Goal: Task Accomplishment & Management: Manage account settings

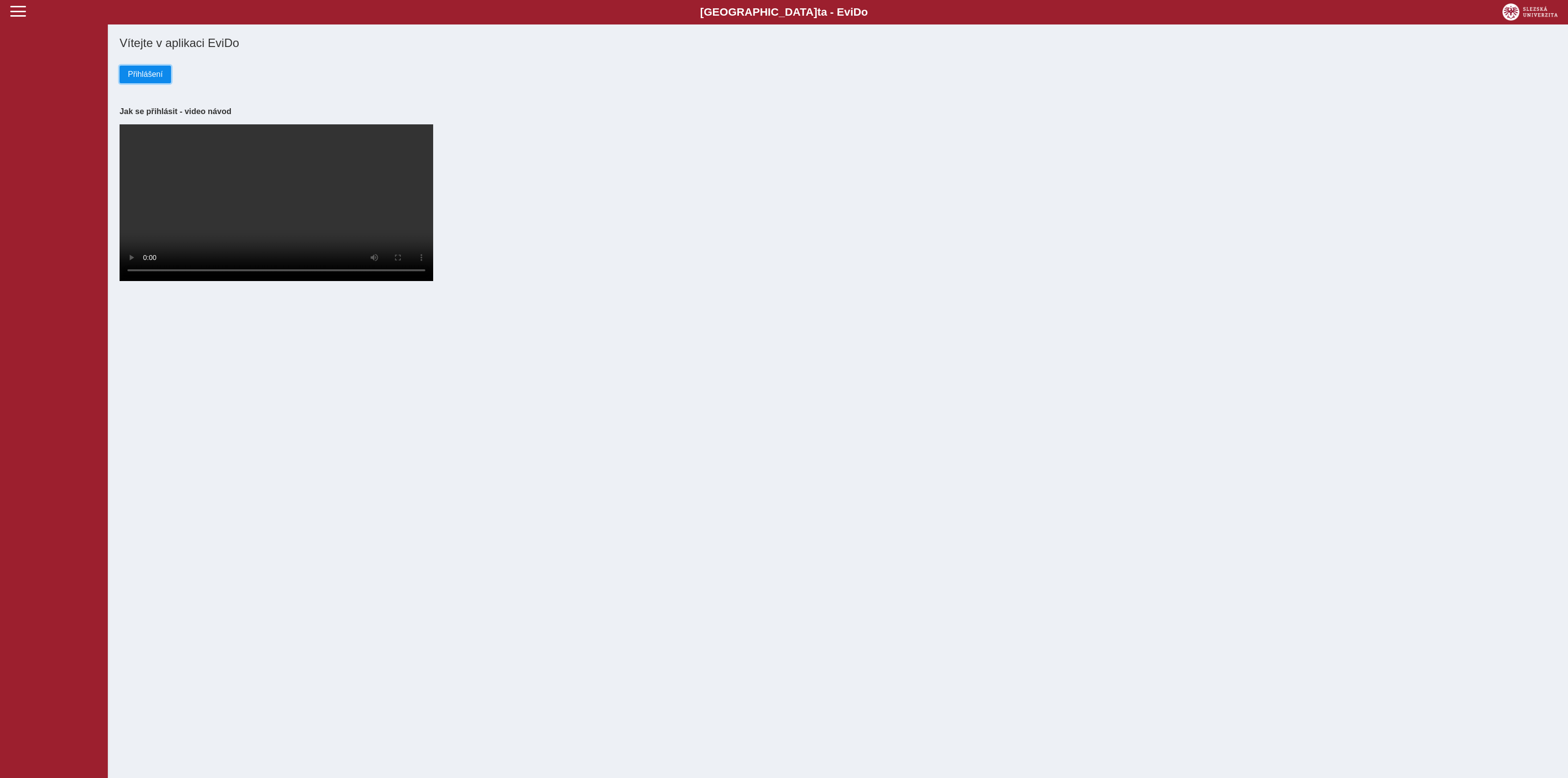
click at [143, 78] on span "Přihlášení" at bounding box center [145, 75] width 34 height 9
click at [143, 78] on span "Přihlášení" at bounding box center [145, 75] width 34 height 9
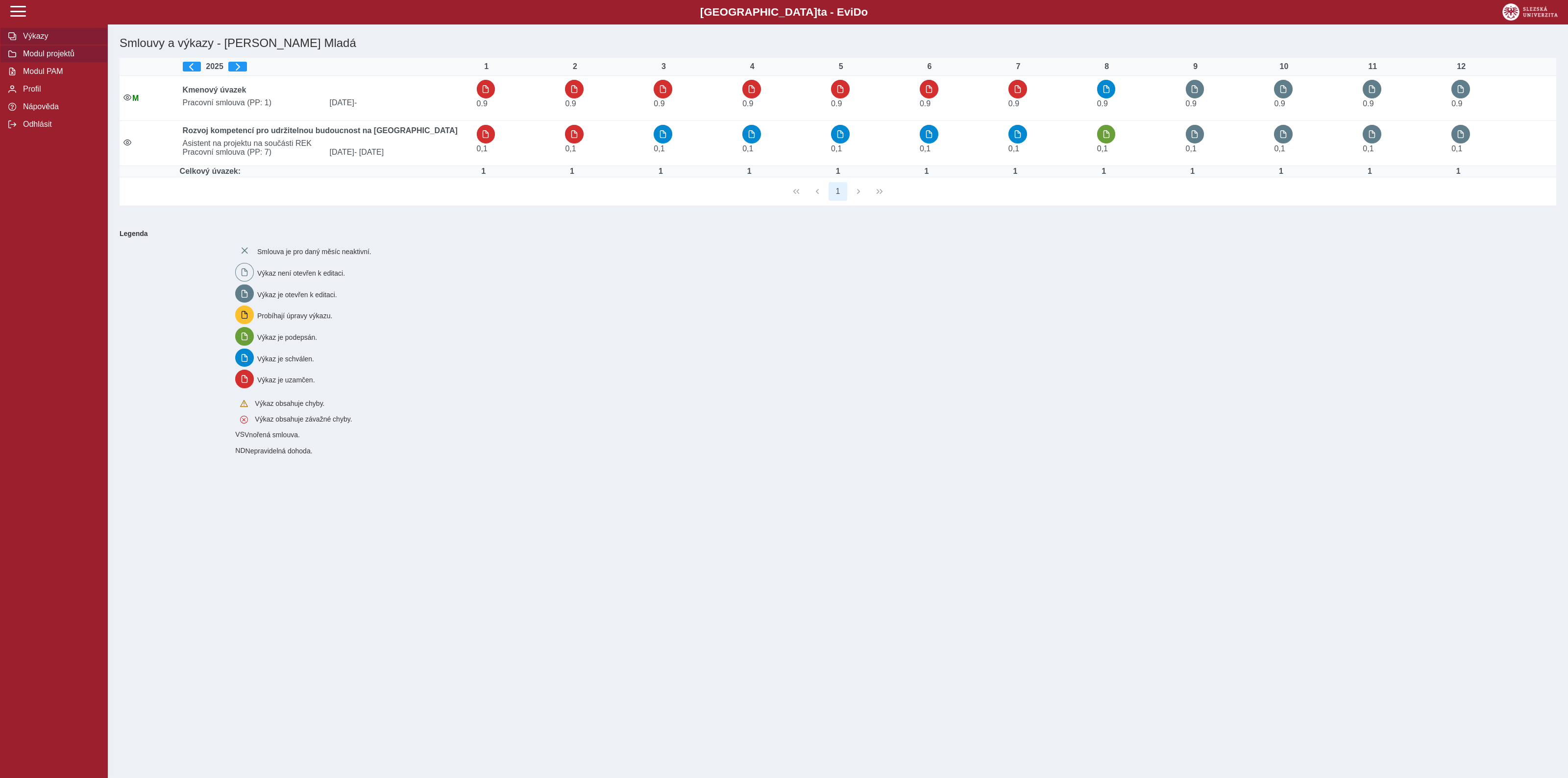
click at [36, 58] on span "Modul projektů" at bounding box center [59, 54] width 79 height 9
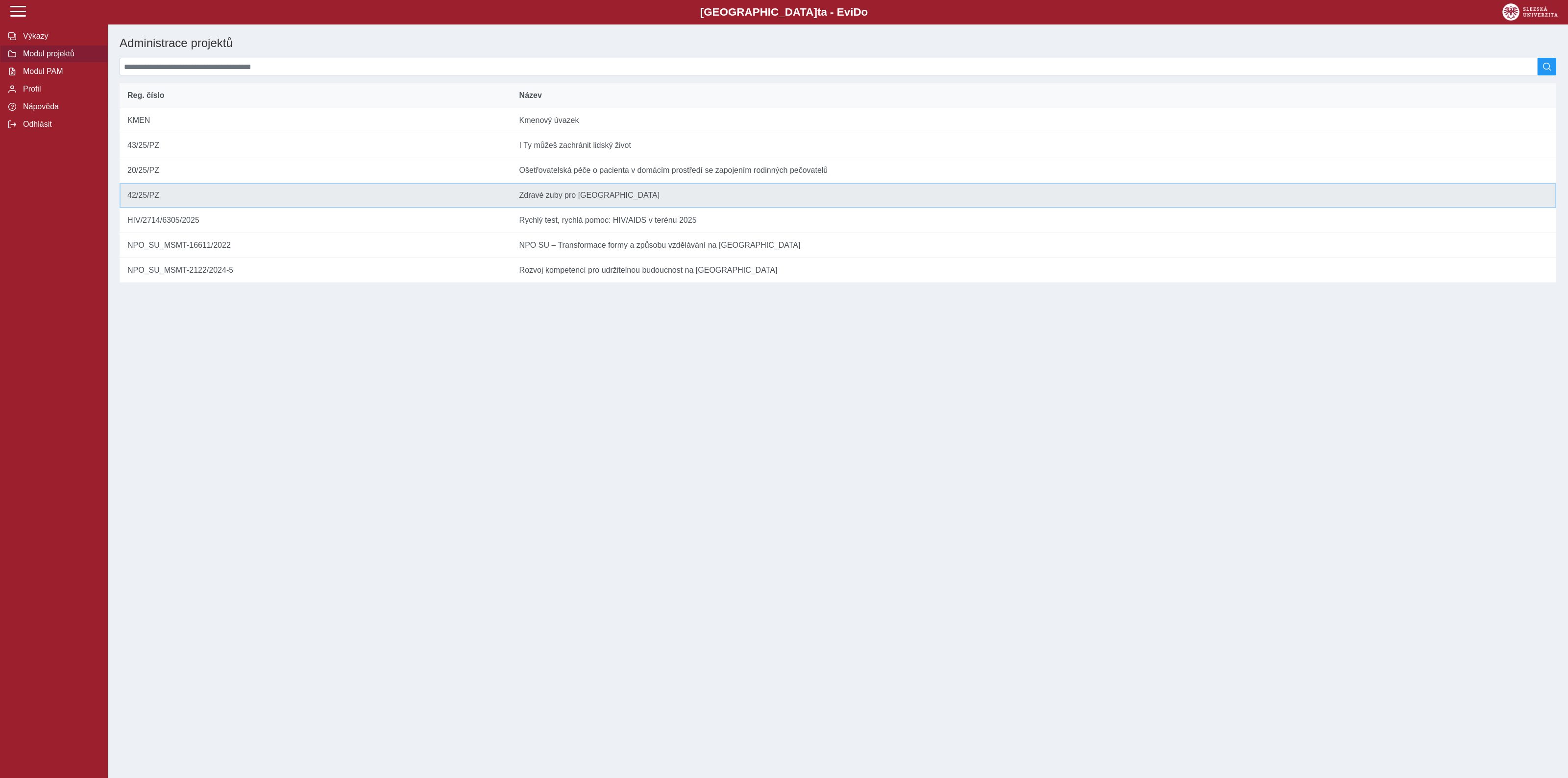
click at [574, 205] on td "Název Zdravé zuby pro [GEOGRAPHIC_DATA]" at bounding box center [1034, 195] width 1045 height 25
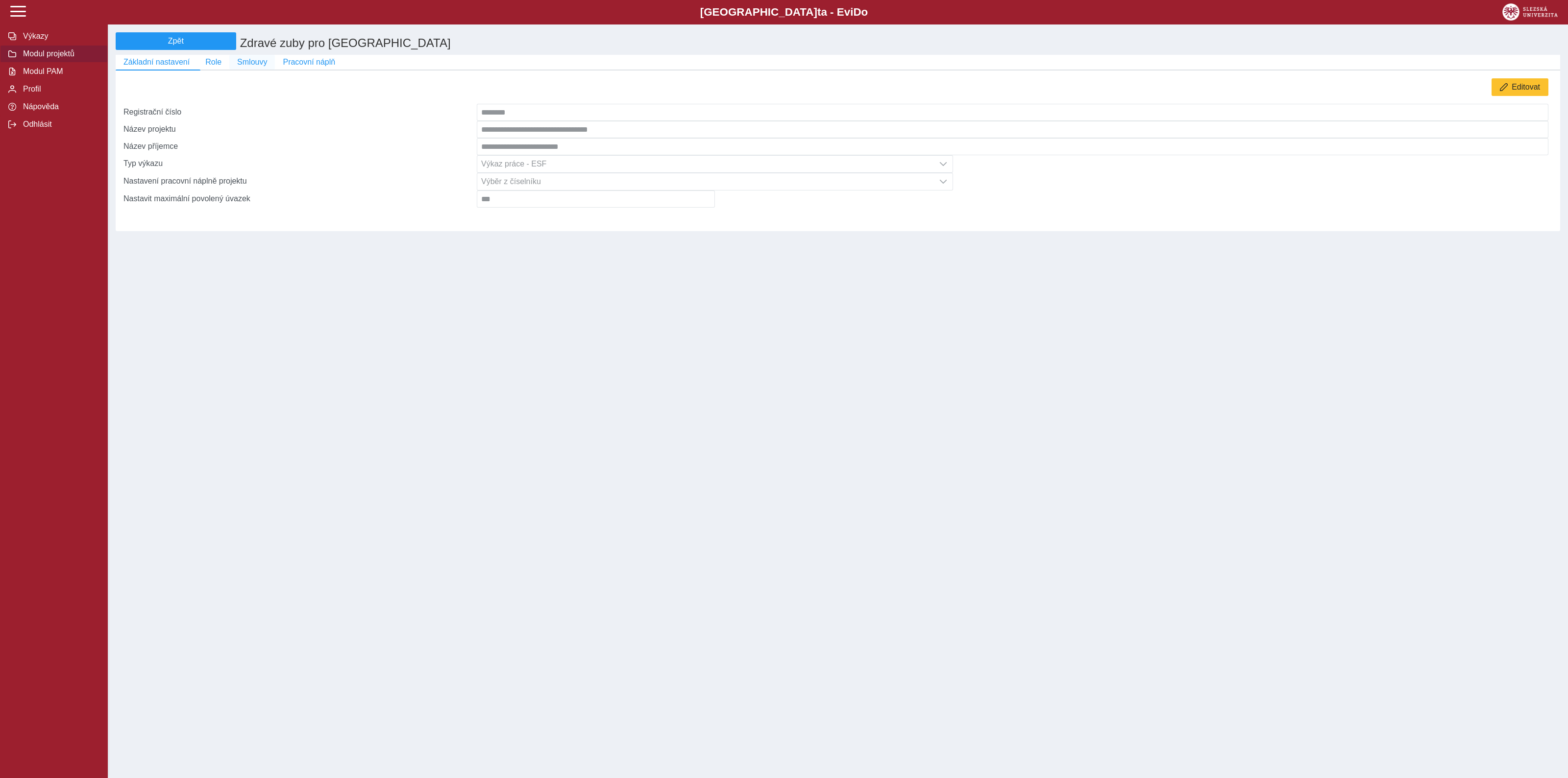
click at [244, 62] on span "Smlouvy" at bounding box center [252, 62] width 30 height 9
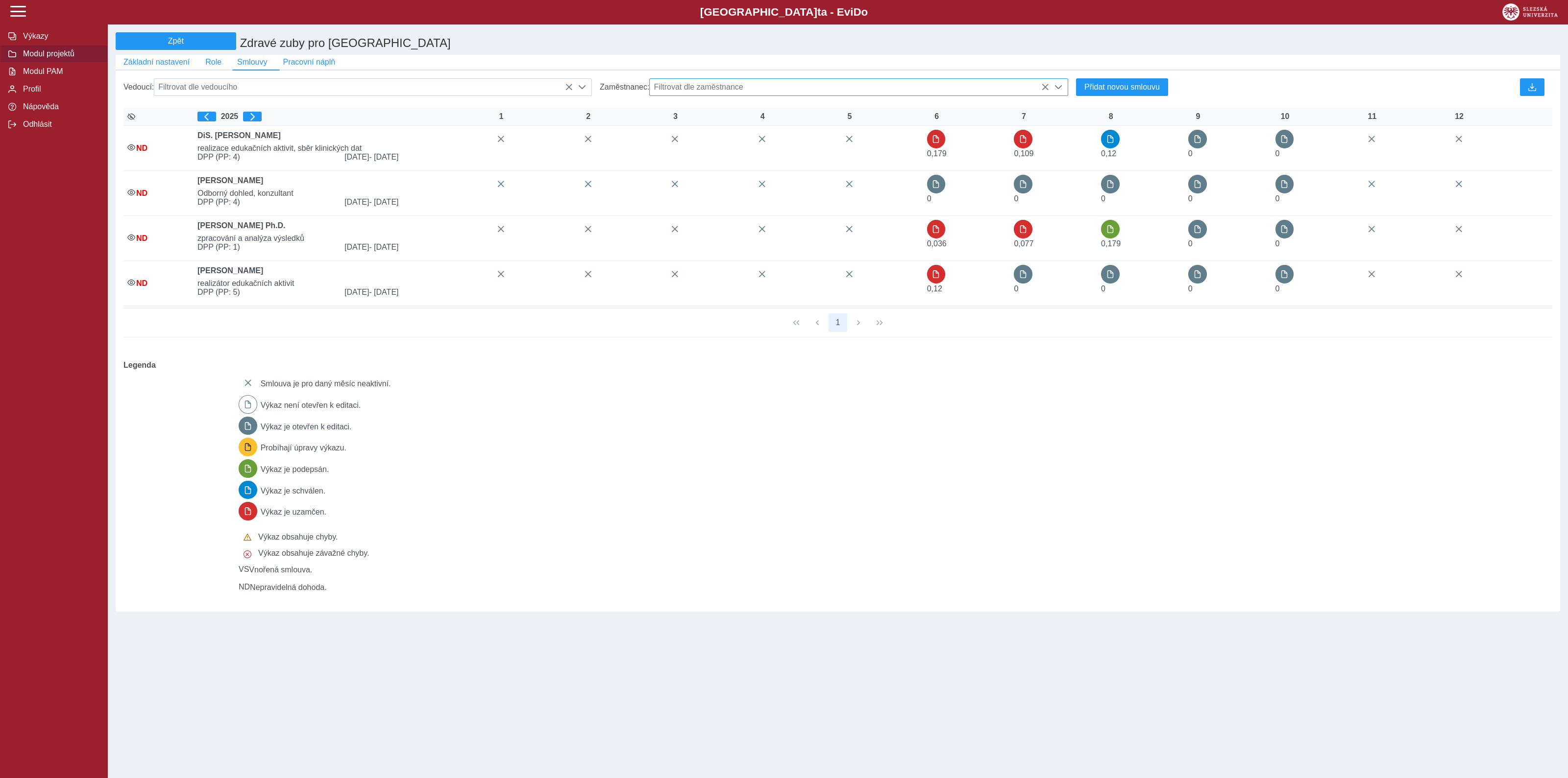
click at [900, 94] on span "Filtrovat dle zaměstnance" at bounding box center [849, 87] width 400 height 16
type input "******"
click at [723, 142] on li "MUDr. Naděžda Skibová" at bounding box center [858, 135] width 418 height 16
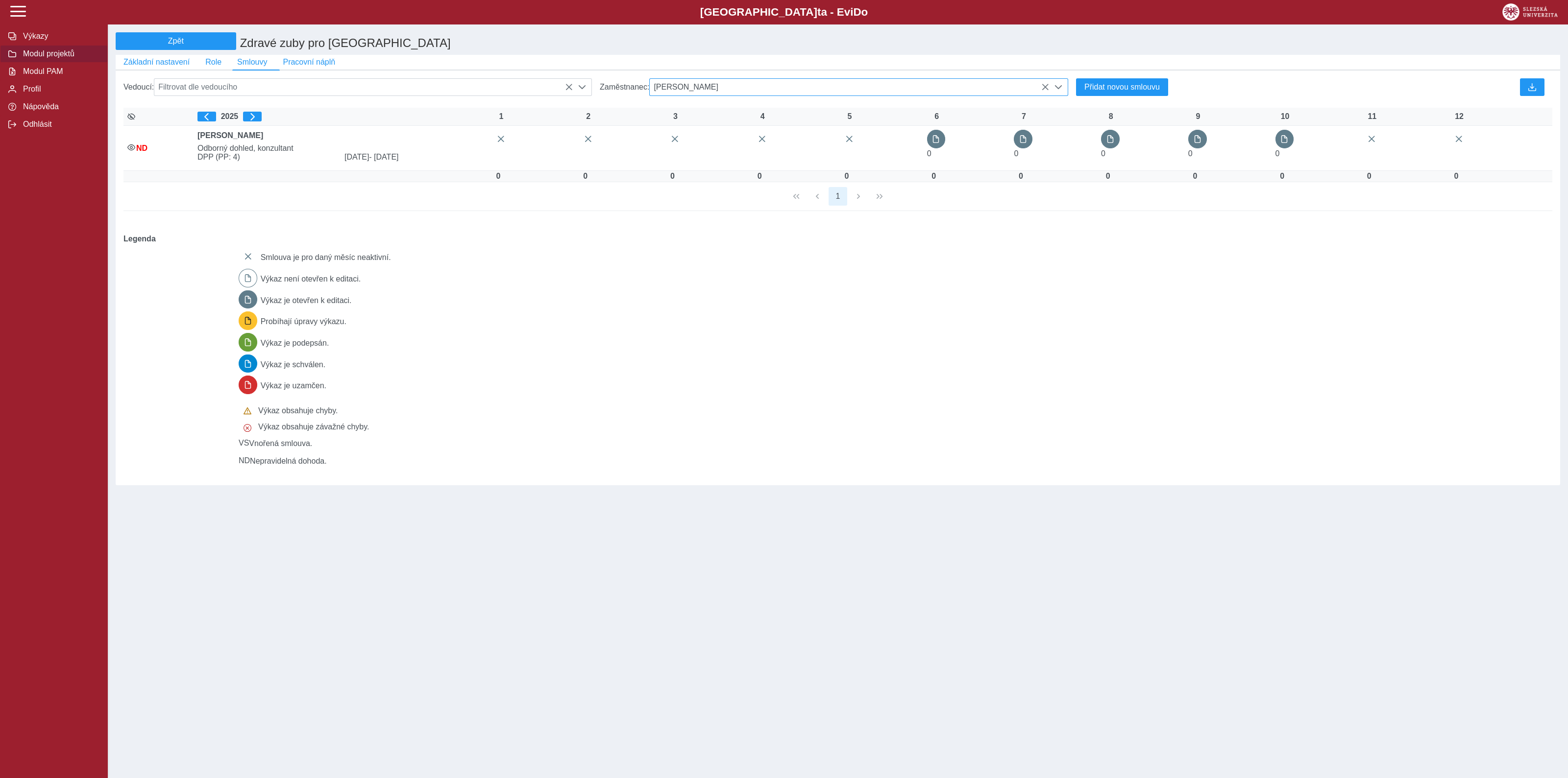
click at [1041, 91] on icon at bounding box center [1045, 87] width 8 height 8
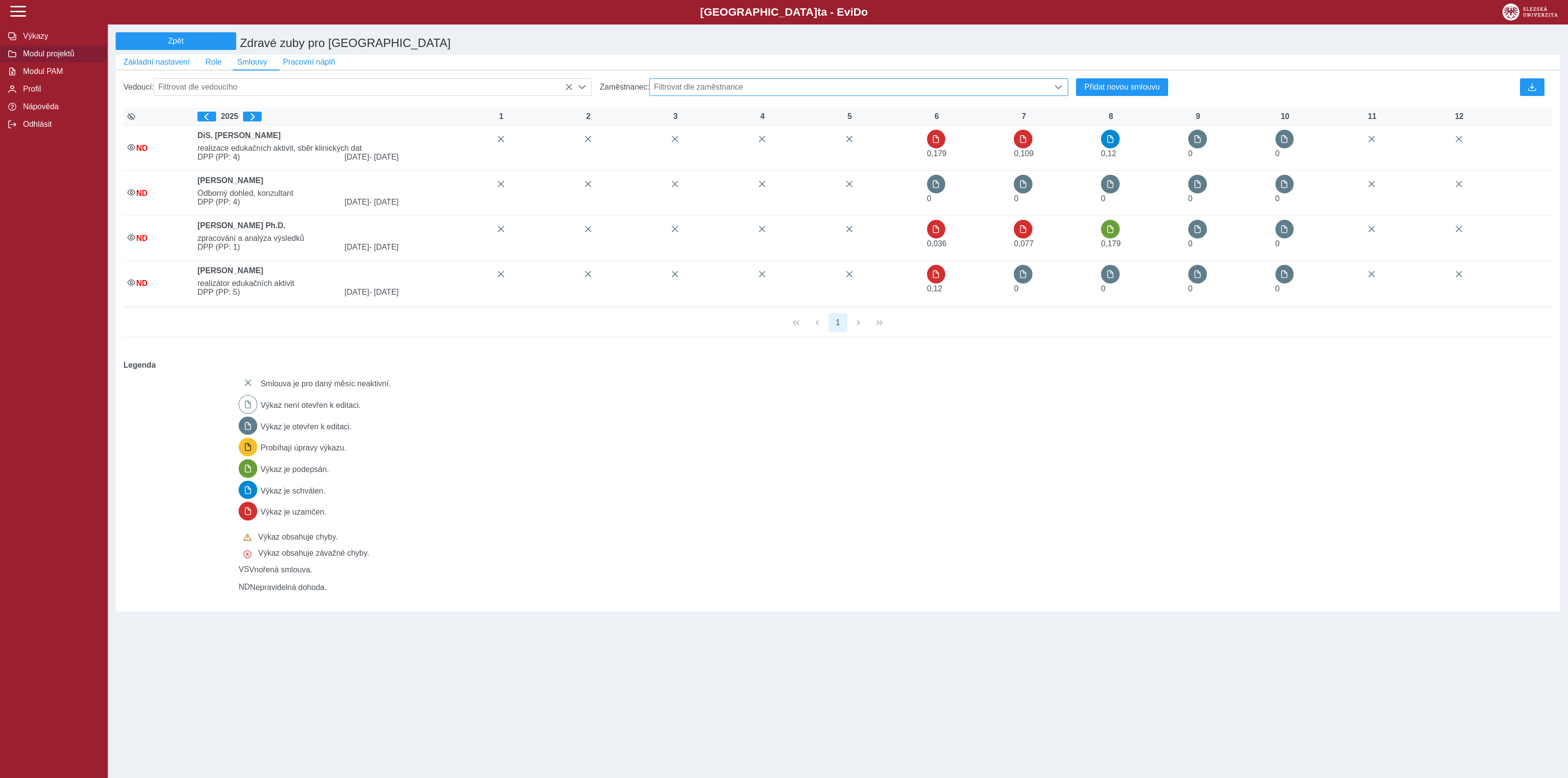
click at [58, 57] on span "Modul projektů" at bounding box center [59, 54] width 79 height 9
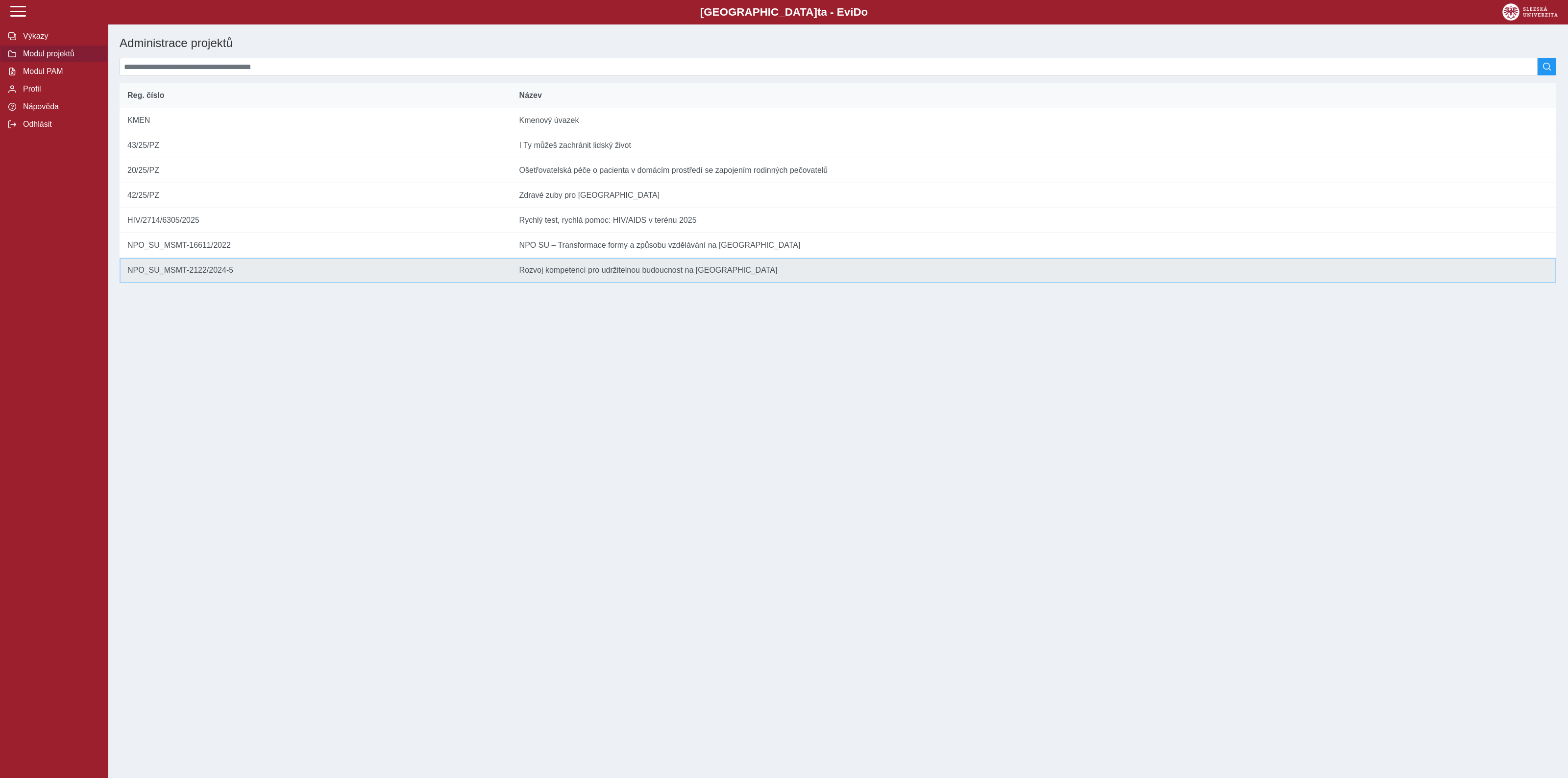
click at [623, 280] on td "Název Rozvoj kompetencí pro udržitelnou budoucnost na Slezské univerzitě v Opavě" at bounding box center [1034, 270] width 1045 height 25
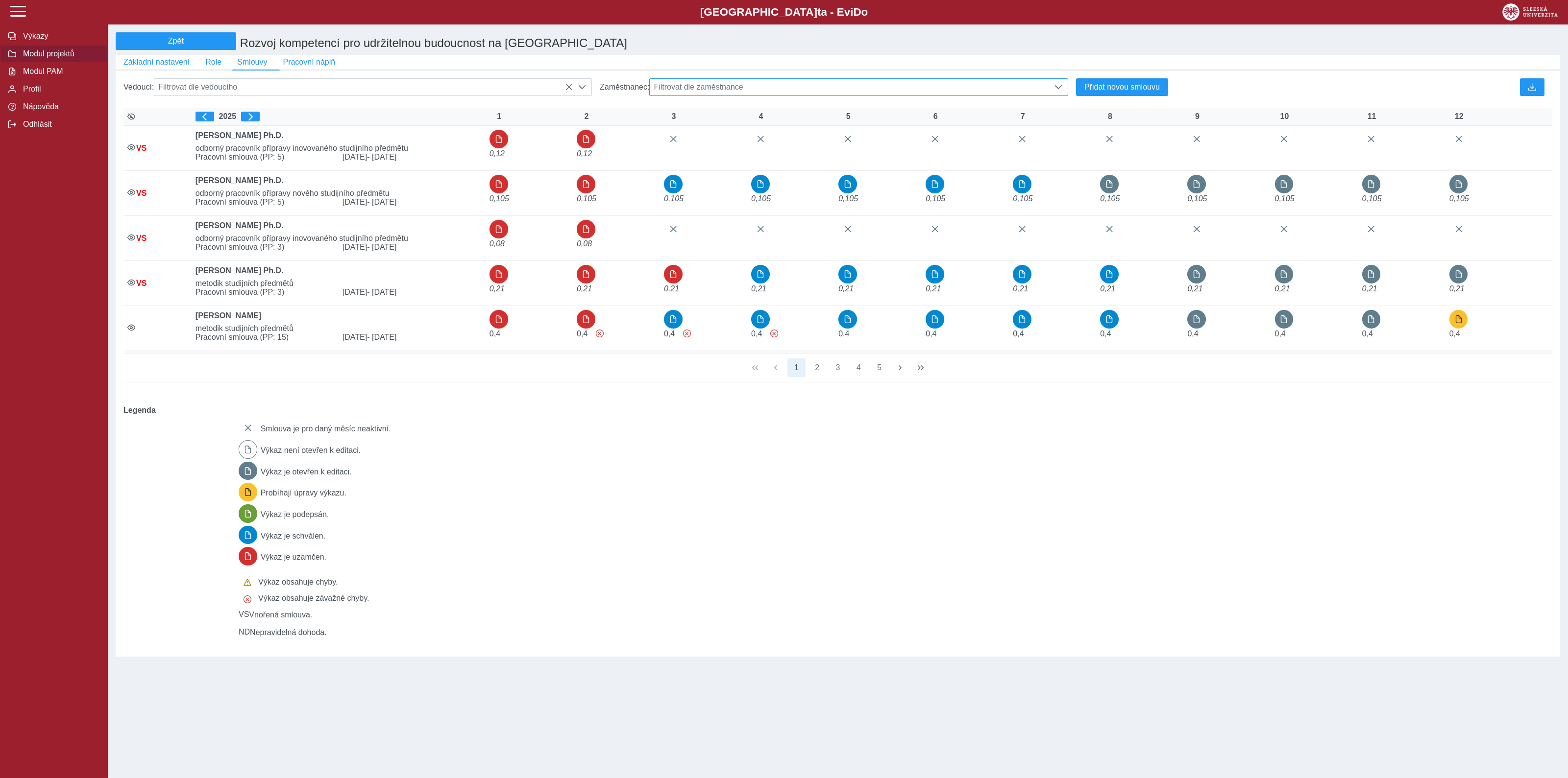
click at [784, 89] on span "Filtrovat dle zaměstnance" at bounding box center [849, 87] width 400 height 16
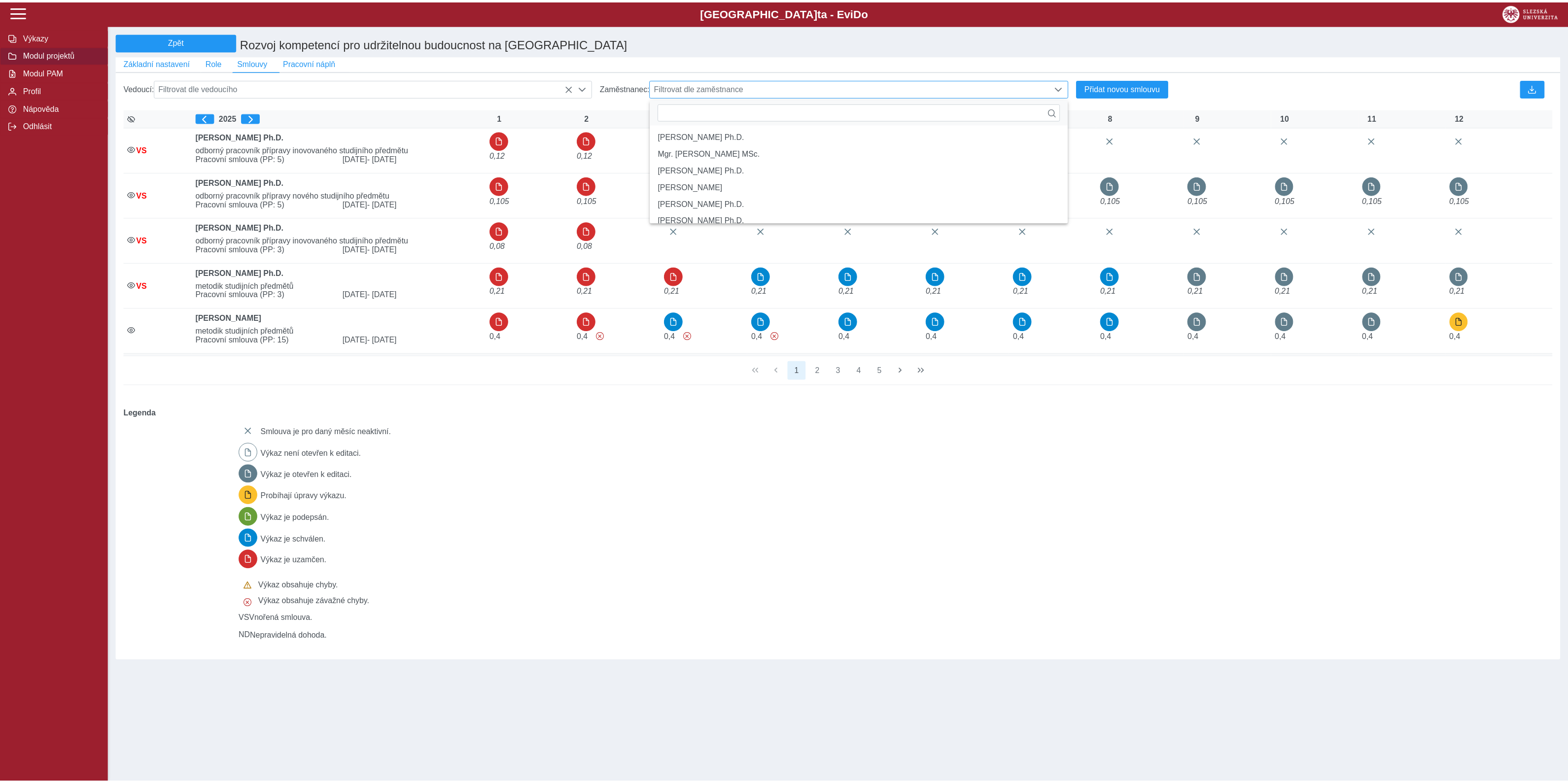
scroll to position [6, 41]
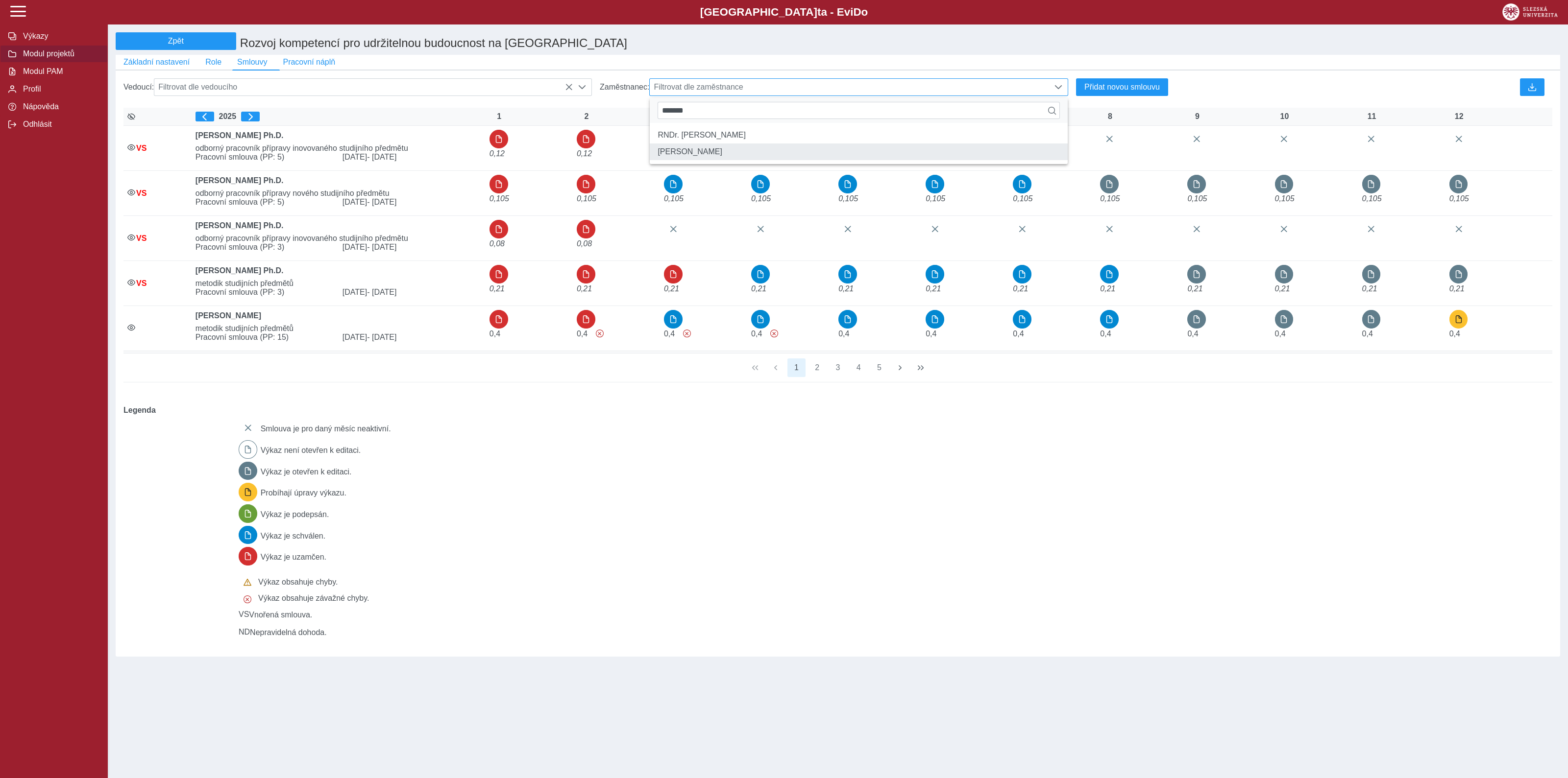
type input "*******"
click at [691, 155] on li "Ing. Josef Vícha" at bounding box center [858, 151] width 418 height 16
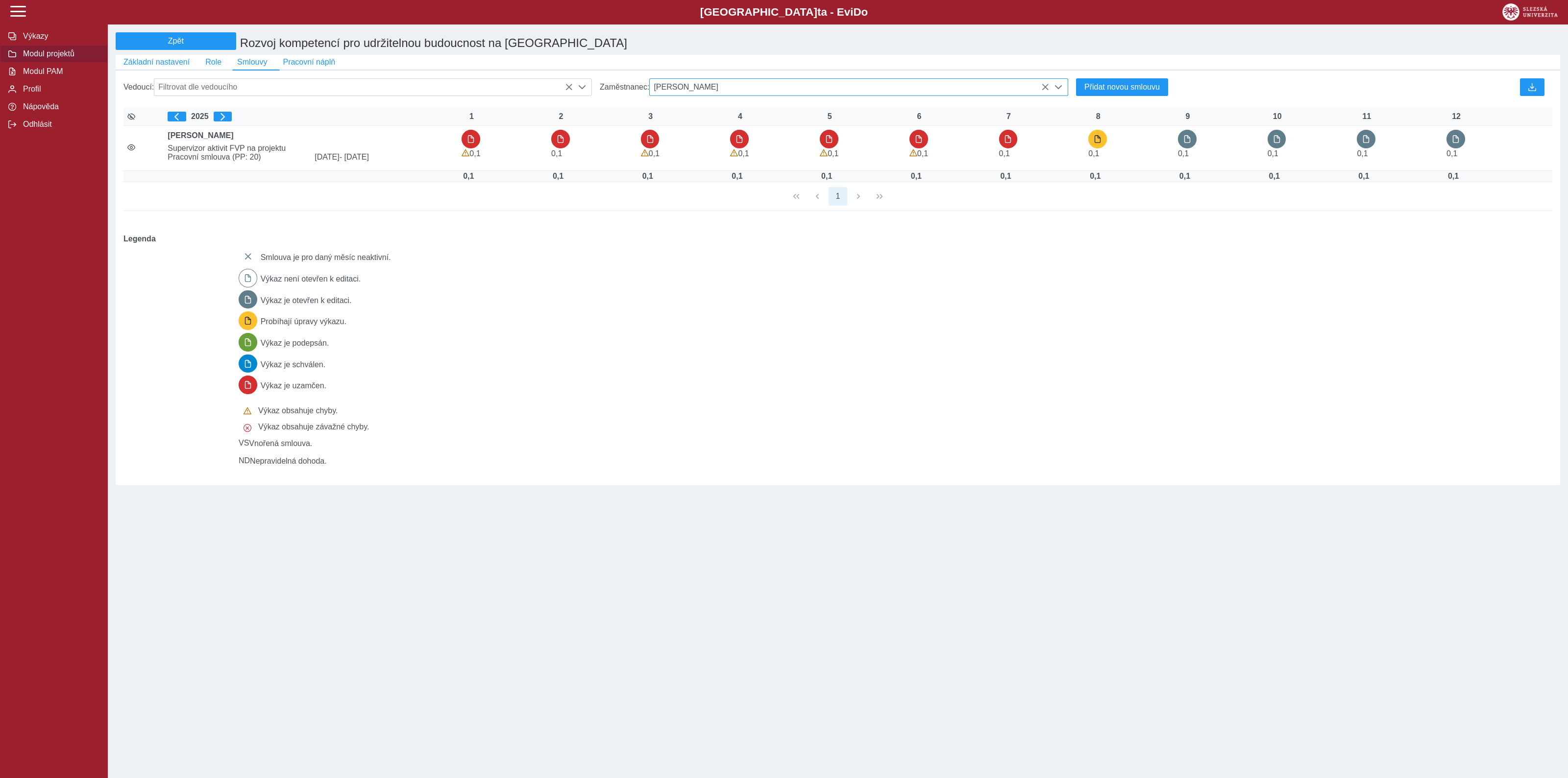
click at [746, 86] on span "Ing. Josef Vícha" at bounding box center [849, 87] width 400 height 16
type input "*"
type input "******"
click at [716, 141] on li "Mgr. Klára Truparová" at bounding box center [858, 135] width 418 height 16
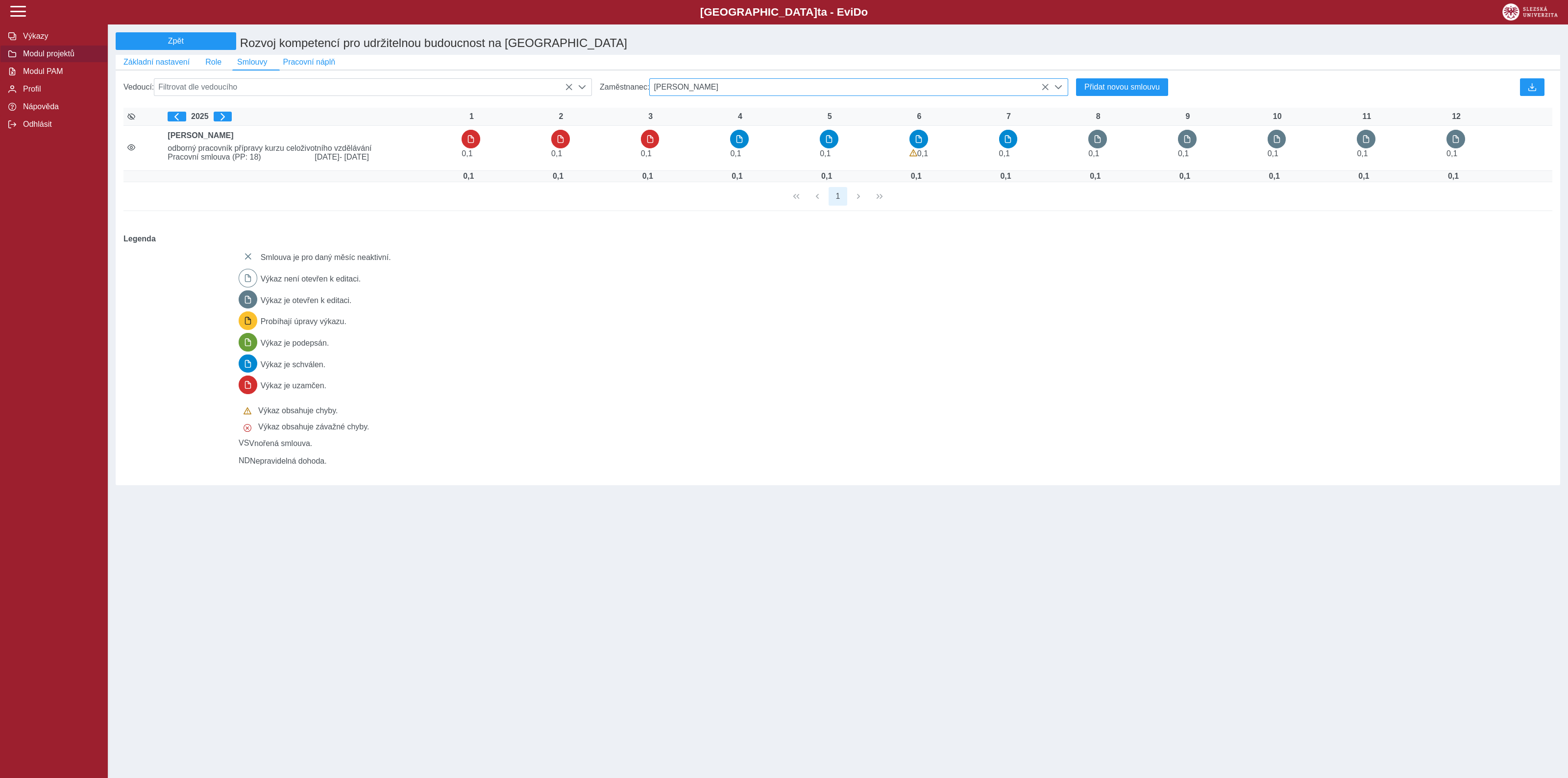
click at [738, 89] on span "Mgr. Klára Truparová" at bounding box center [849, 87] width 400 height 16
type input "*"
type input "******"
click at [734, 177] on li "Mgr. Nataša Matulayová PhD., BSBA" at bounding box center [858, 167] width 418 height 16
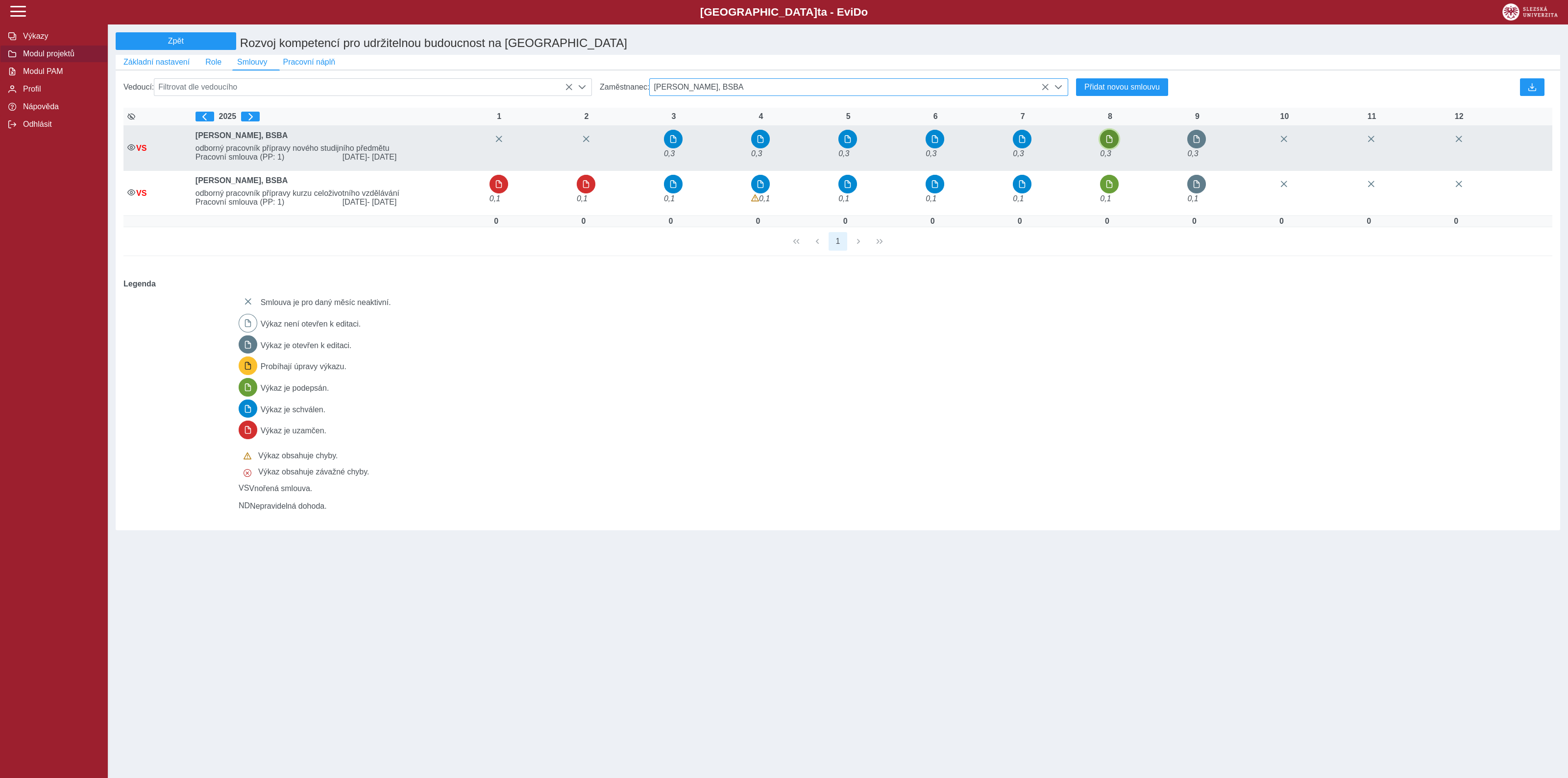
click at [1114, 143] on button "button" at bounding box center [1109, 139] width 19 height 19
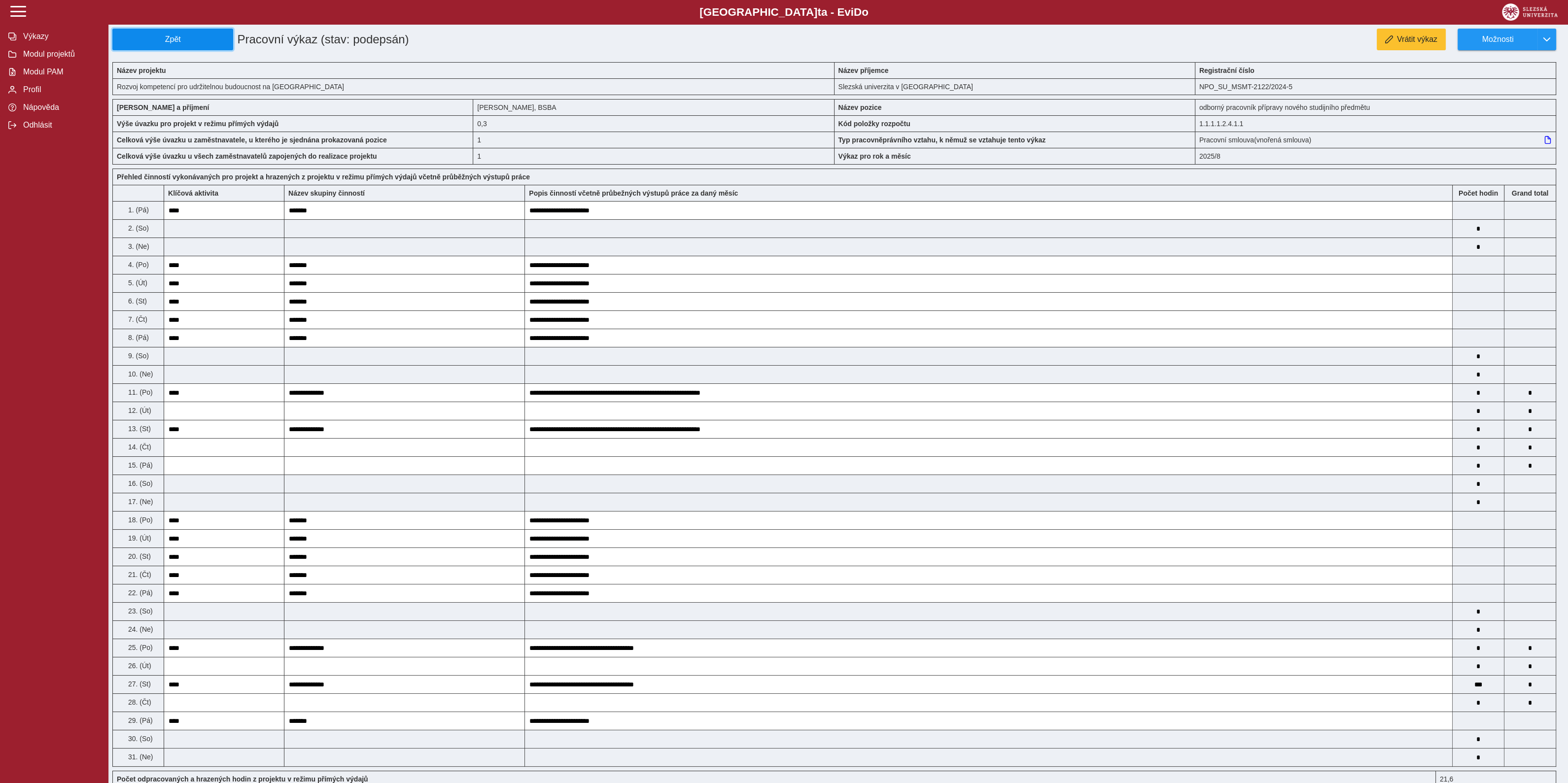
click at [191, 39] on span "Zpět" at bounding box center [172, 39] width 112 height 9
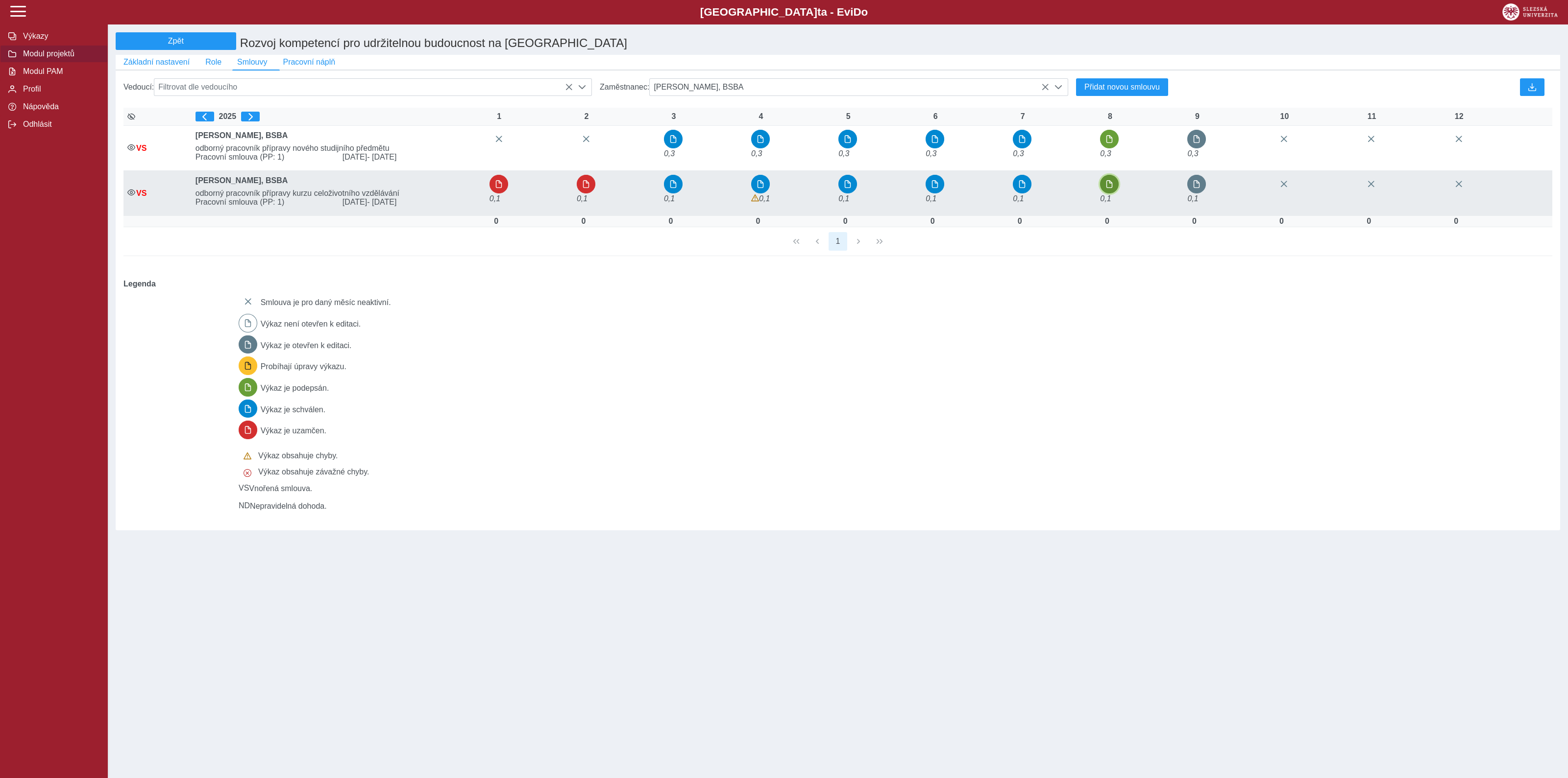
click at [1110, 185] on button "button" at bounding box center [1109, 185] width 19 height 19
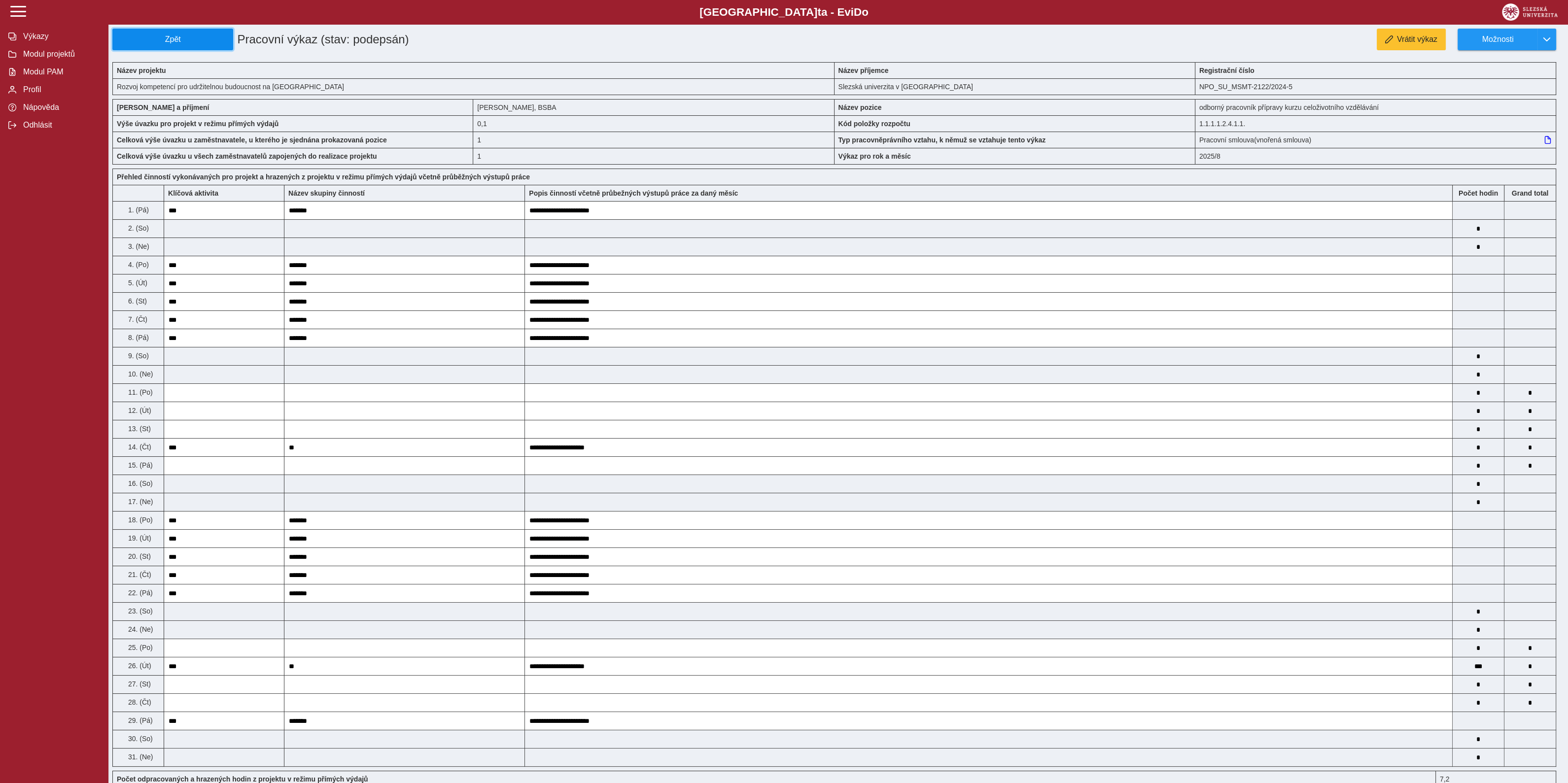
click at [202, 35] on span "Zpět" at bounding box center [172, 39] width 112 height 9
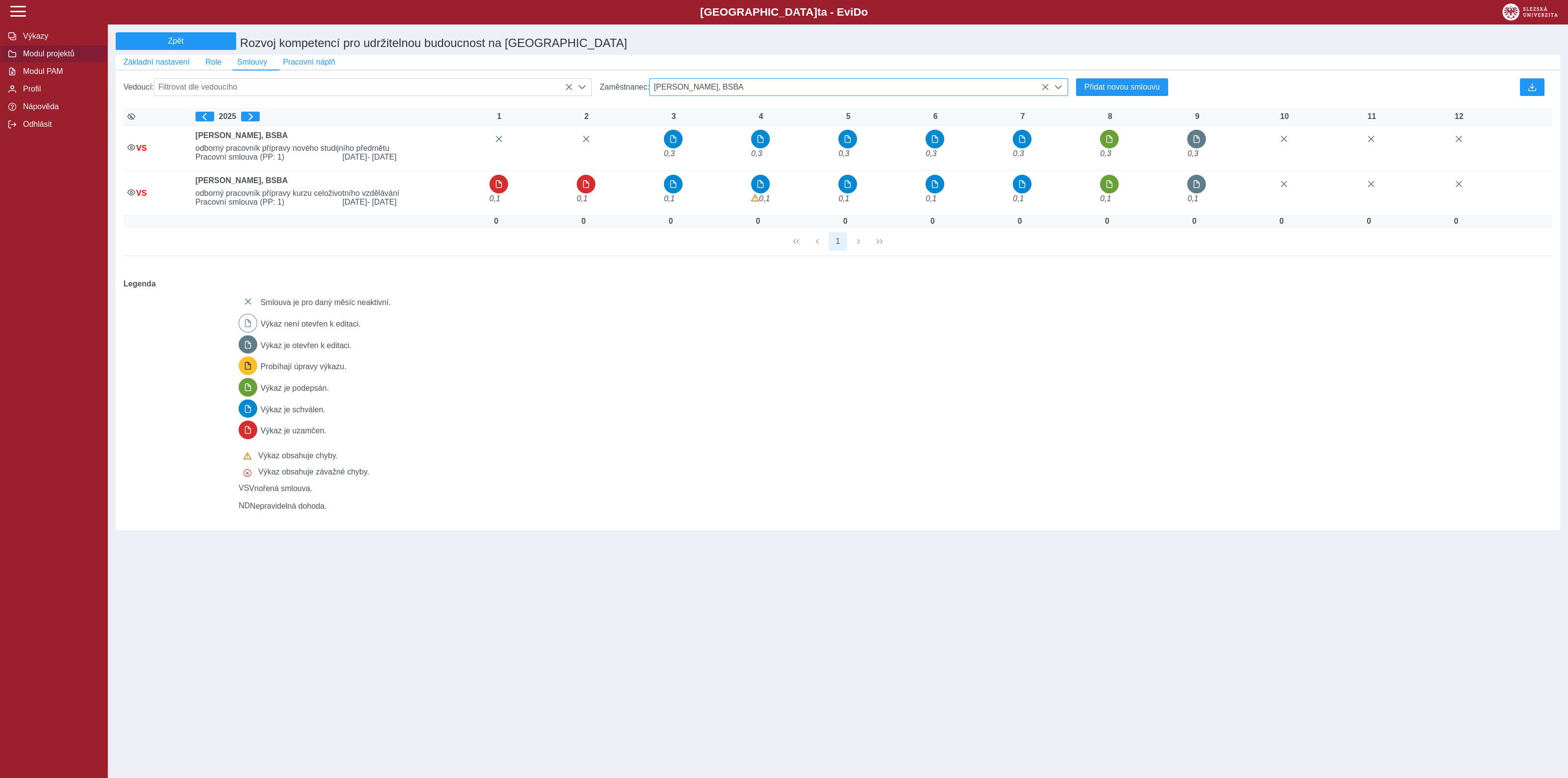
click at [816, 93] on span "Mgr. Nataša Matulayová PhD., BSBA" at bounding box center [849, 87] width 400 height 16
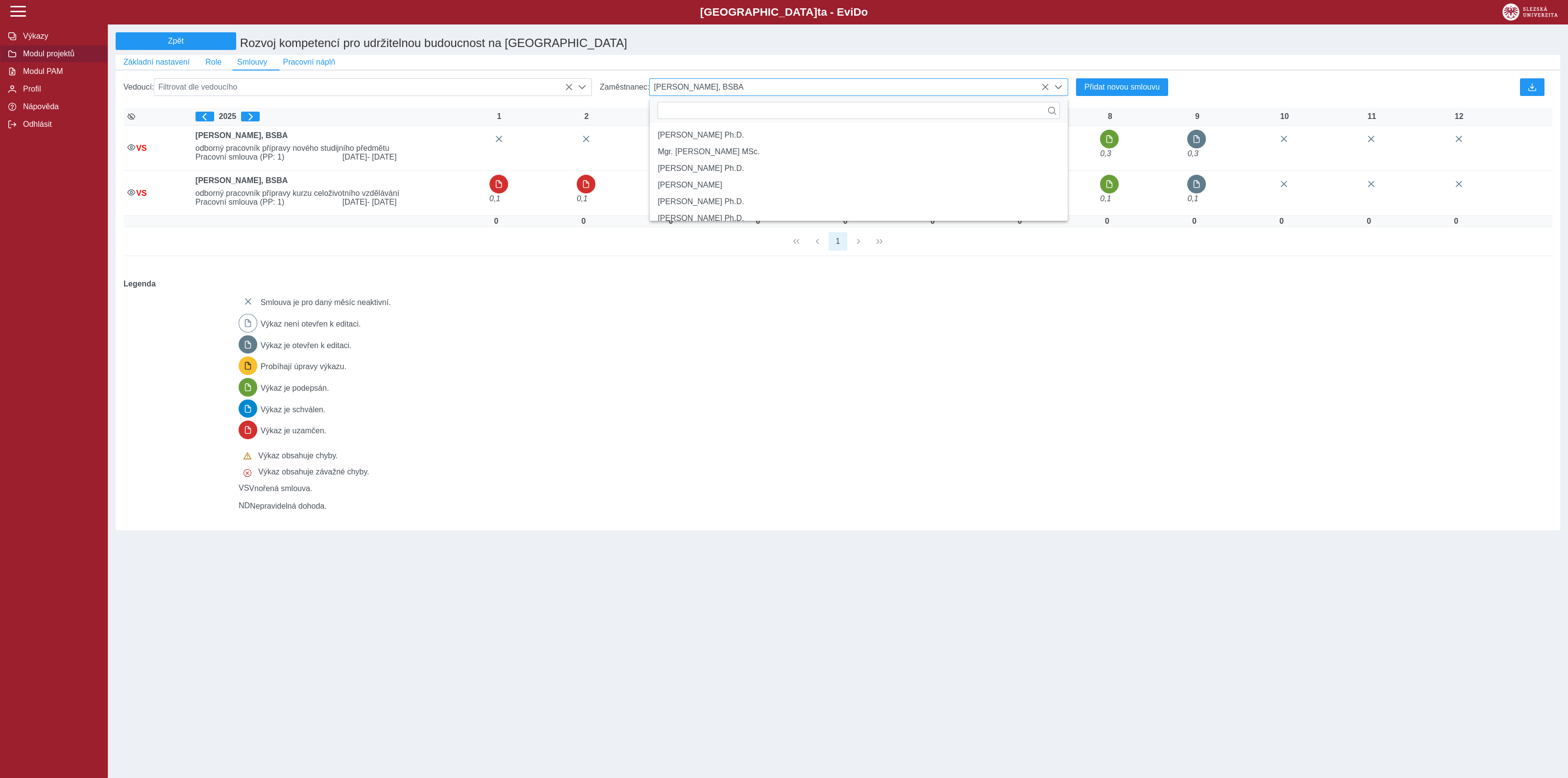
scroll to position [6, 41]
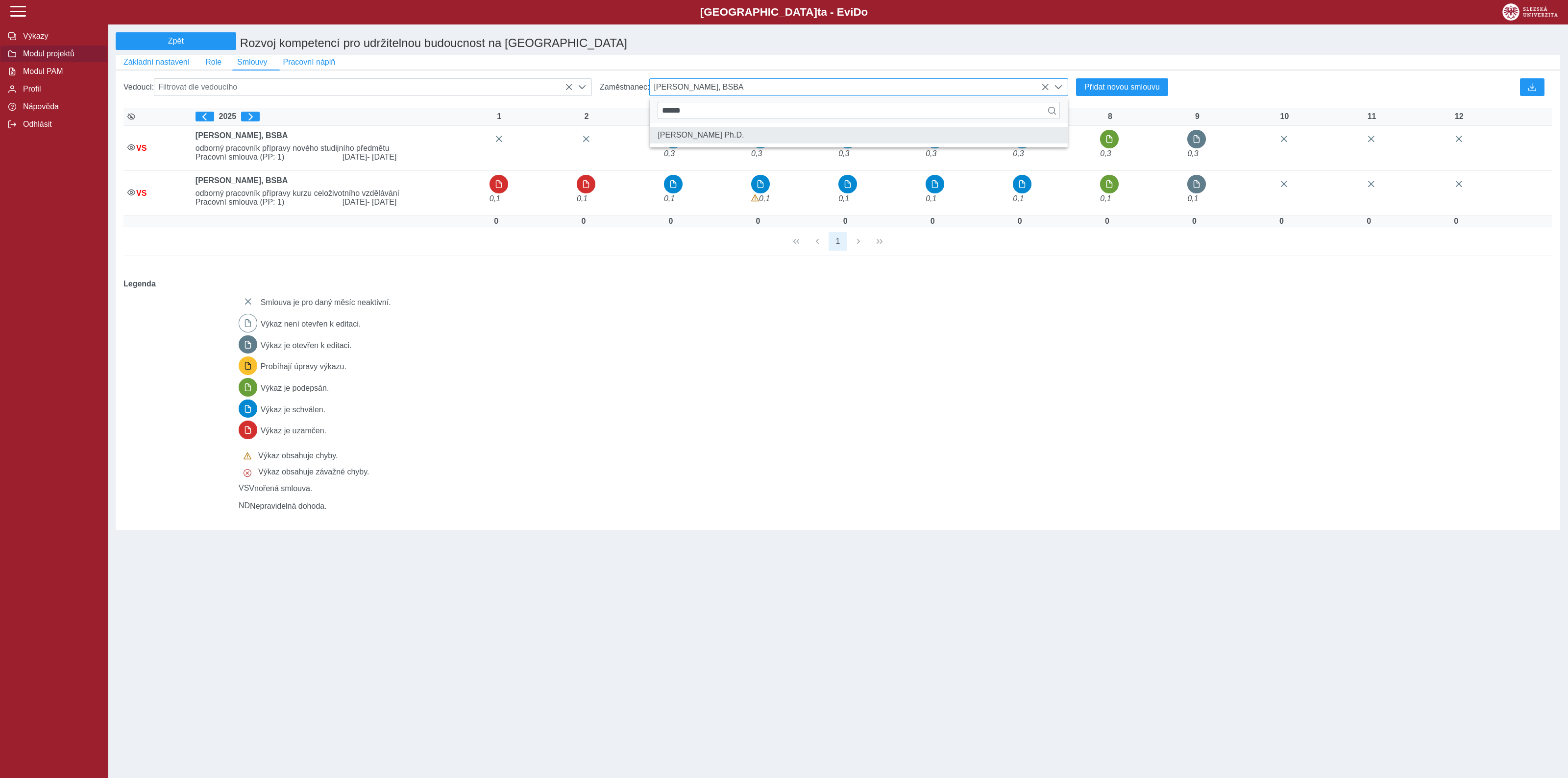
type input "******"
click at [713, 135] on li "doc. Ing. Pavel Tuleja Ph.D." at bounding box center [858, 135] width 418 height 16
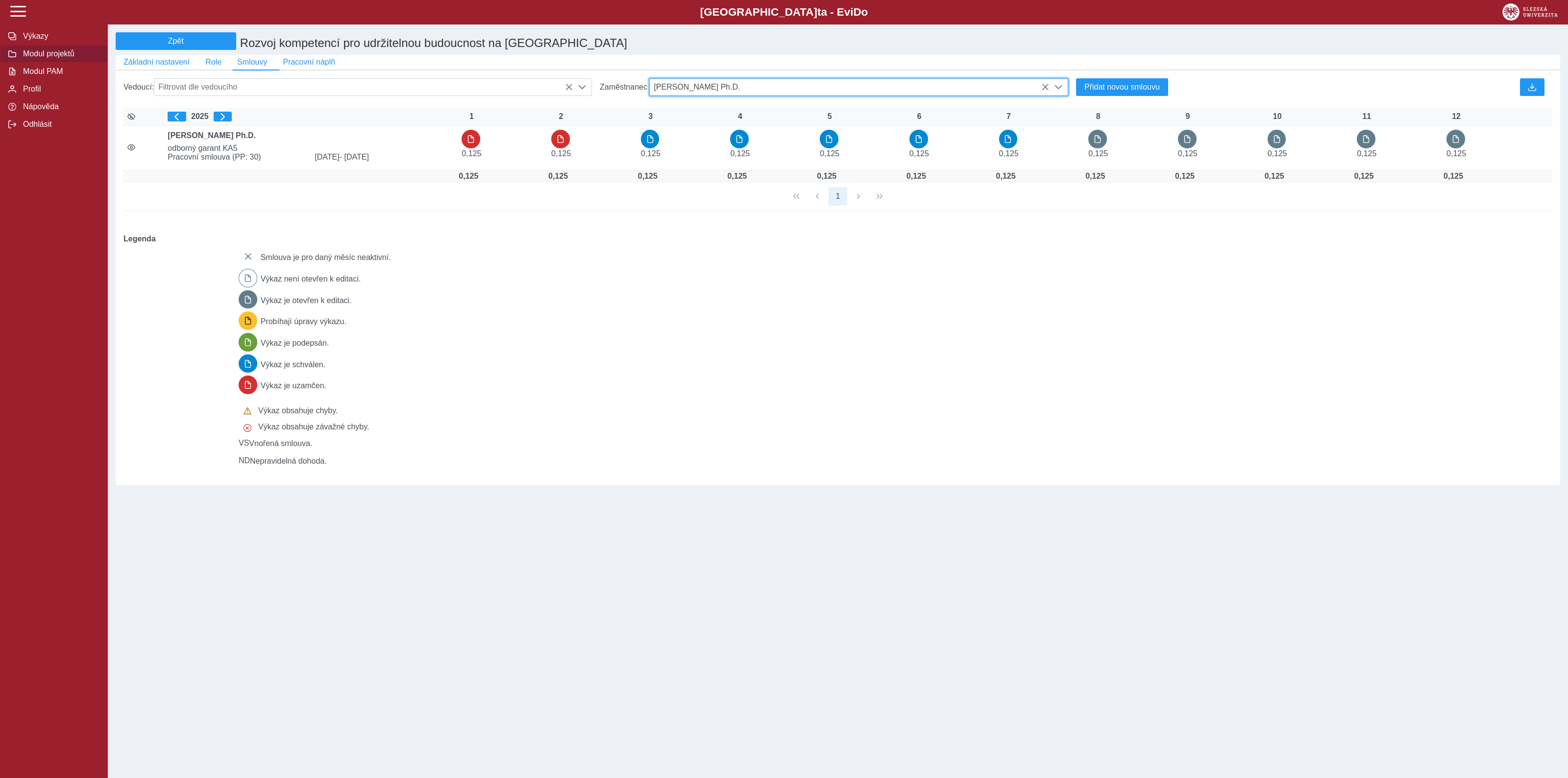
click at [777, 85] on span "doc. Ing. Pavel Tuleja Ph.D." at bounding box center [849, 87] width 400 height 16
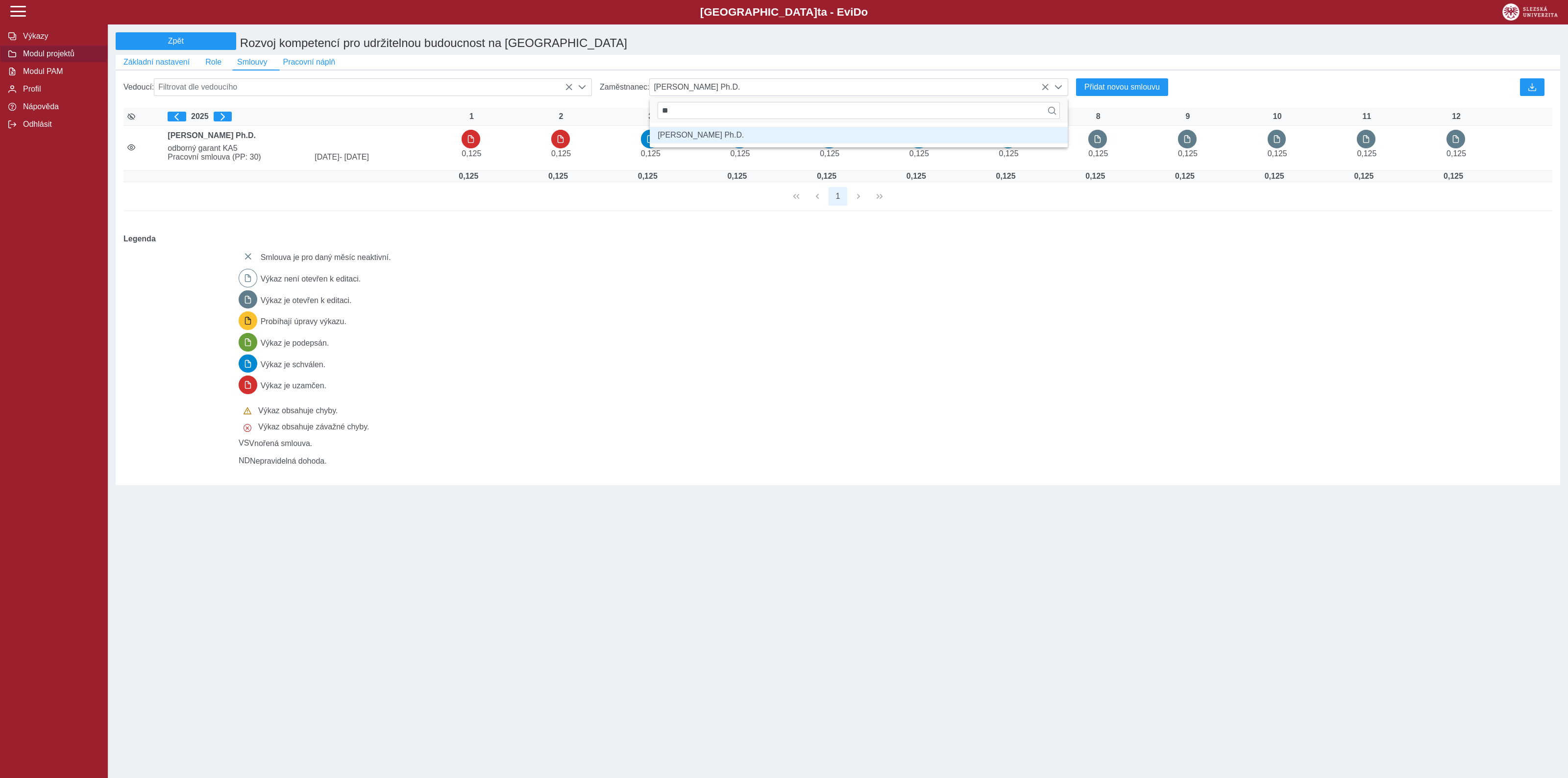
type input "*"
type input "***"
click at [731, 143] on li "doc. Ing. Ladislav Průša CSc." at bounding box center [858, 135] width 418 height 16
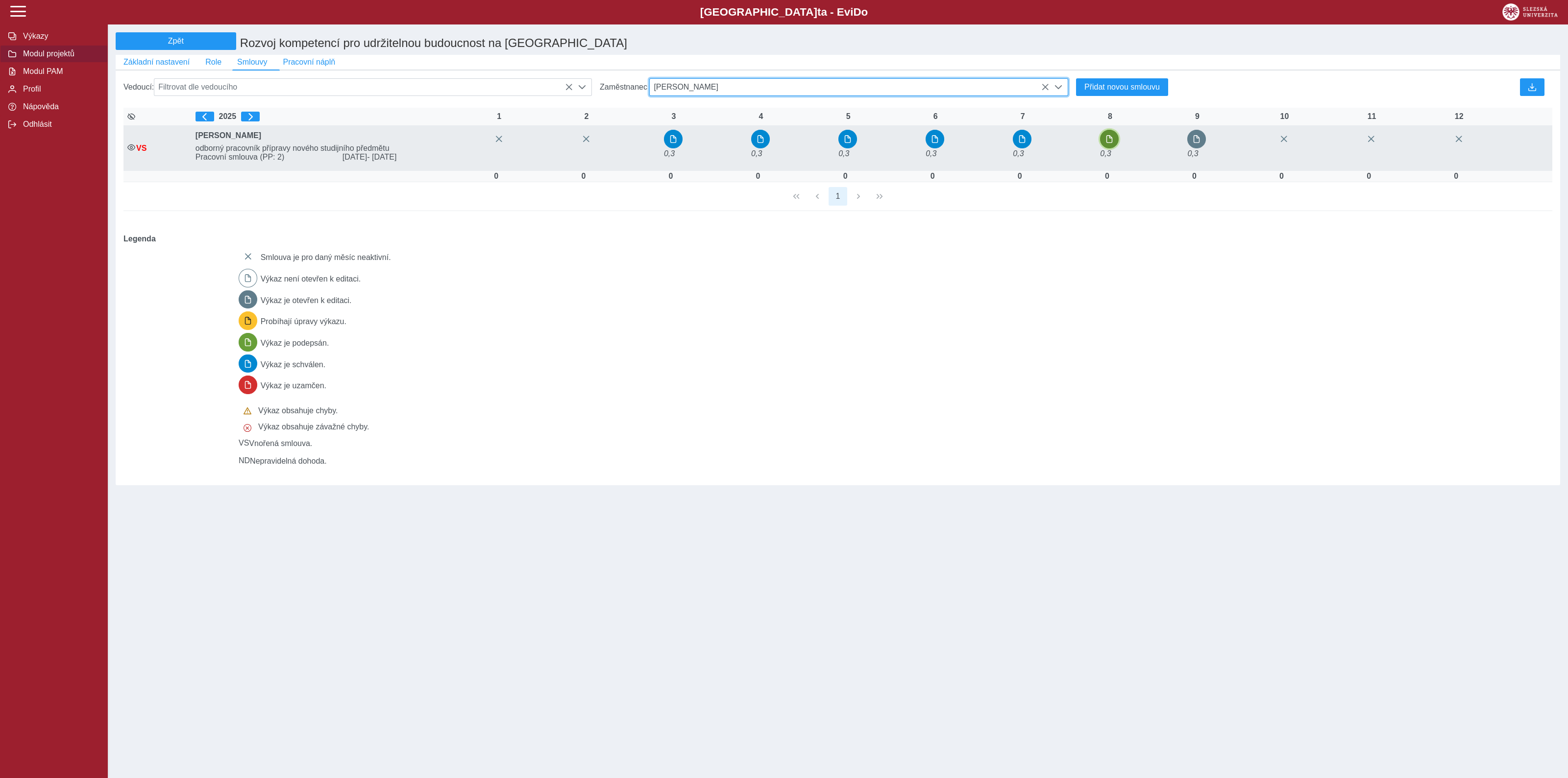
click at [1115, 140] on button "button" at bounding box center [1109, 139] width 19 height 19
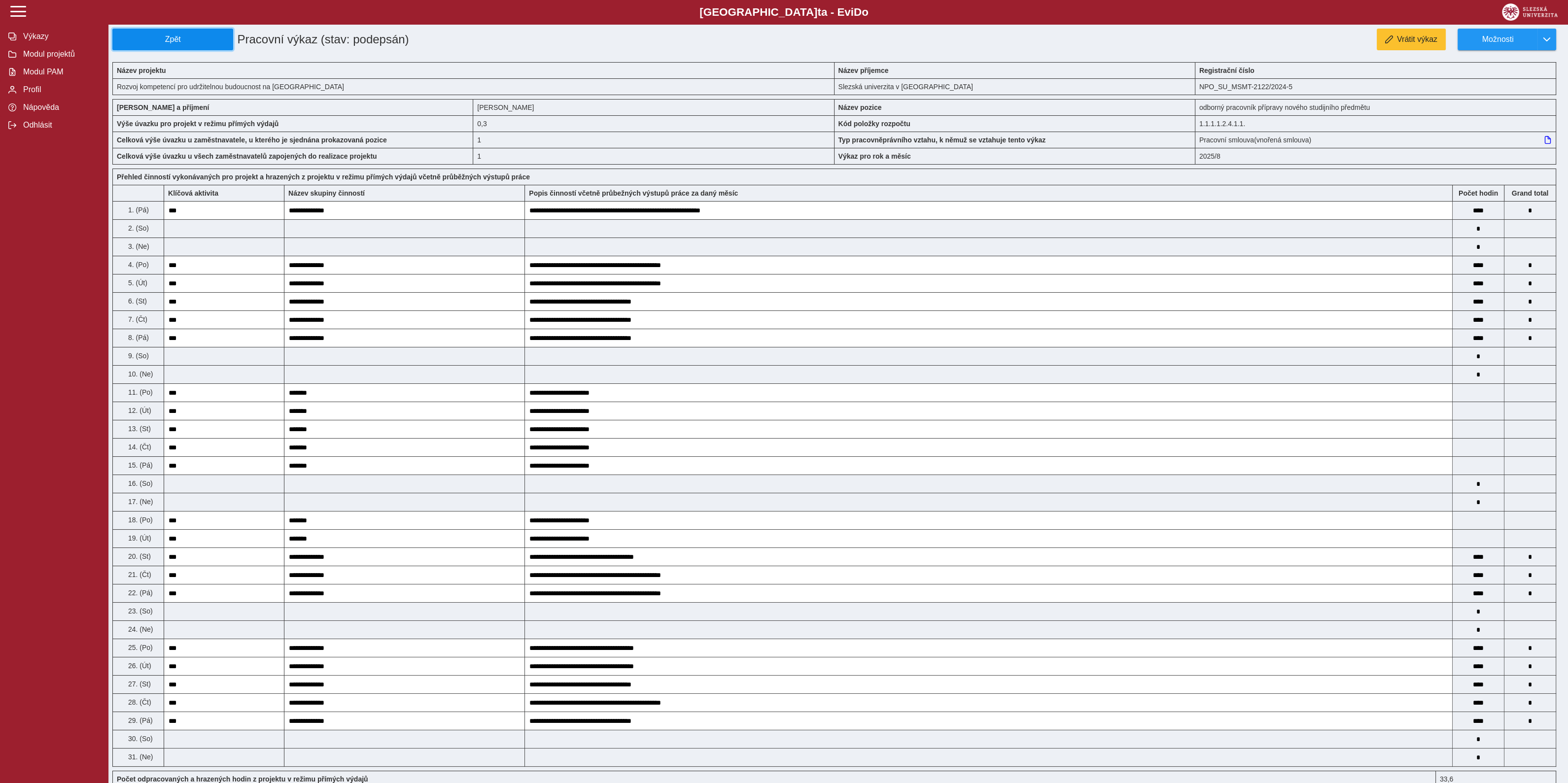
click at [188, 41] on span "Zpět" at bounding box center [172, 39] width 112 height 9
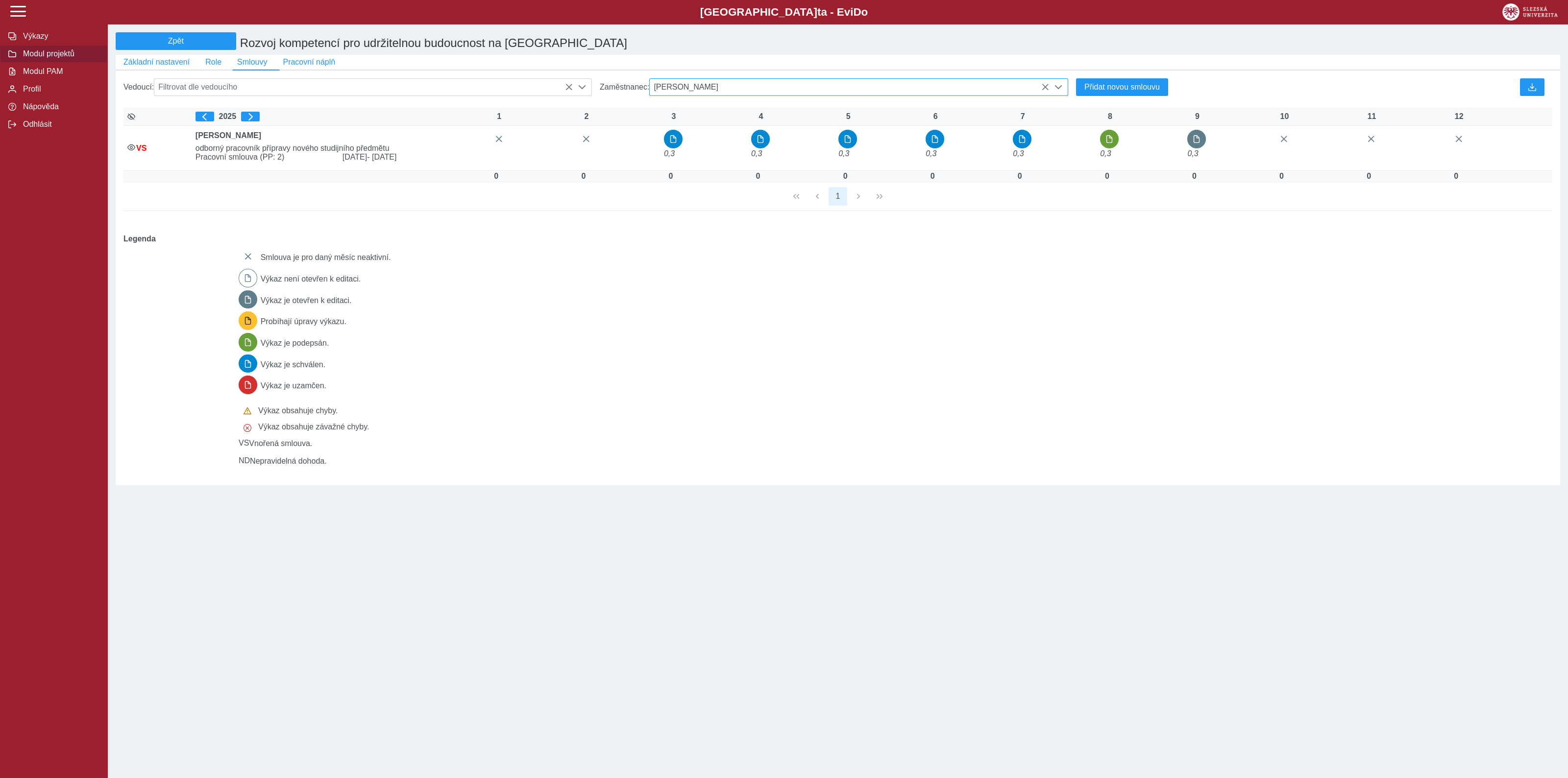
click at [794, 88] on span "doc. Ing. Ladislav Průša CSc." at bounding box center [849, 87] width 400 height 16
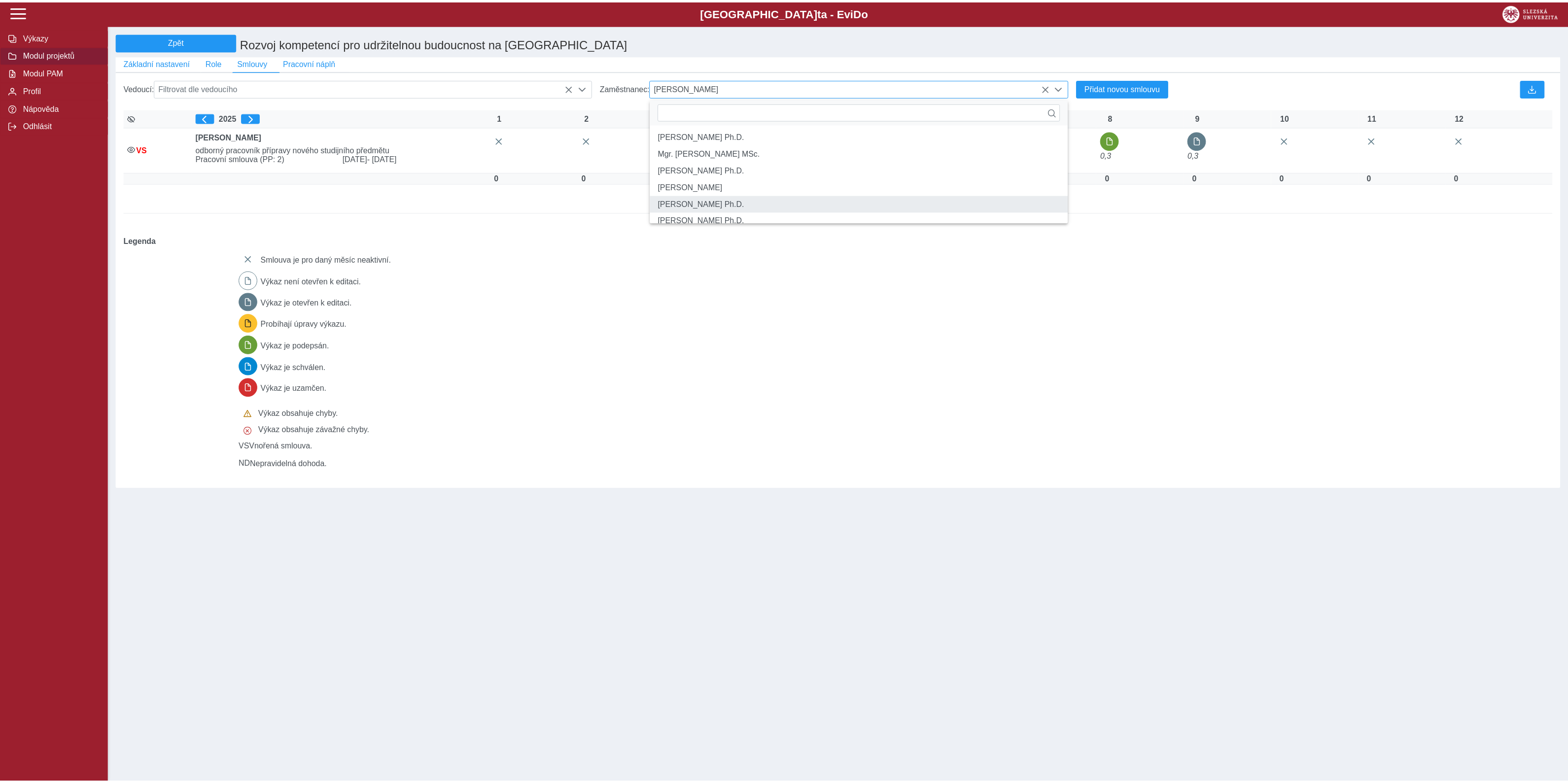
scroll to position [6, 41]
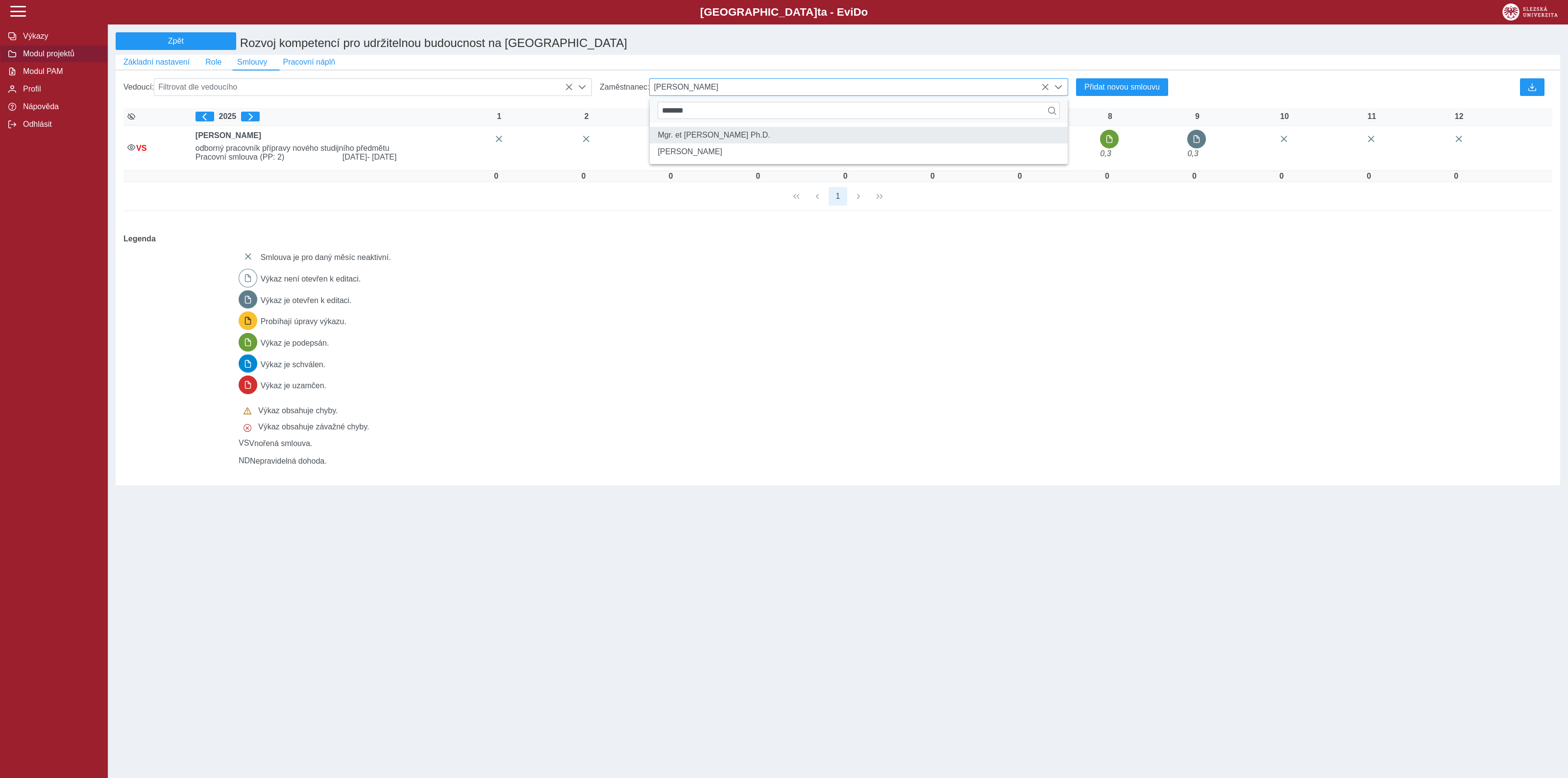
type input "*******"
click at [790, 143] on li "Mgr. et Mgr. Marta Kolaříková Ph.D." at bounding box center [858, 135] width 418 height 16
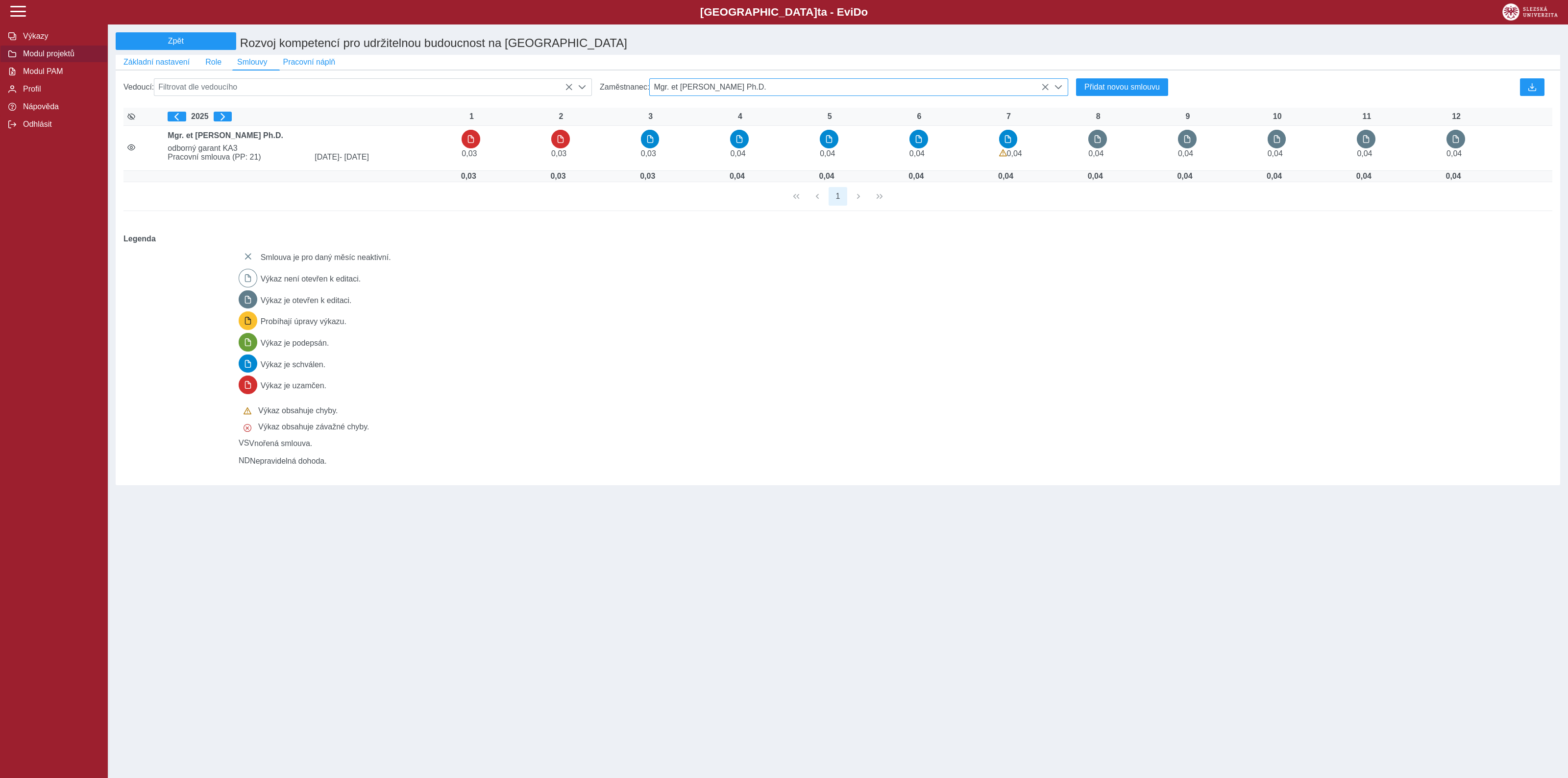
click at [811, 93] on span "Mgr. et Mgr. Marta Kolaříková Ph.D." at bounding box center [849, 87] width 400 height 16
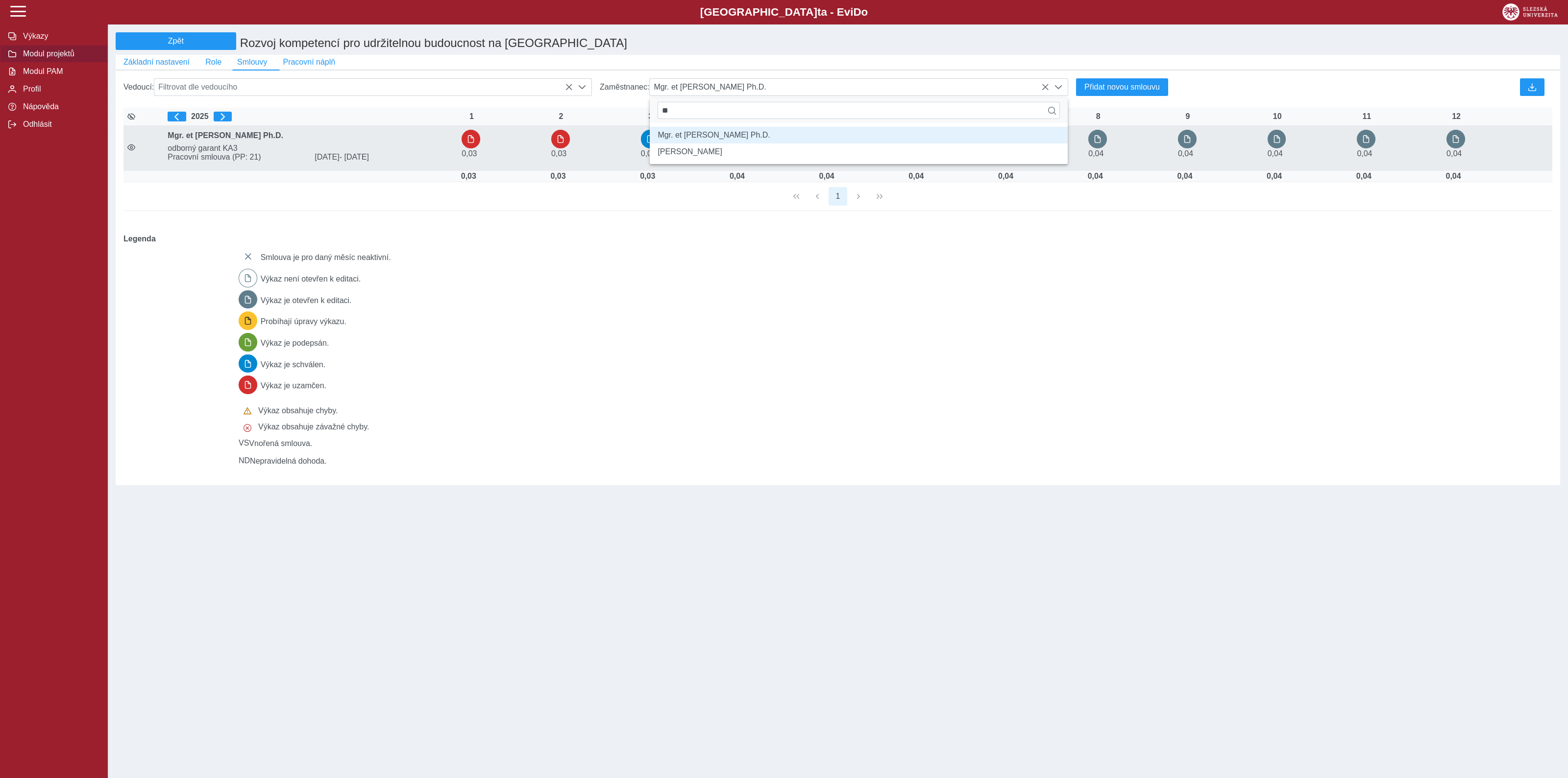
type input "*"
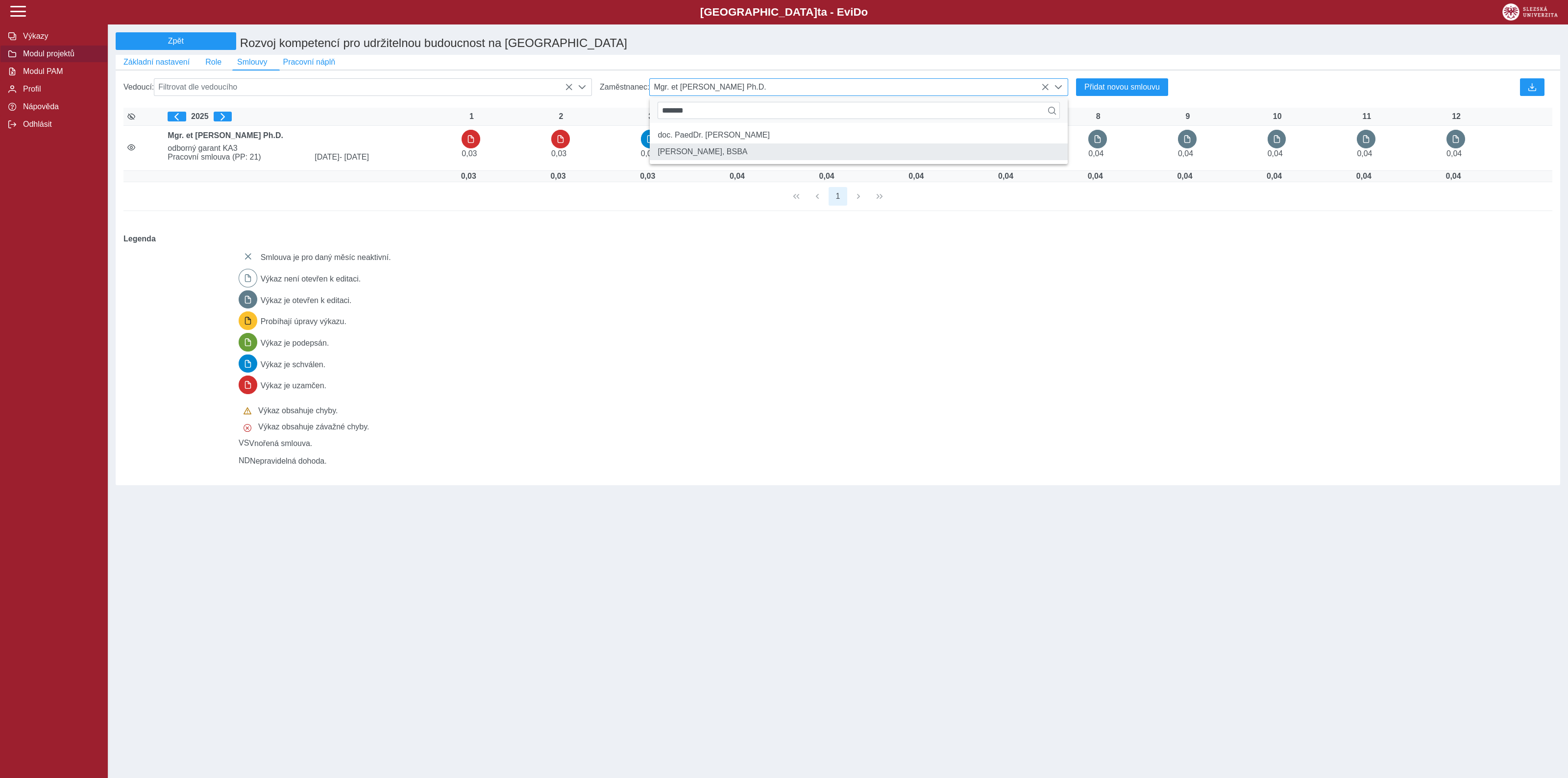
type input "*******"
click at [747, 160] on li "Mgr. Nataša Matulayová PhD., BSBA" at bounding box center [858, 151] width 418 height 16
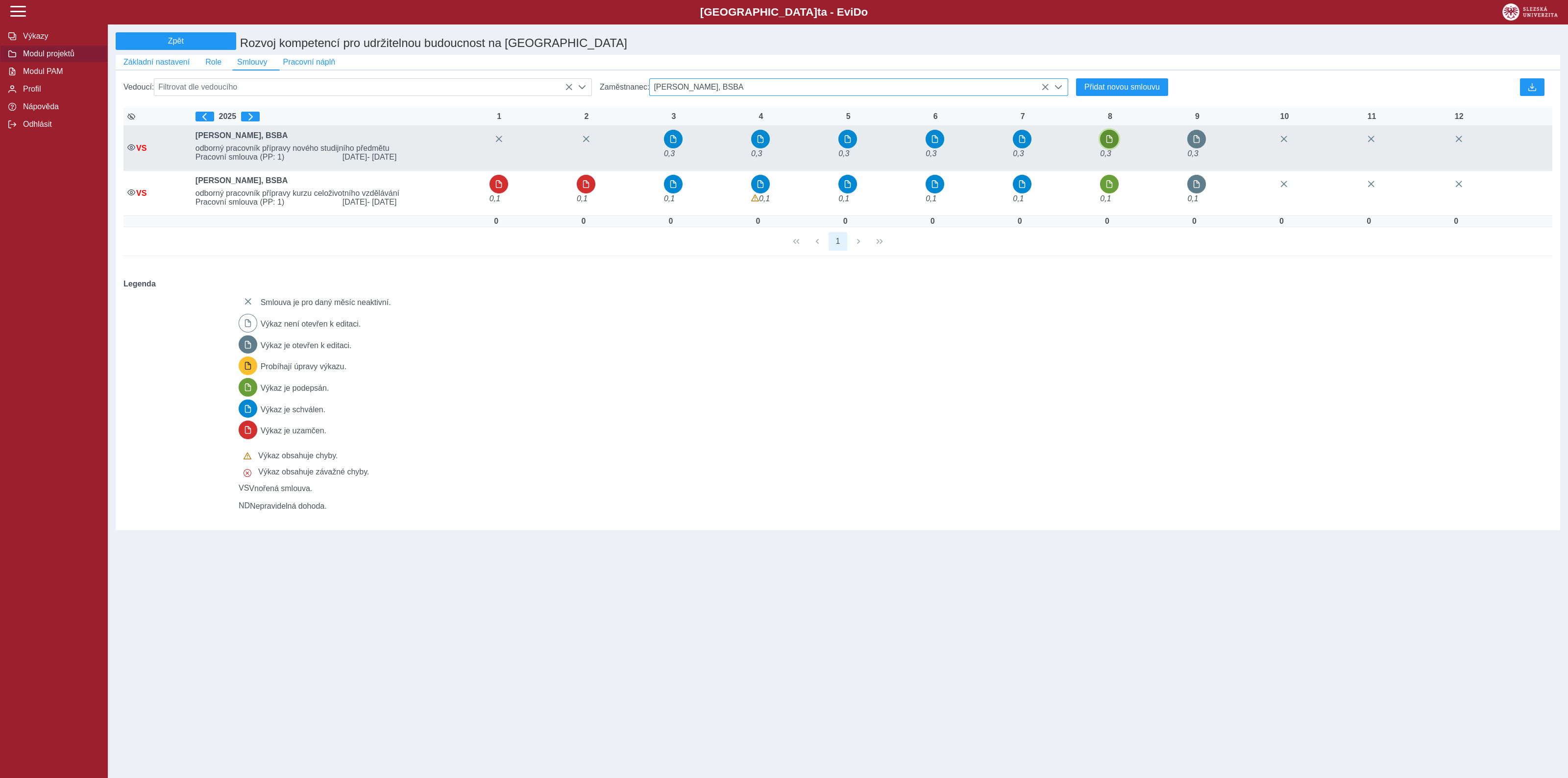
click at [1113, 143] on span "button" at bounding box center [1109, 138] width 8 height 8
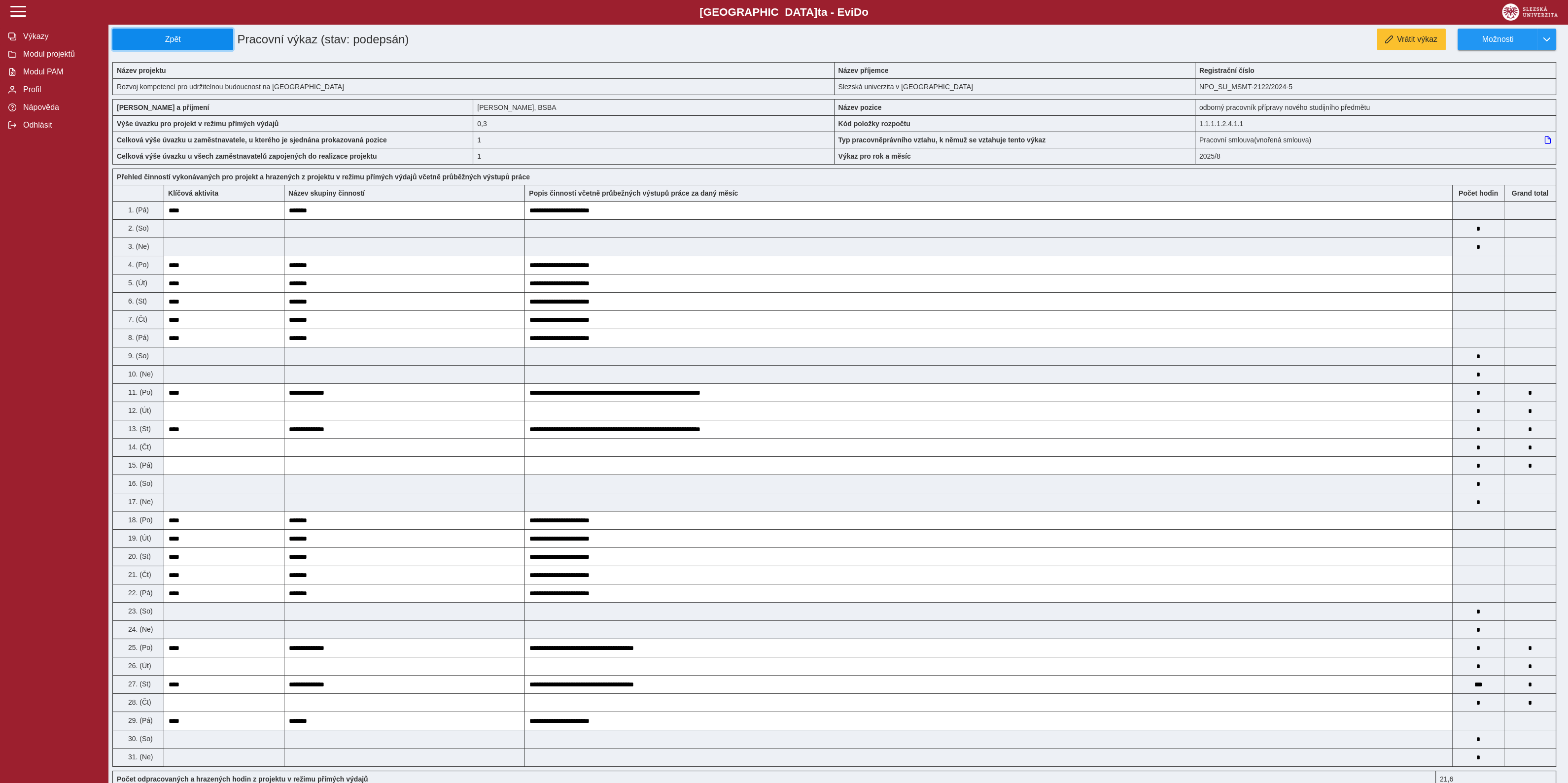
click at [189, 43] on span "Zpět" at bounding box center [172, 39] width 112 height 9
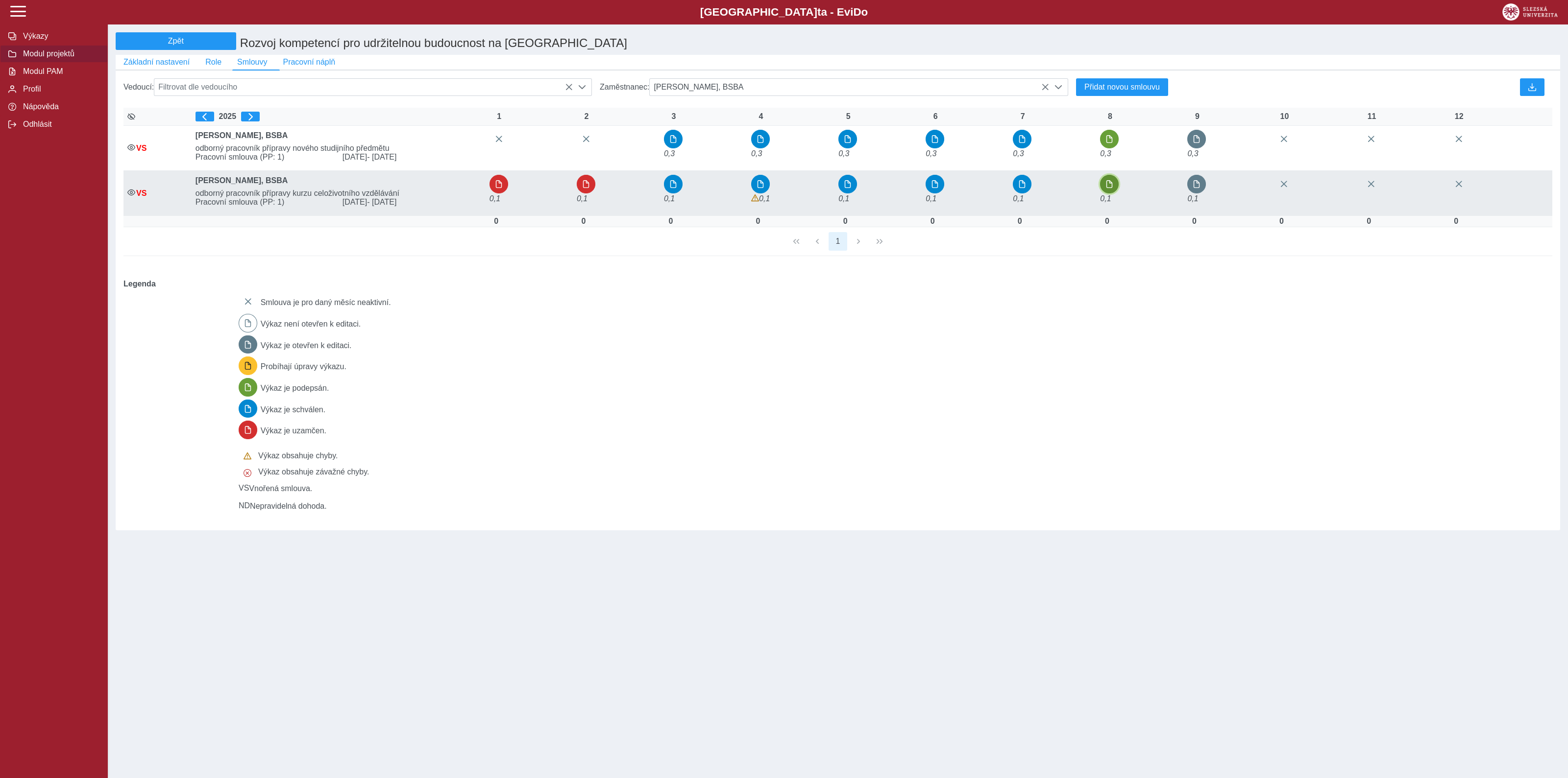
click at [1110, 187] on span "button" at bounding box center [1109, 184] width 8 height 8
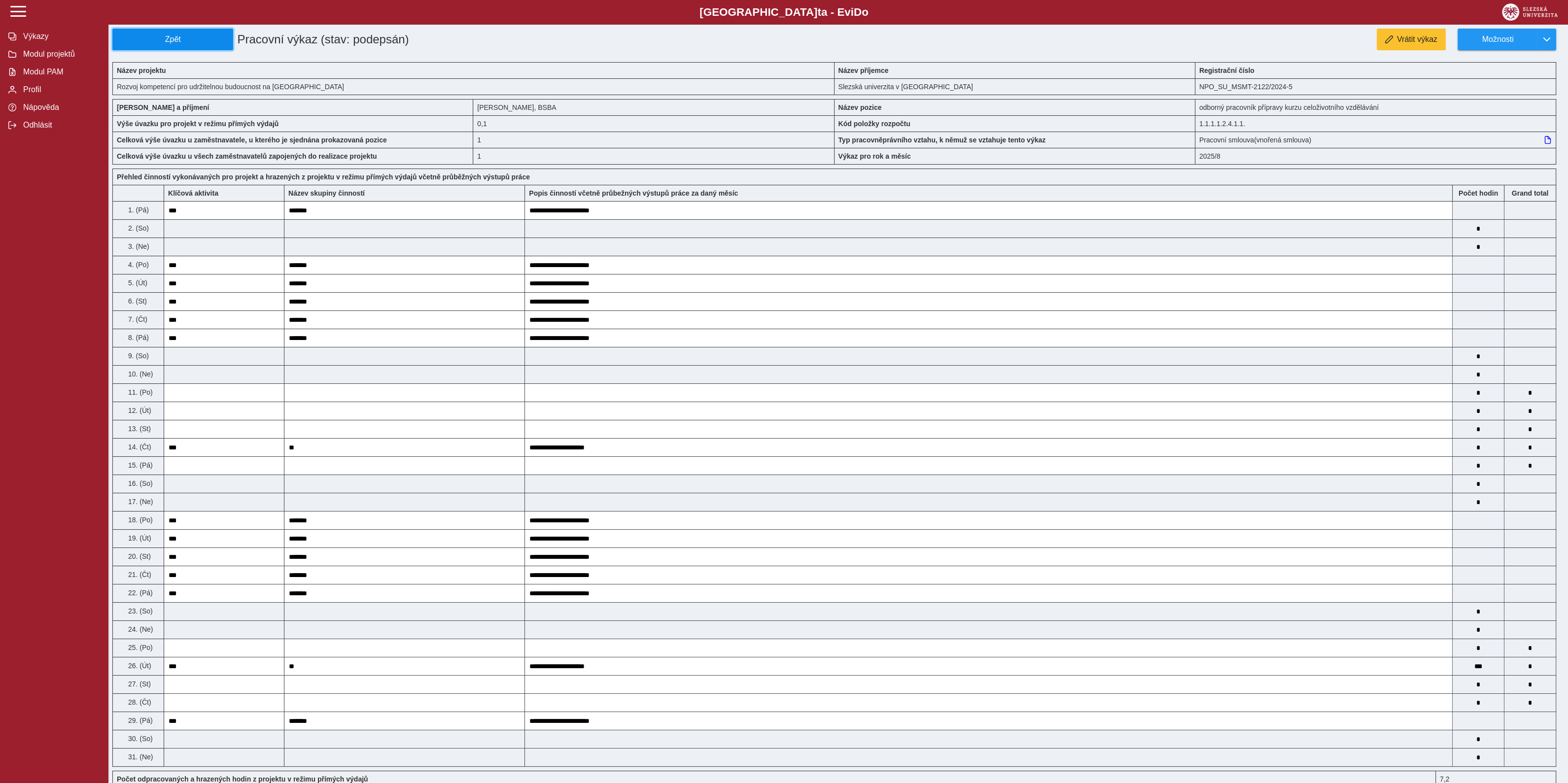
click at [159, 35] on span "Zpět" at bounding box center [172, 39] width 112 height 9
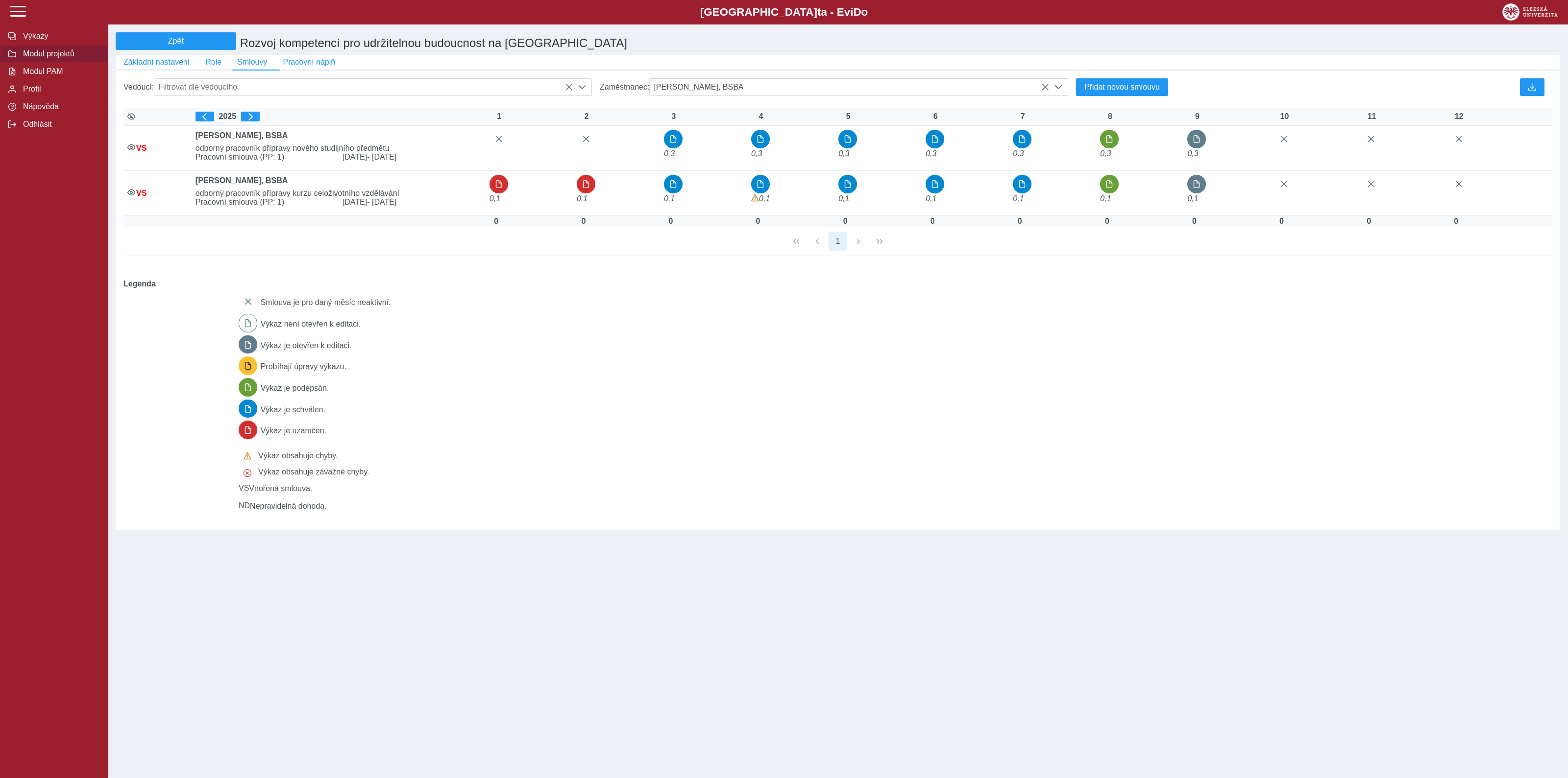
click at [1451, 431] on div "Smlouva je pro daný měsíc neaktivní. Výkaz není otevřen k editaci. Výkaz je ote…" at bounding box center [889, 401] width 1309 height 226
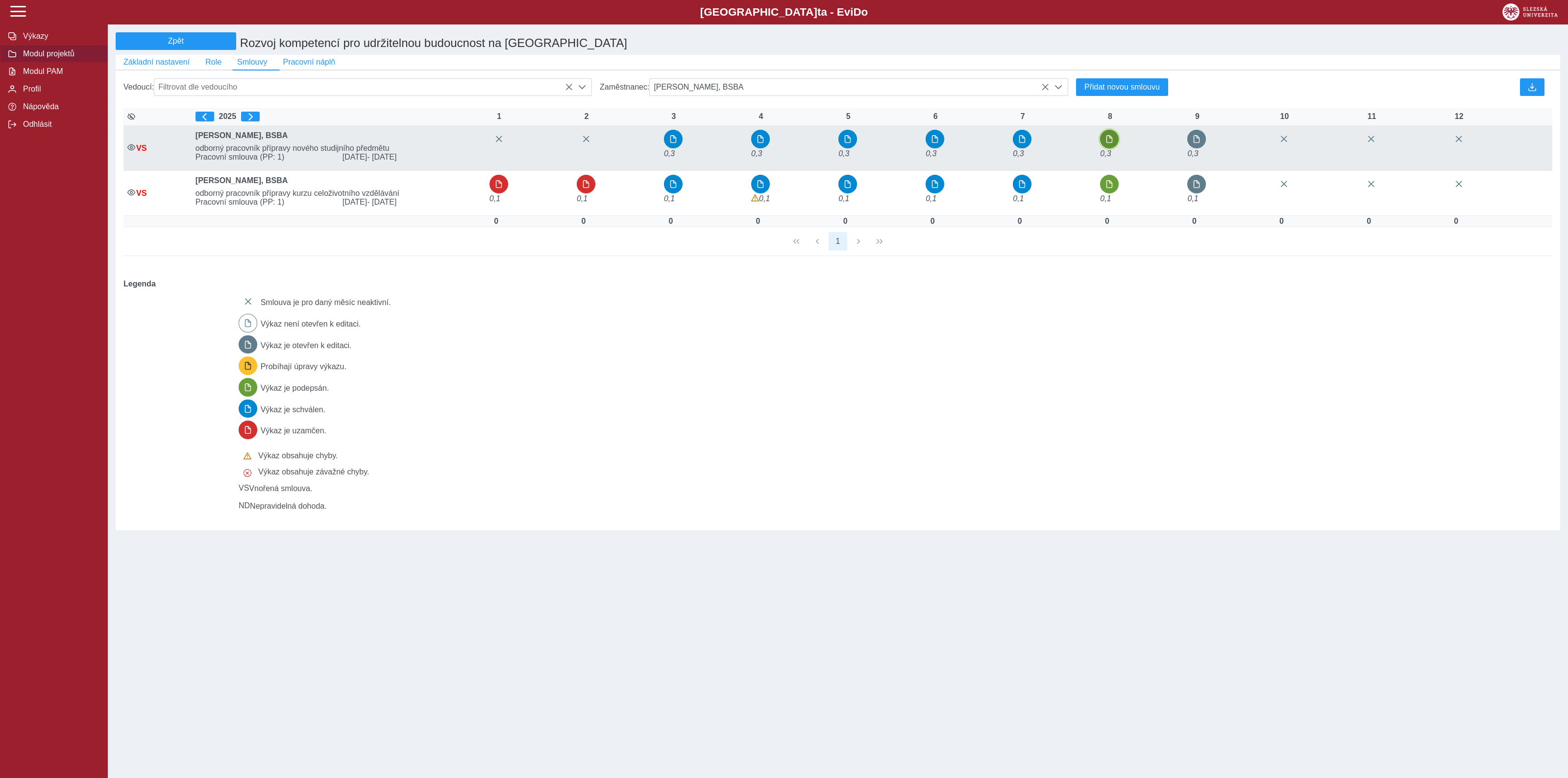
click at [1113, 141] on span "button" at bounding box center [1109, 138] width 8 height 8
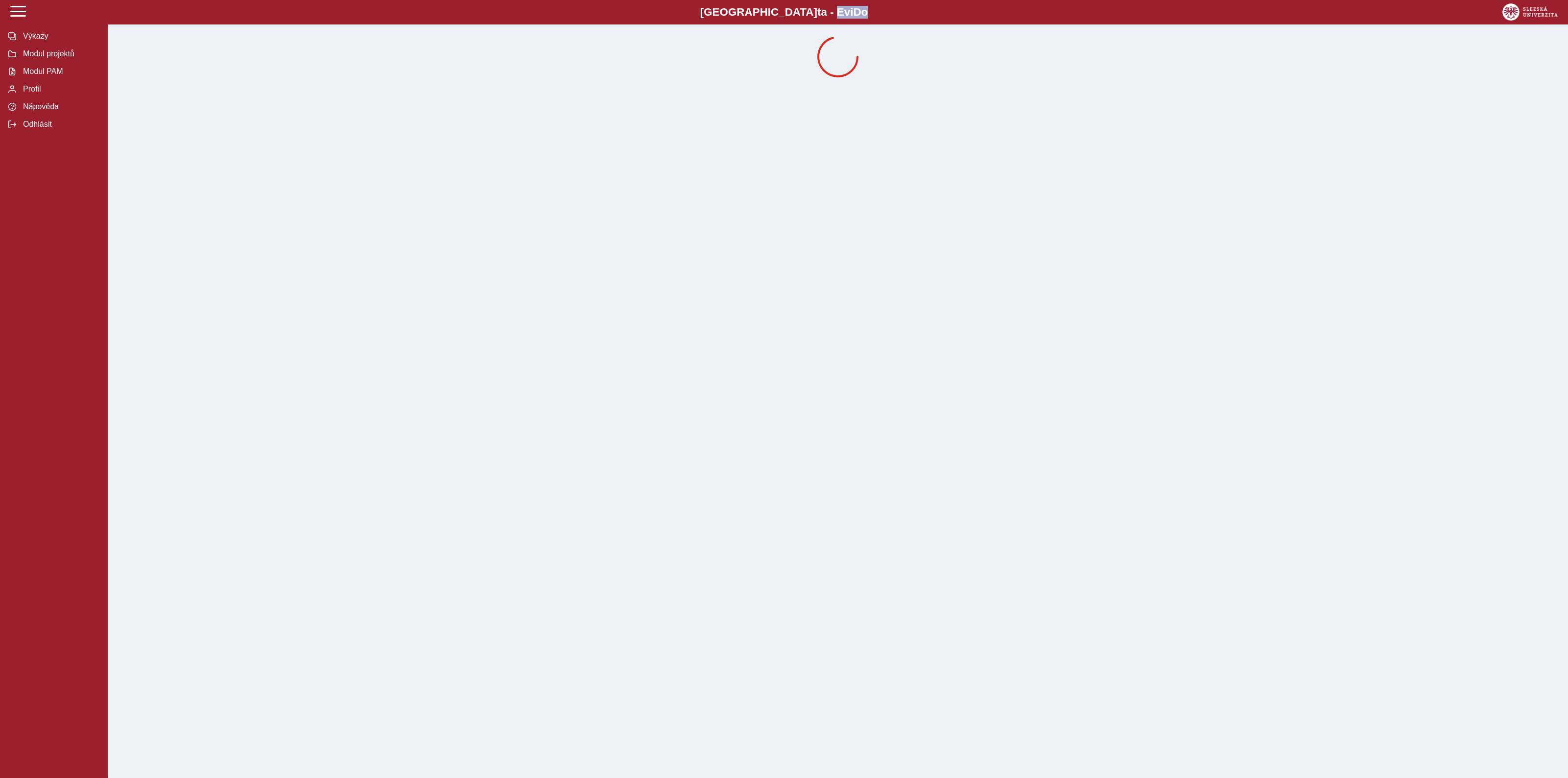
click at [1114, 141] on div "Slezská univerzi t a - Evi D o EviDo Výkazy Modul projektů Modul PAM Profil Náp…" at bounding box center [784, 389] width 1568 height 778
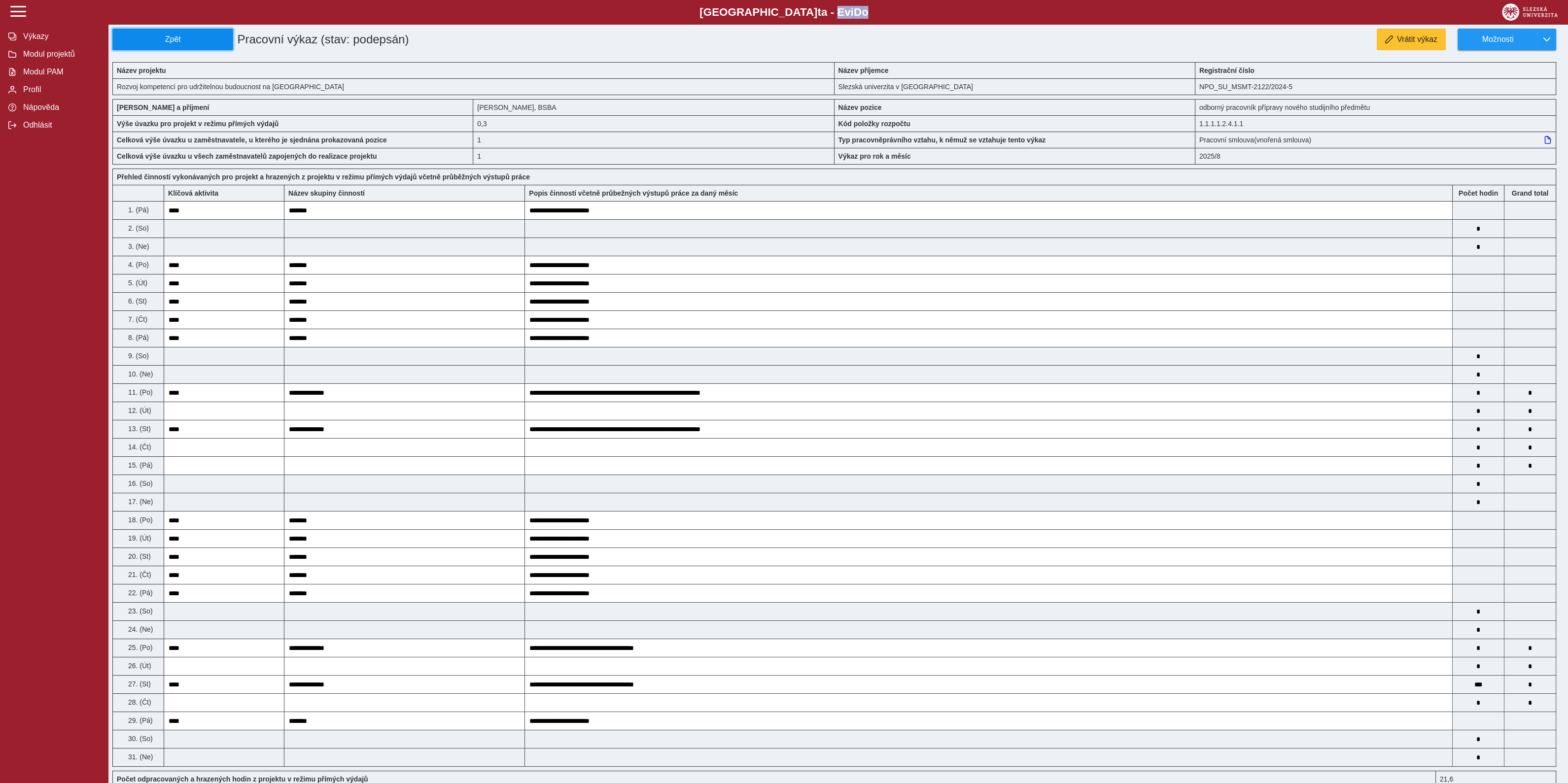
click at [212, 42] on span "Zpět" at bounding box center [172, 39] width 112 height 9
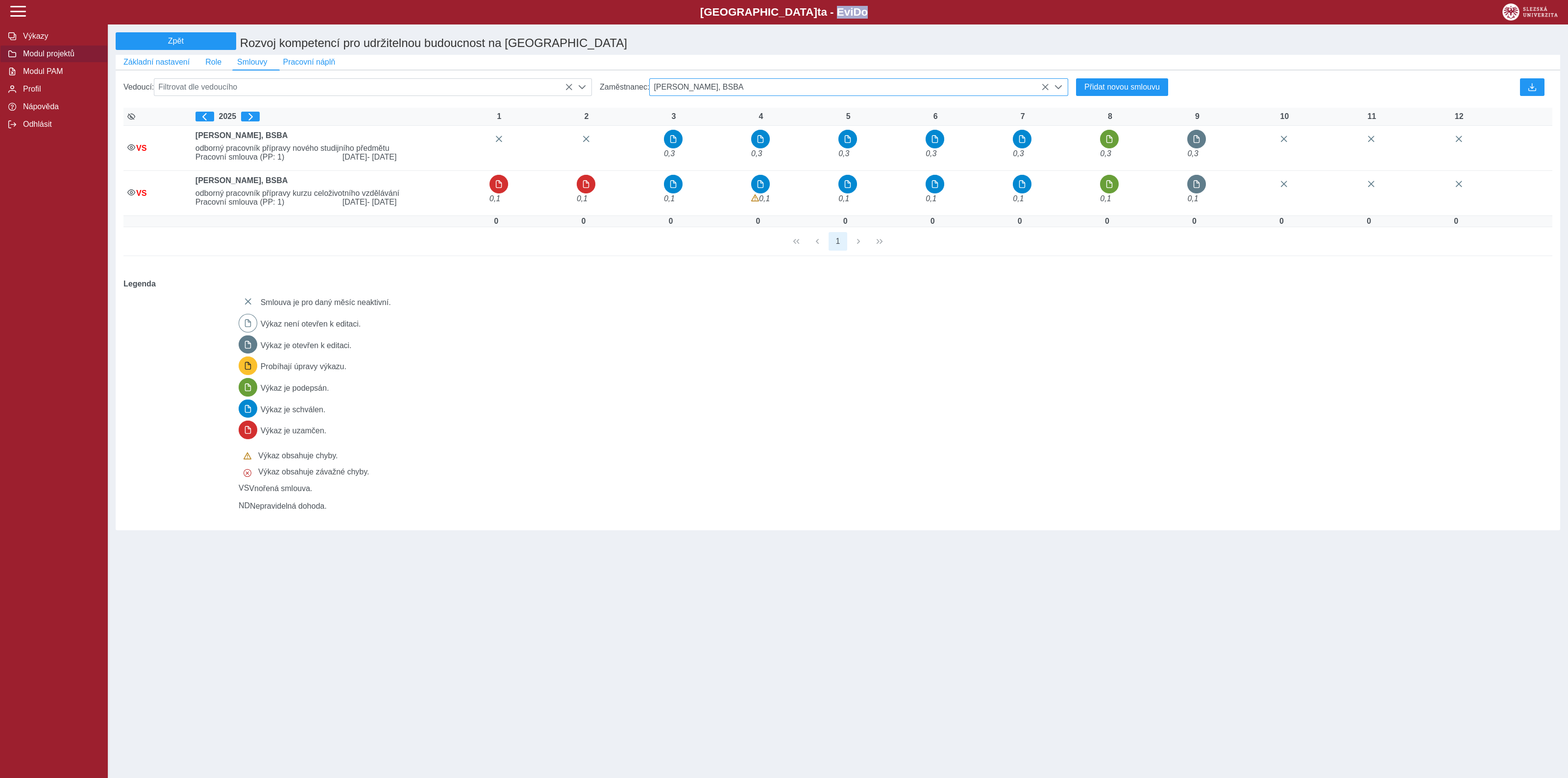
click at [1042, 89] on icon at bounding box center [1045, 87] width 8 height 8
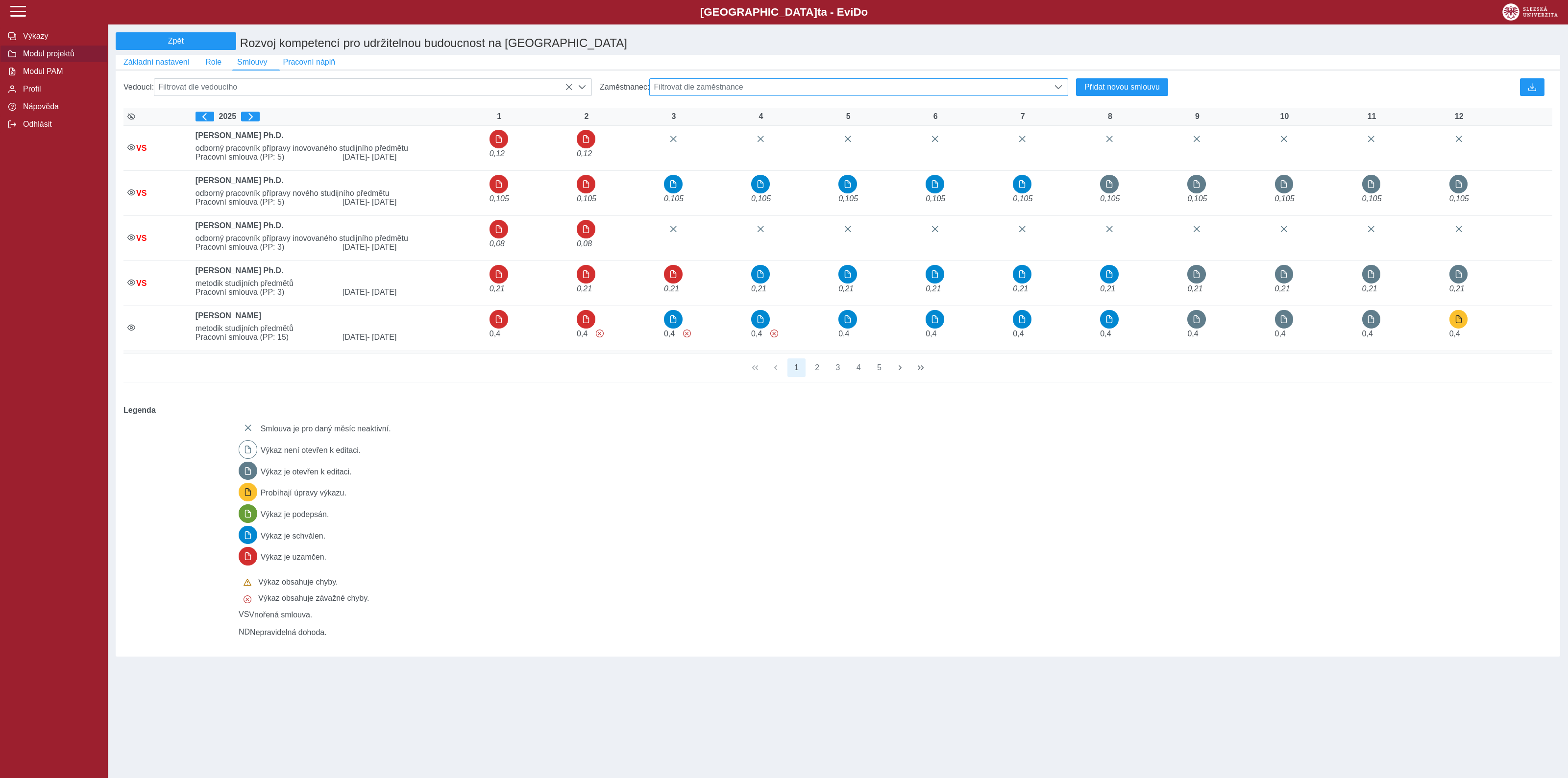
click at [957, 457] on div "Smlouva je pro daný měsíc neaktivní. Výkaz není otevřen k editaci. Výkaz je ote…" at bounding box center [889, 527] width 1309 height 226
click at [883, 88] on span "Filtrovat dle zaměstnance" at bounding box center [849, 87] width 400 height 16
type input "******"
click at [716, 142] on li "doc. Ing. Pavel Tuleja Ph.D." at bounding box center [858, 135] width 418 height 16
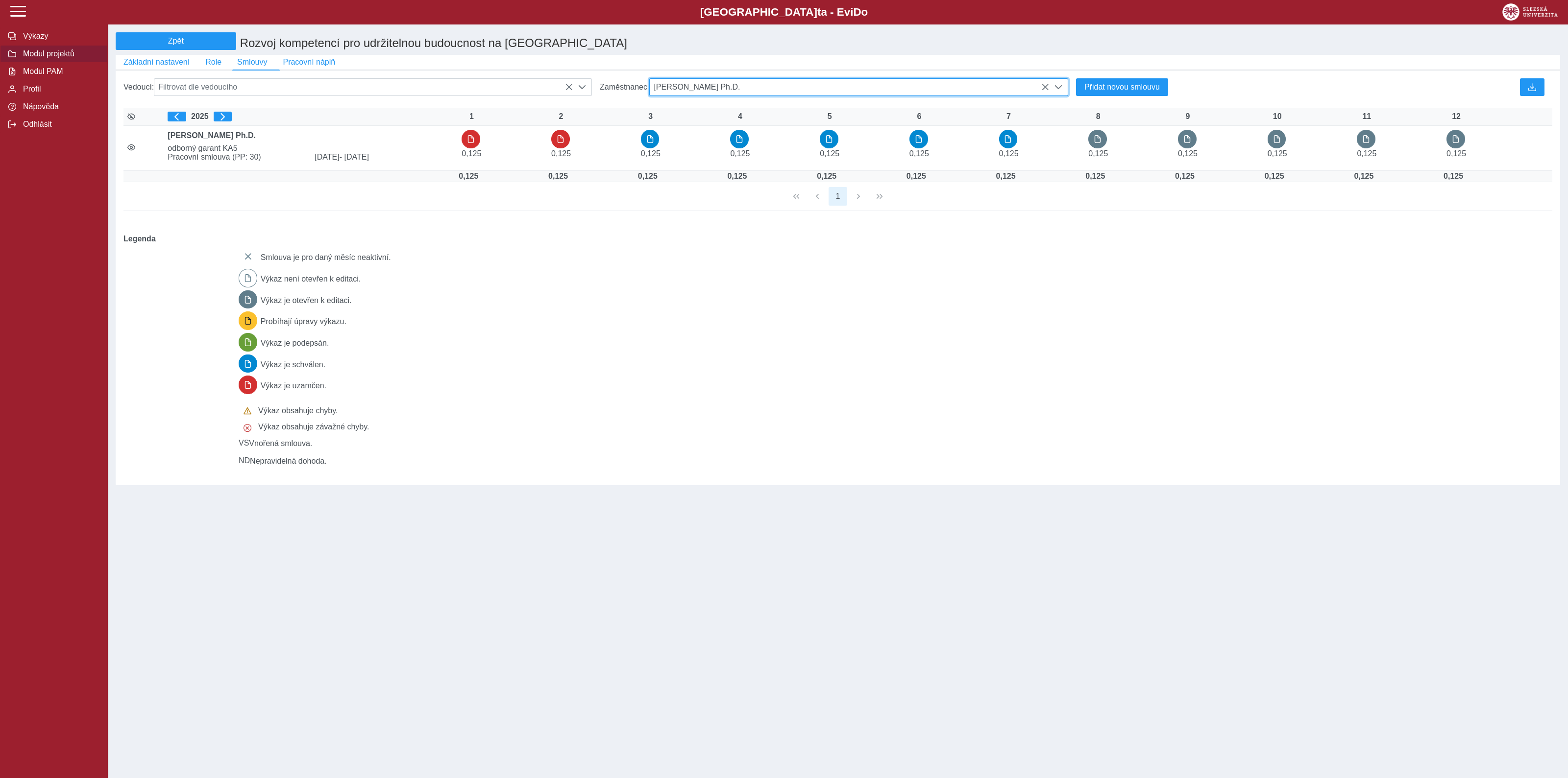
click at [1047, 91] on icon at bounding box center [1045, 87] width 8 height 8
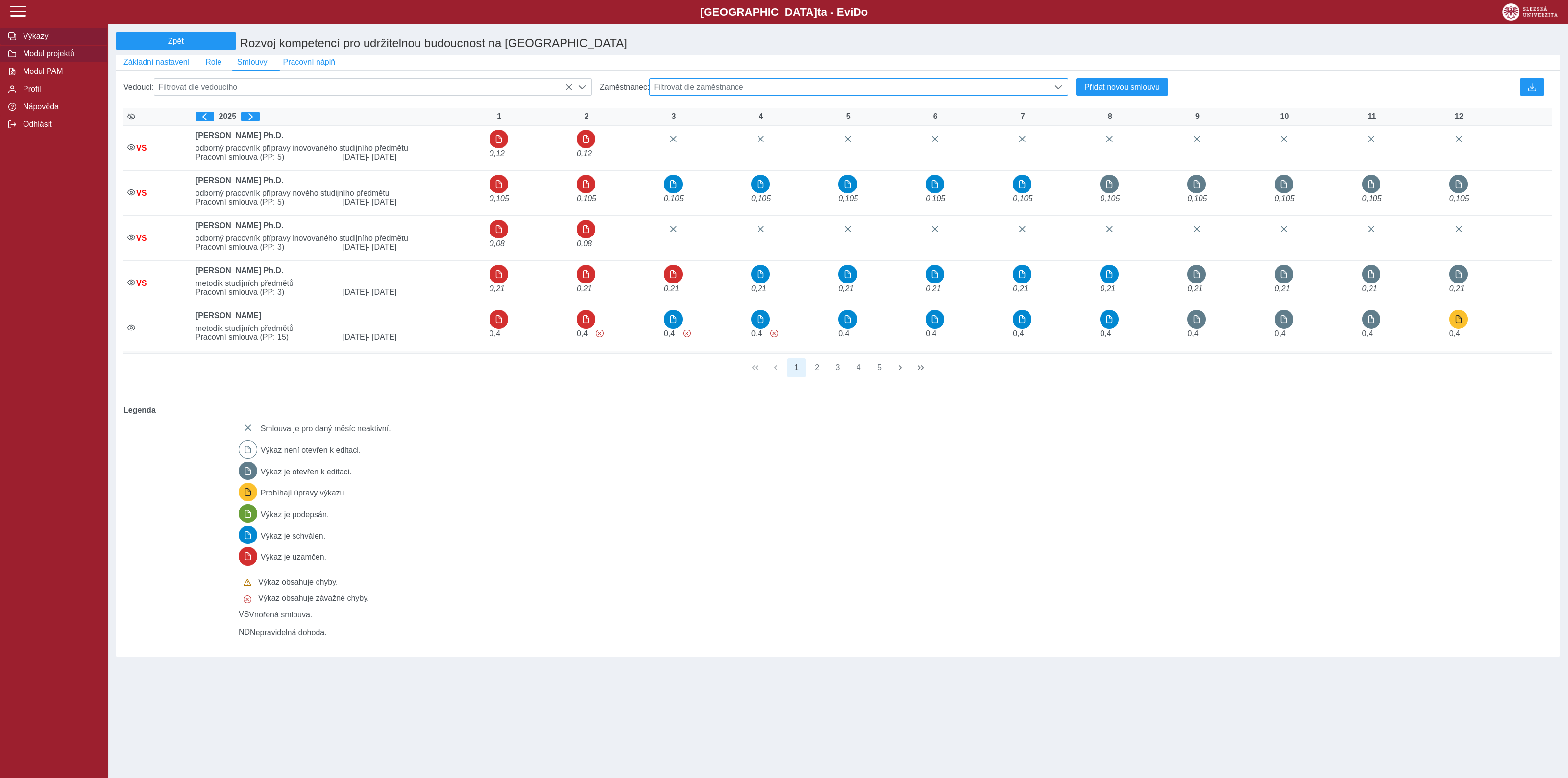
click at [34, 33] on span "Výkazy" at bounding box center [59, 36] width 79 height 9
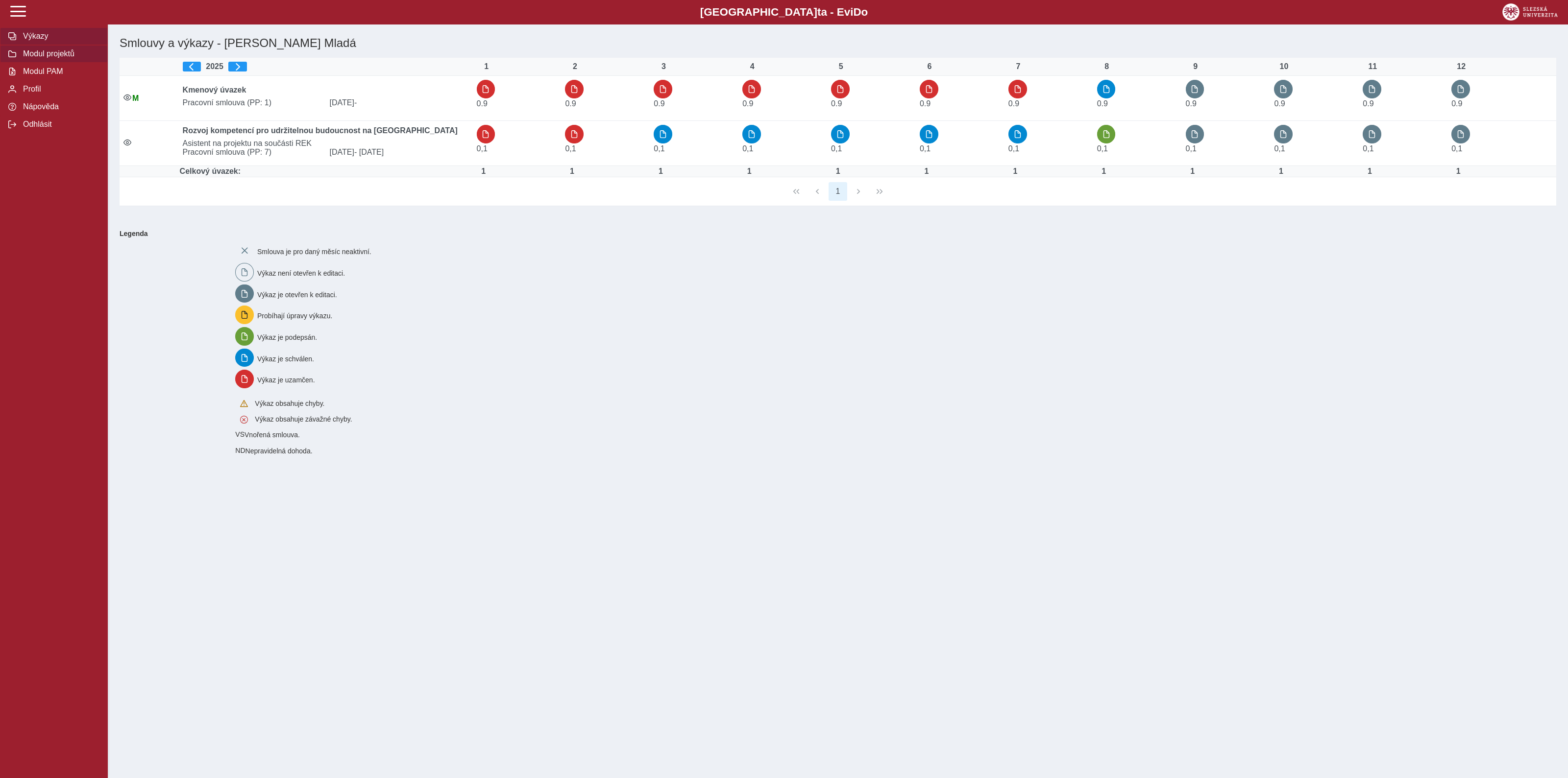
click at [34, 53] on span "Modul projektů" at bounding box center [59, 54] width 79 height 9
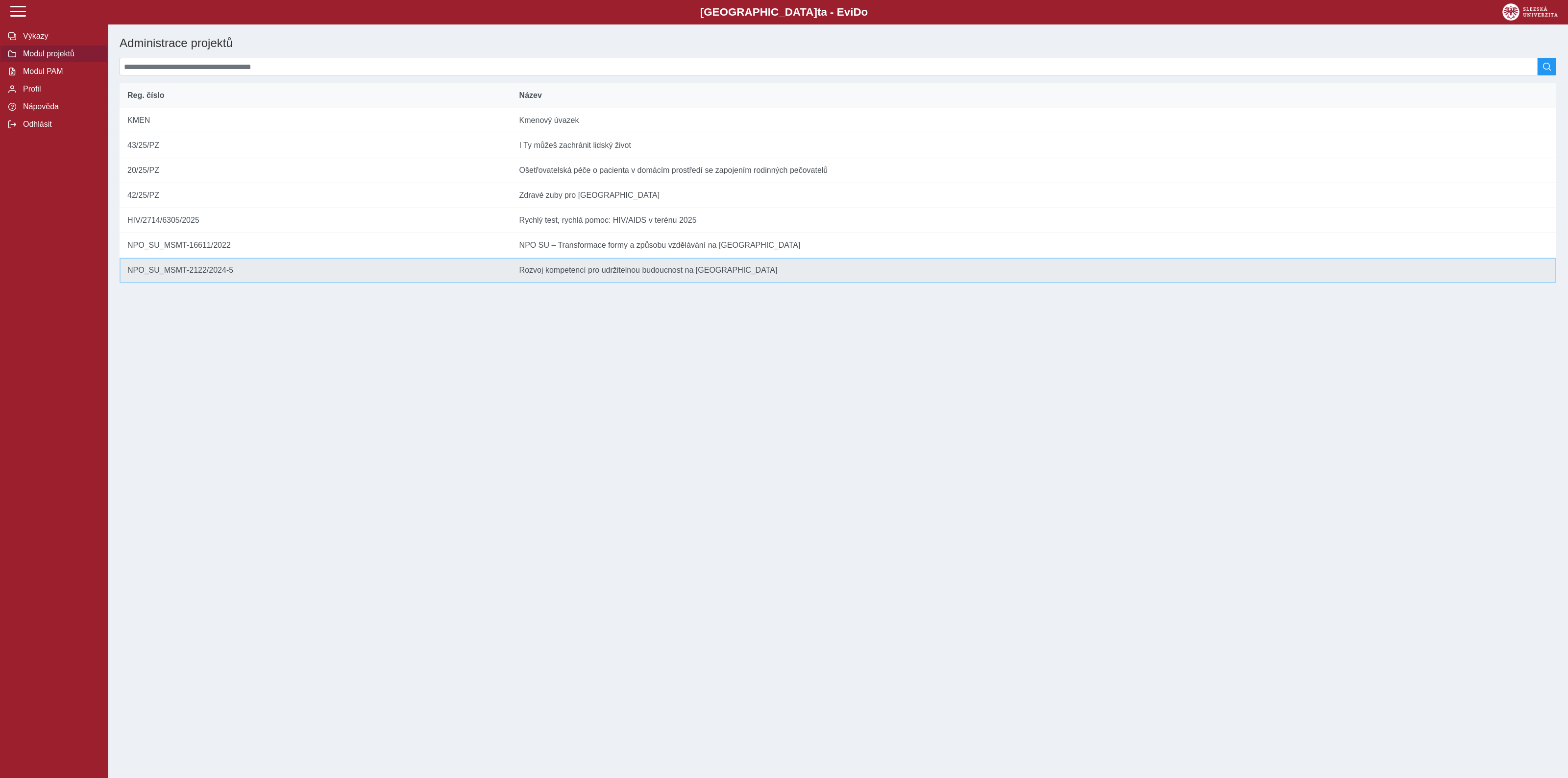
click at [601, 281] on td "Název Rozvoj kompetencí pro udržitelnou budoucnost na [GEOGRAPHIC_DATA] v [GEOG…" at bounding box center [1034, 270] width 1045 height 25
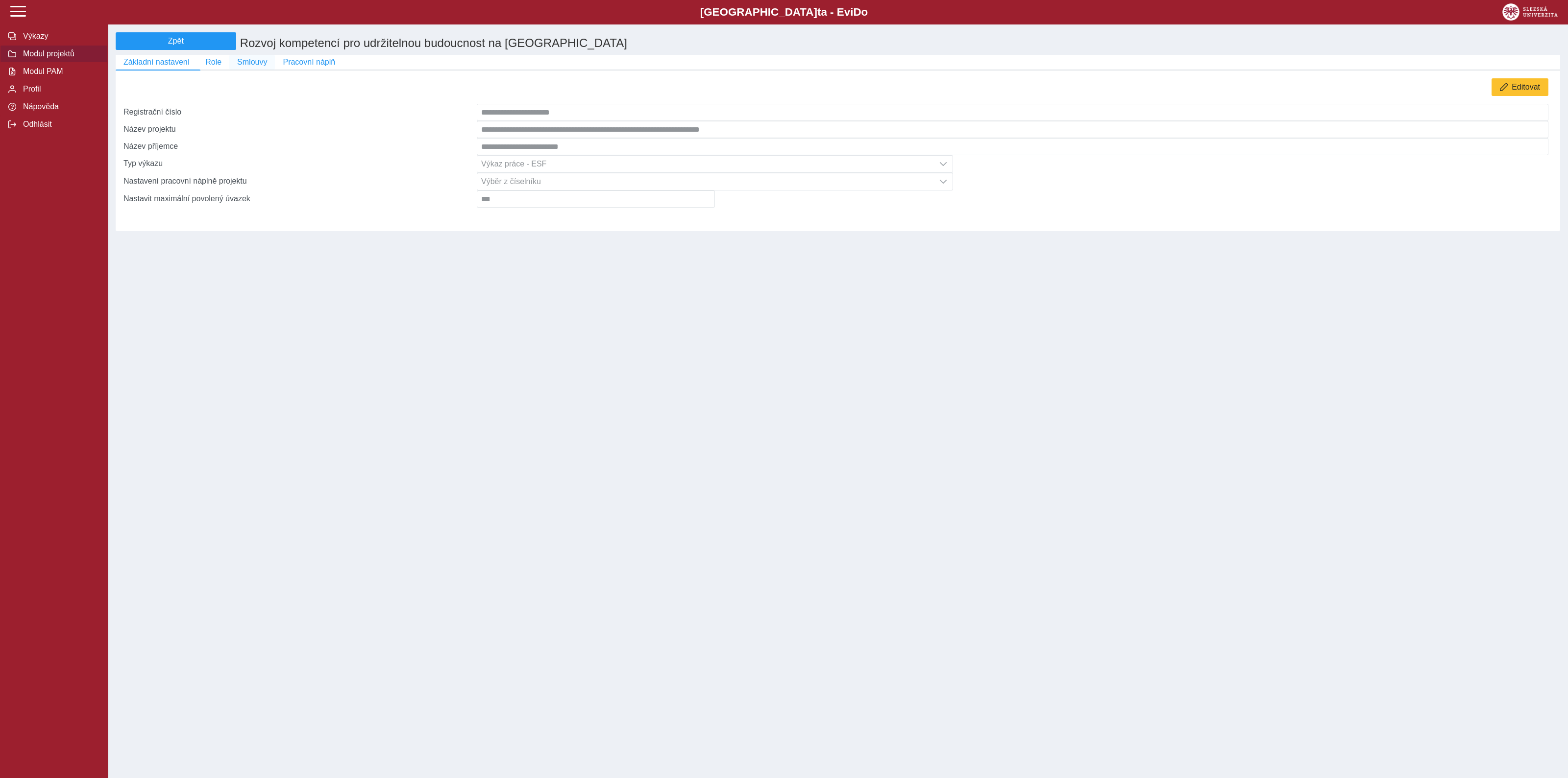
click at [249, 64] on span "Smlouvy" at bounding box center [252, 62] width 30 height 9
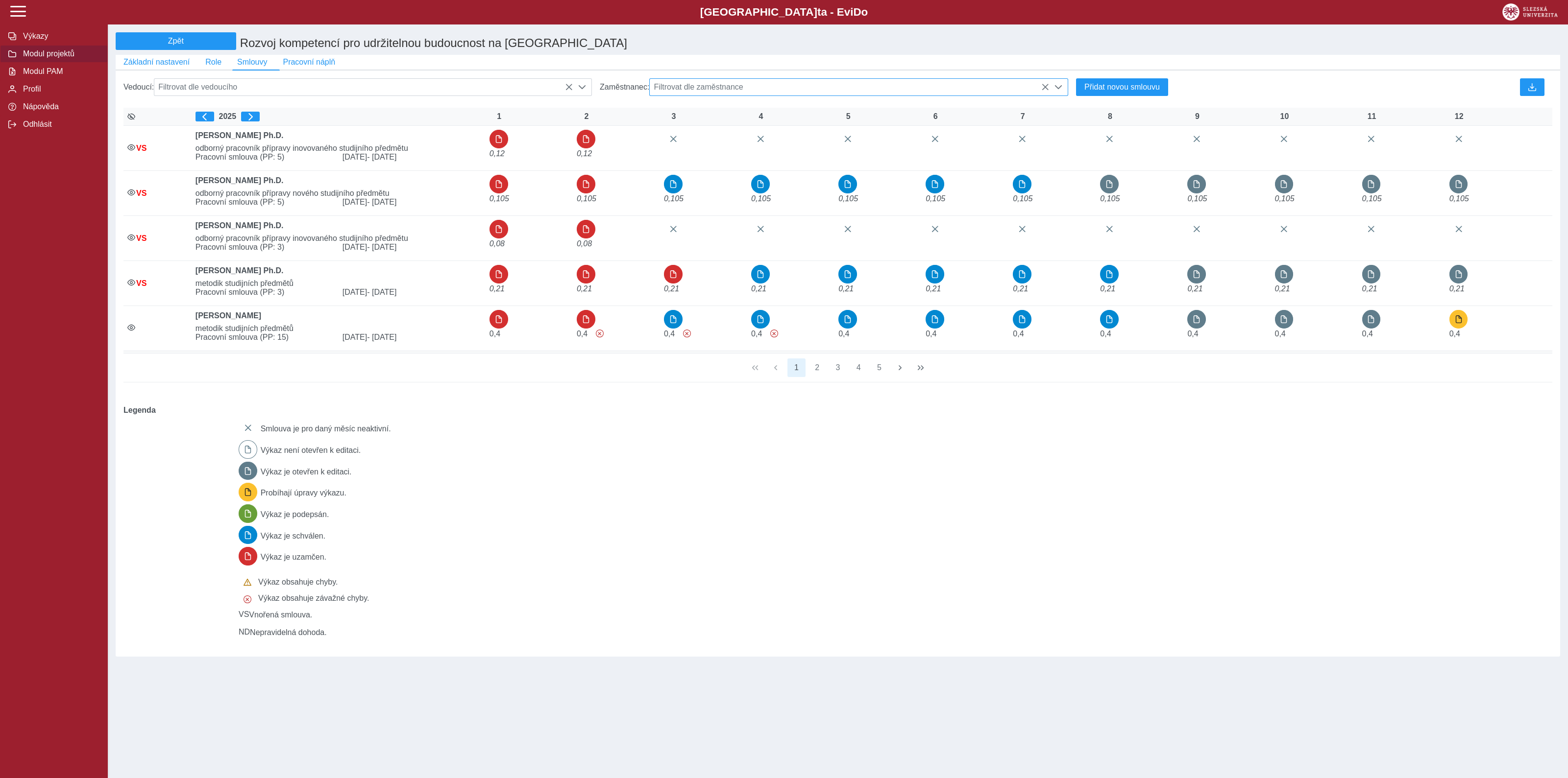
click at [792, 89] on span "Filtrovat dle zaměstnance" at bounding box center [849, 87] width 400 height 16
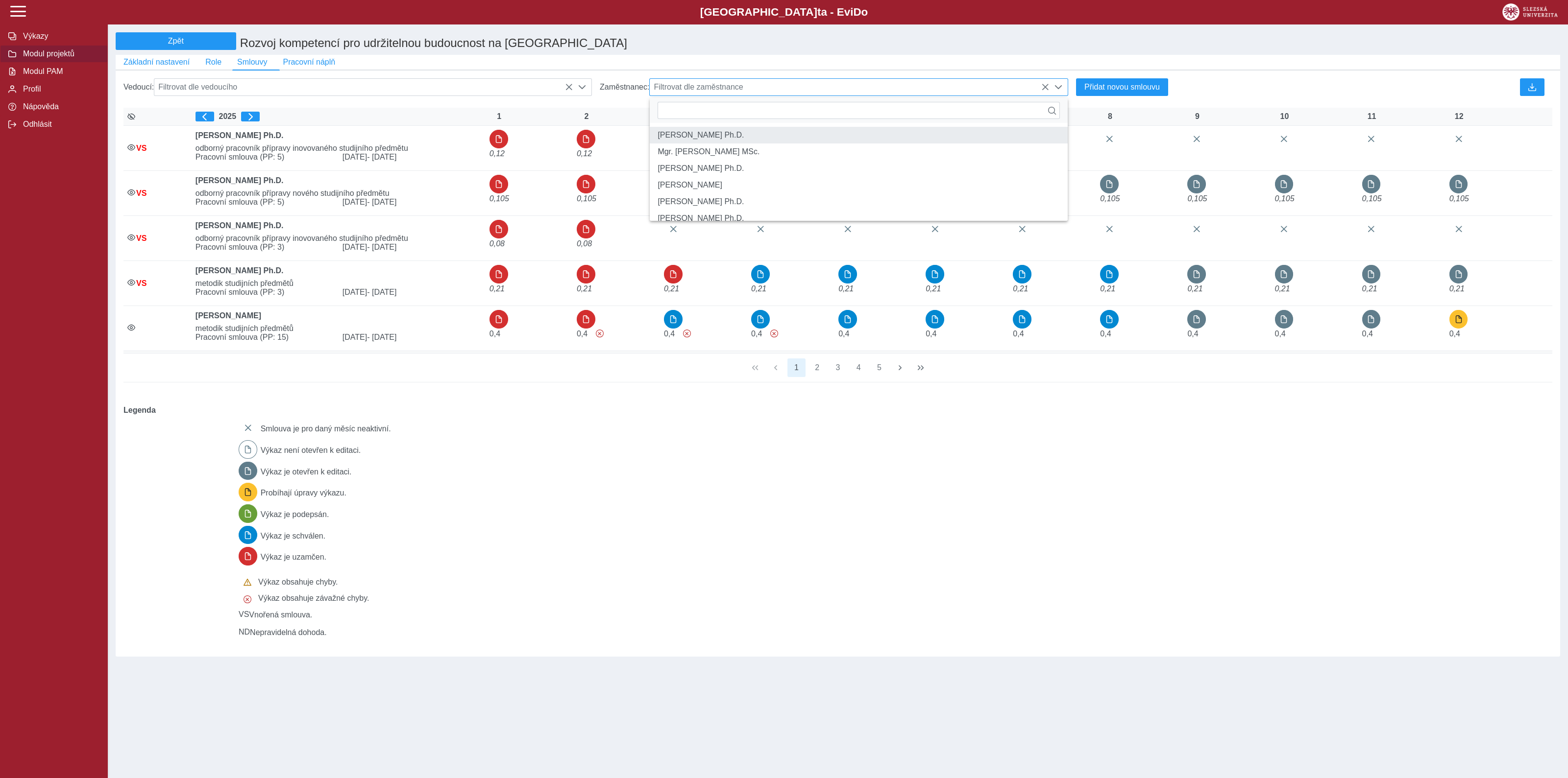
scroll to position [6, 41]
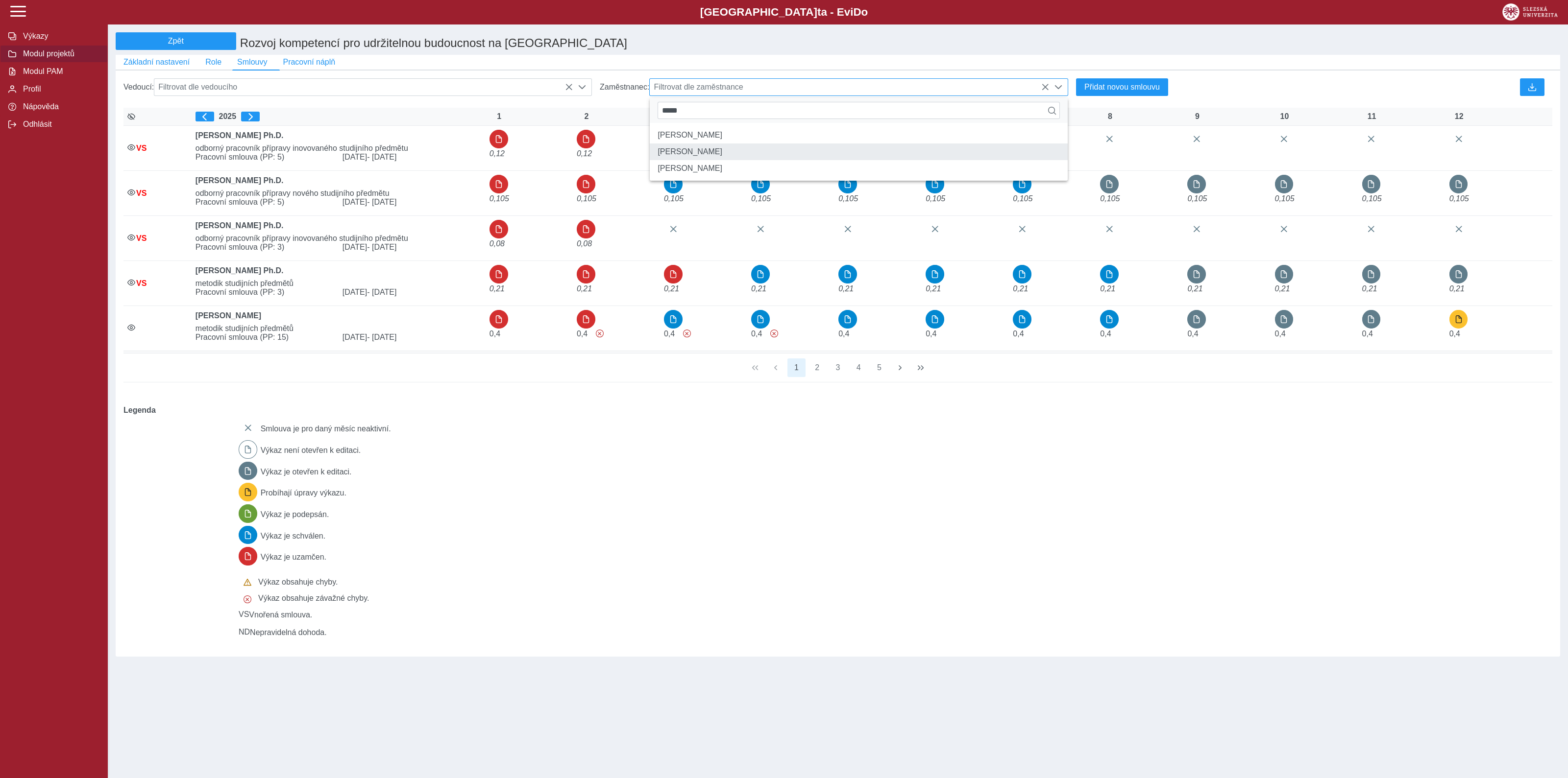
type input "*****"
click at [715, 156] on li "Ing. Josef Vícha" at bounding box center [858, 151] width 418 height 16
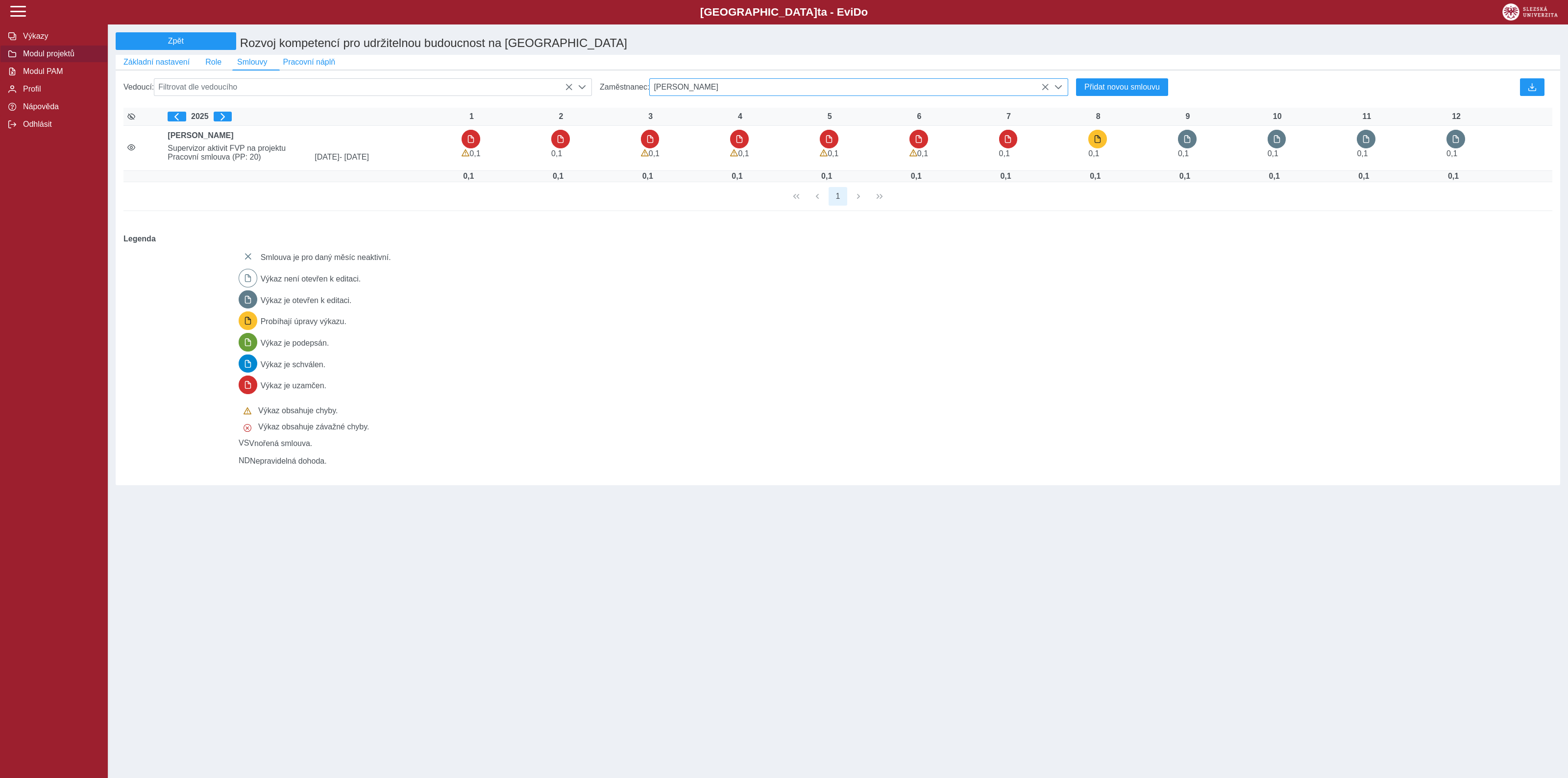
click at [725, 94] on span "Ing. Josef Vícha" at bounding box center [849, 87] width 400 height 16
type input "*"
type input "*********"
click at [686, 143] on li "Mgr. Klára Truparová" at bounding box center [858, 135] width 418 height 16
click at [751, 92] on span "Mgr. Klára Truparová" at bounding box center [849, 87] width 400 height 16
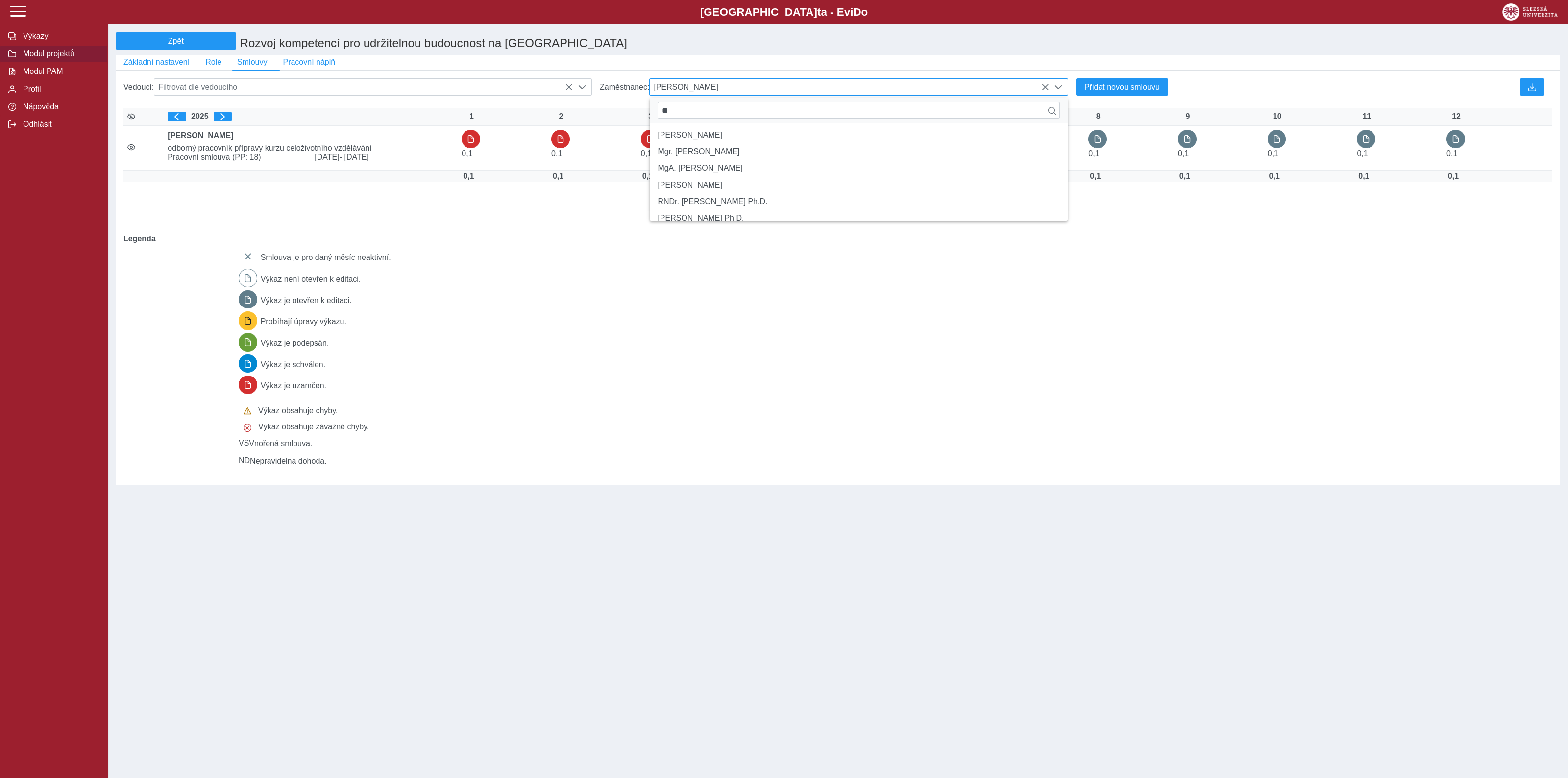
type input "*"
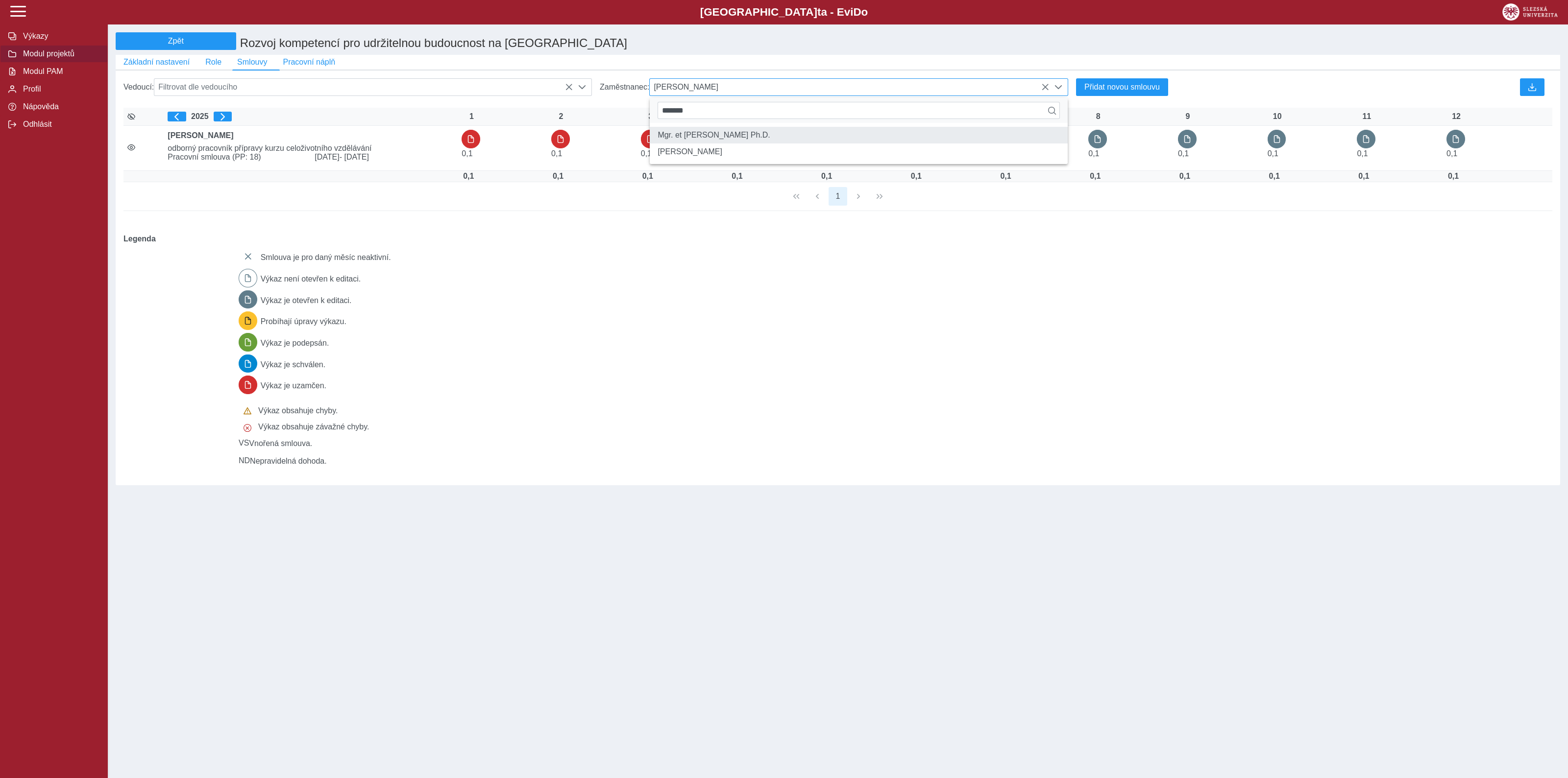
type input "*******"
click at [742, 141] on li "Mgr. et Mgr. Marta Kolaříková Ph.D." at bounding box center [858, 135] width 418 height 16
click at [817, 93] on span "Mgr. et Mgr. Marta Kolaříková Ph.D." at bounding box center [849, 87] width 400 height 16
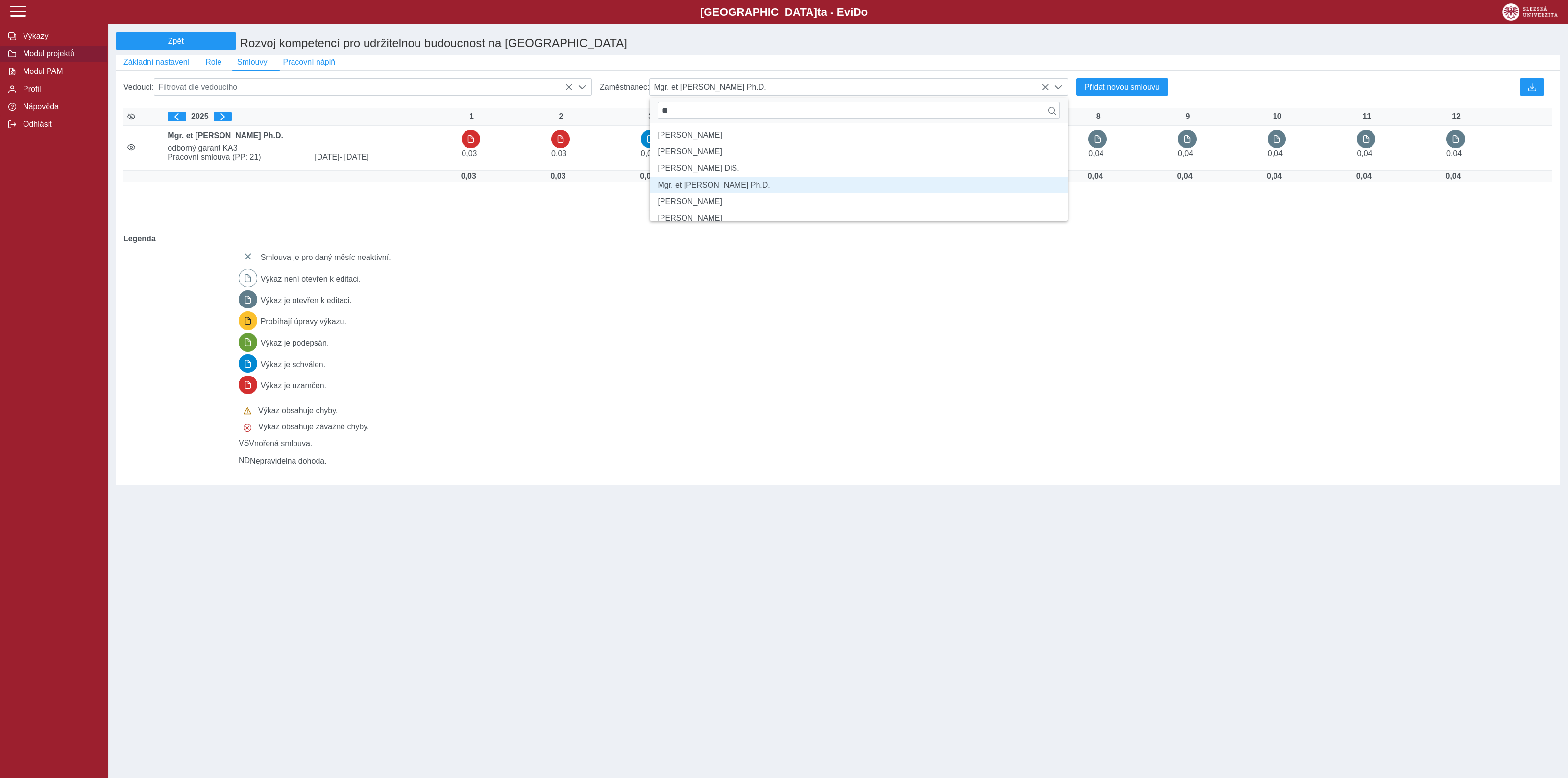
type input "*"
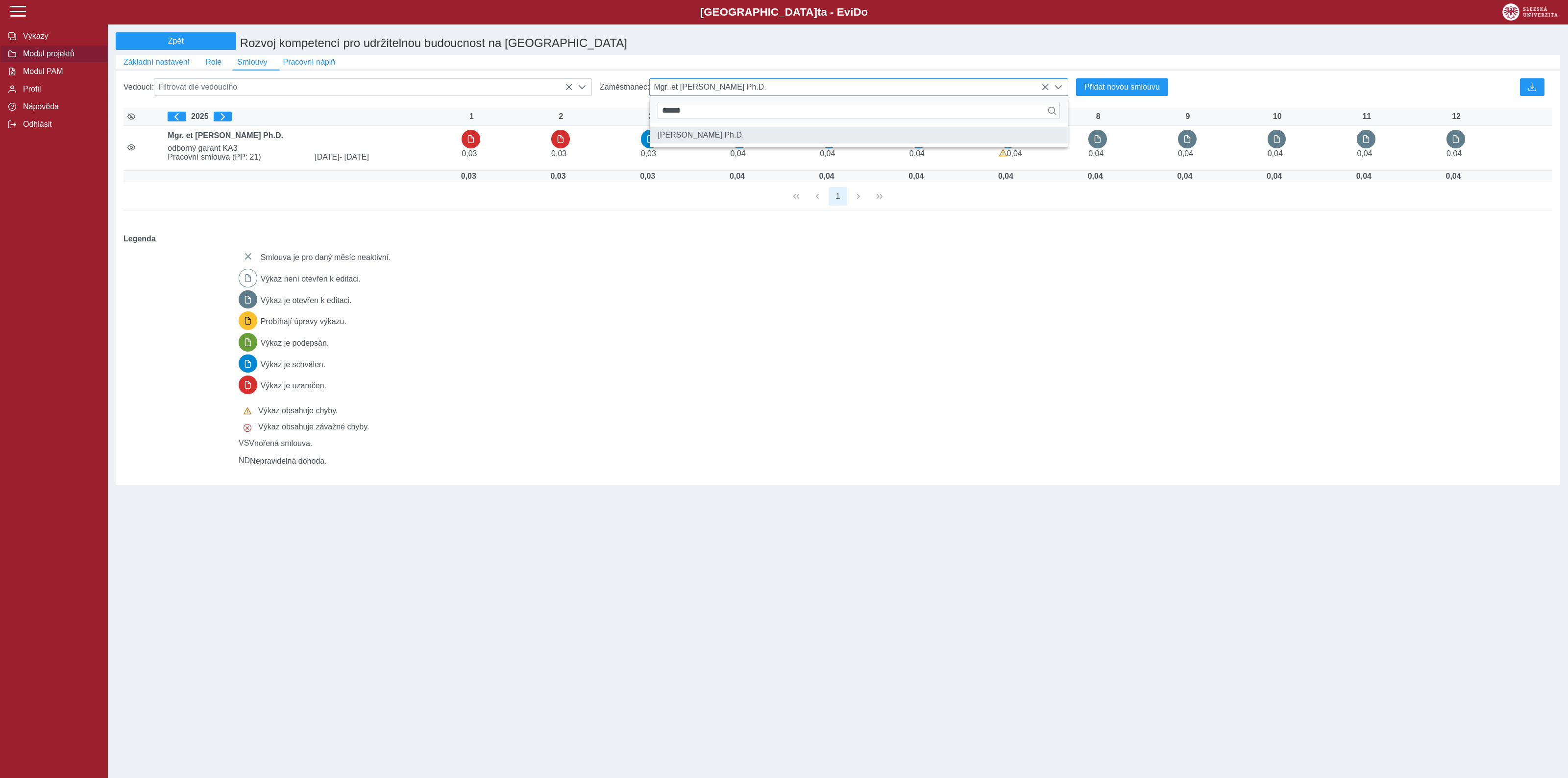
type input "******"
click at [717, 141] on li "doc. Ing. Pavel Tuleja Ph.D." at bounding box center [858, 135] width 418 height 16
click at [772, 90] on span "doc. Ing. Pavel Tuleja Ph.D." at bounding box center [849, 87] width 400 height 16
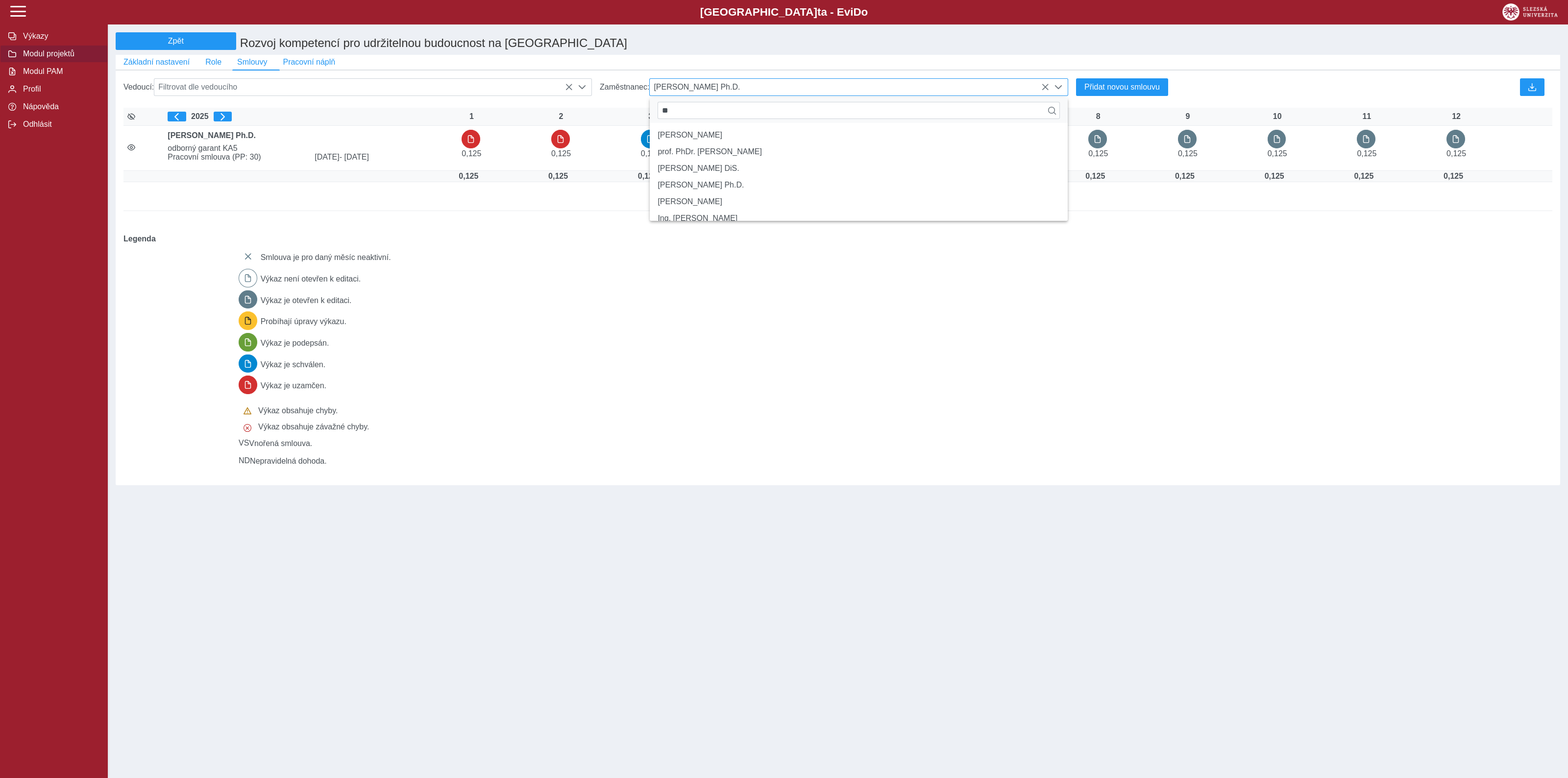
type input "*"
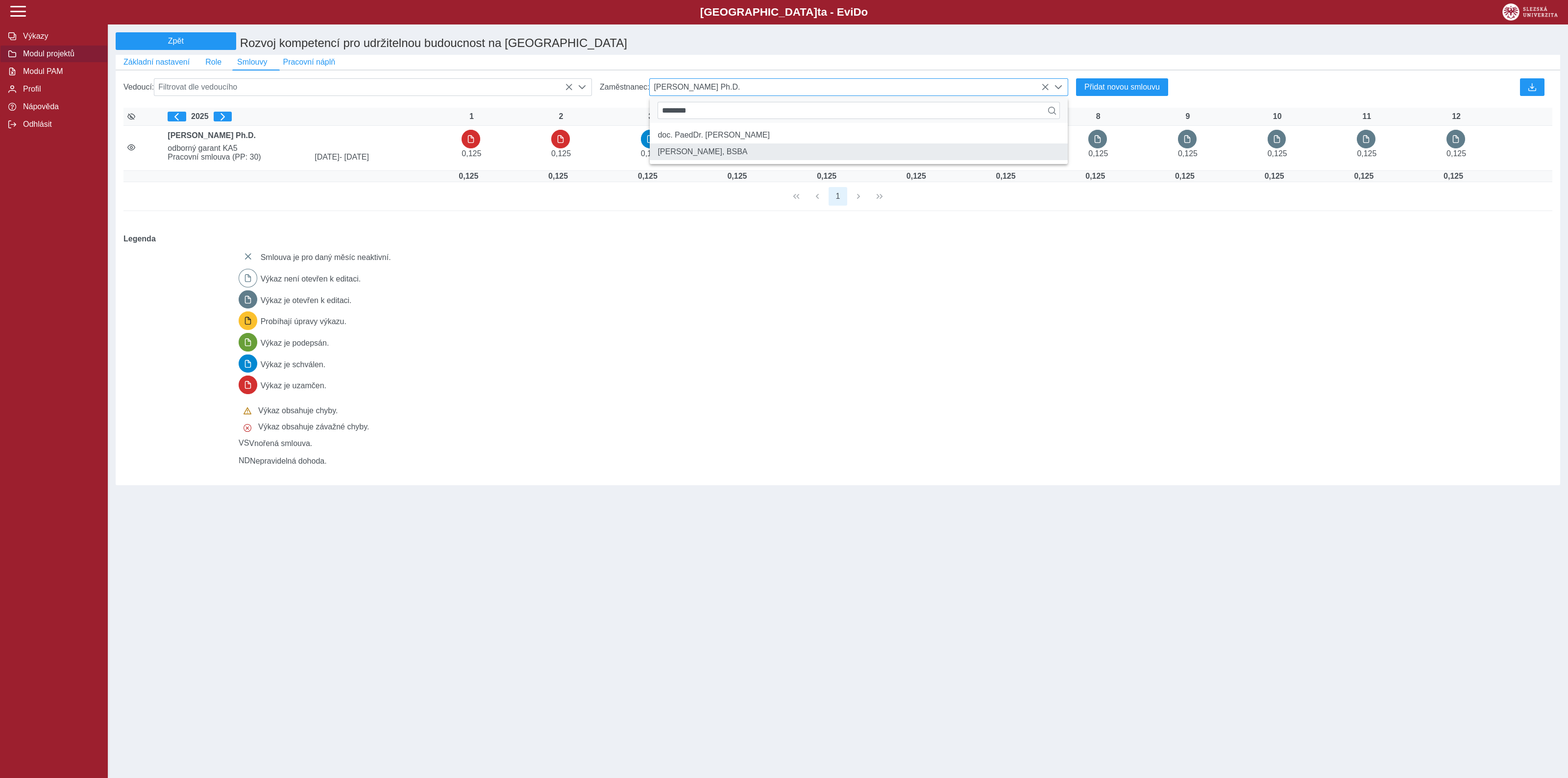
type input "********"
click at [746, 159] on li "Mgr. Nataša Matulayová PhD., BSBA" at bounding box center [858, 151] width 418 height 16
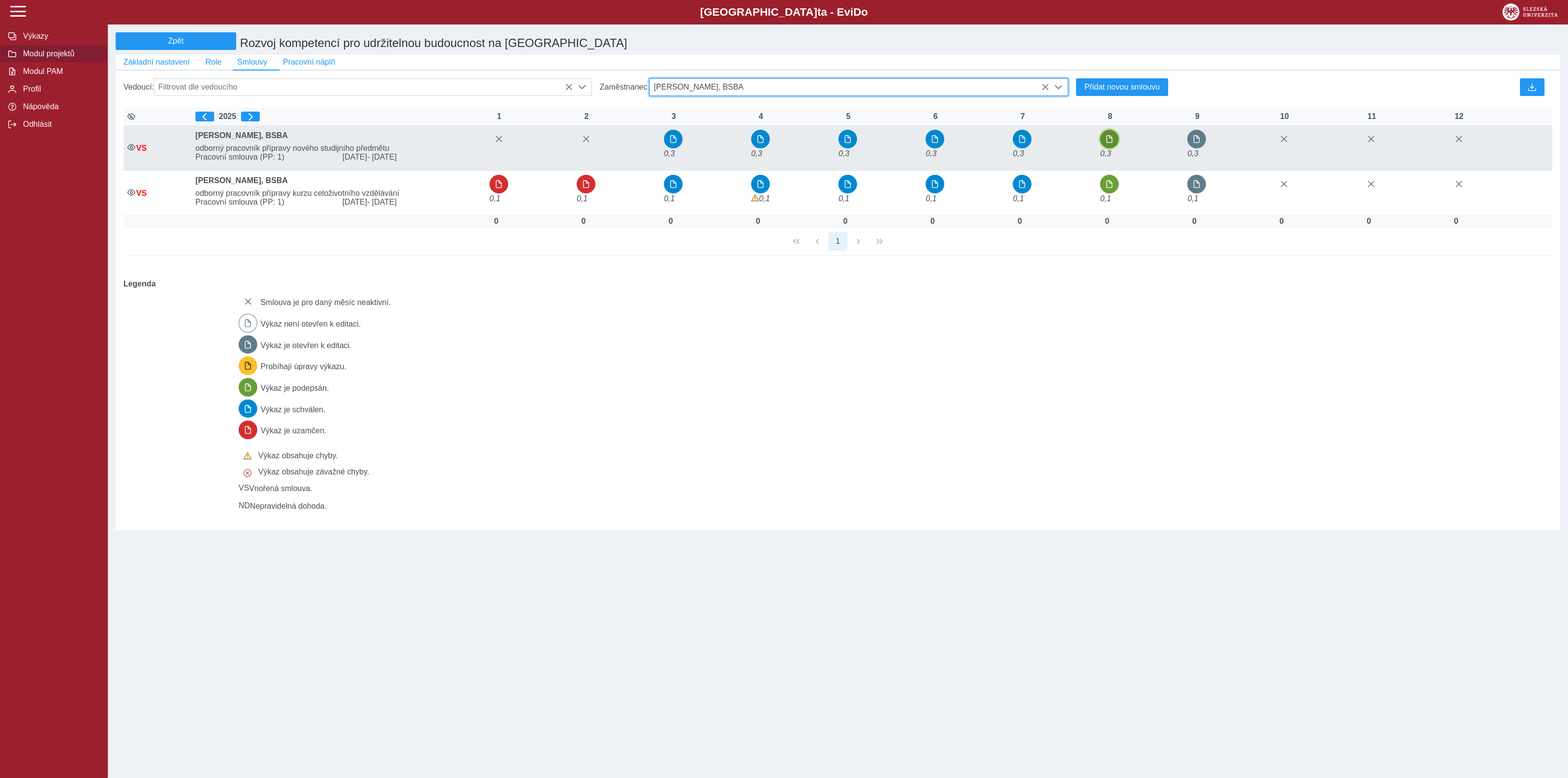
click at [1110, 141] on span "button" at bounding box center [1109, 138] width 8 height 8
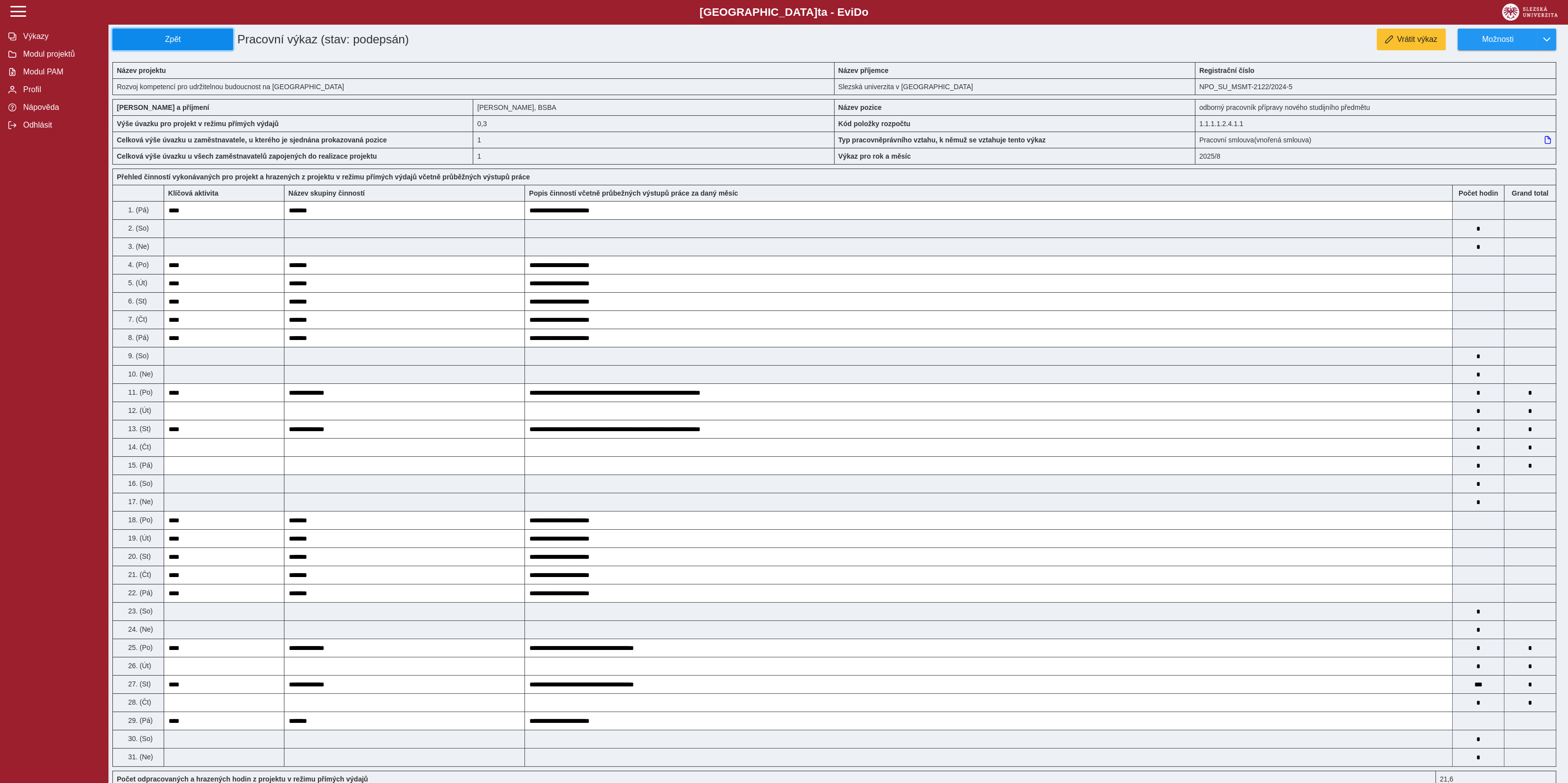
click at [194, 38] on span "Zpět" at bounding box center [172, 39] width 112 height 9
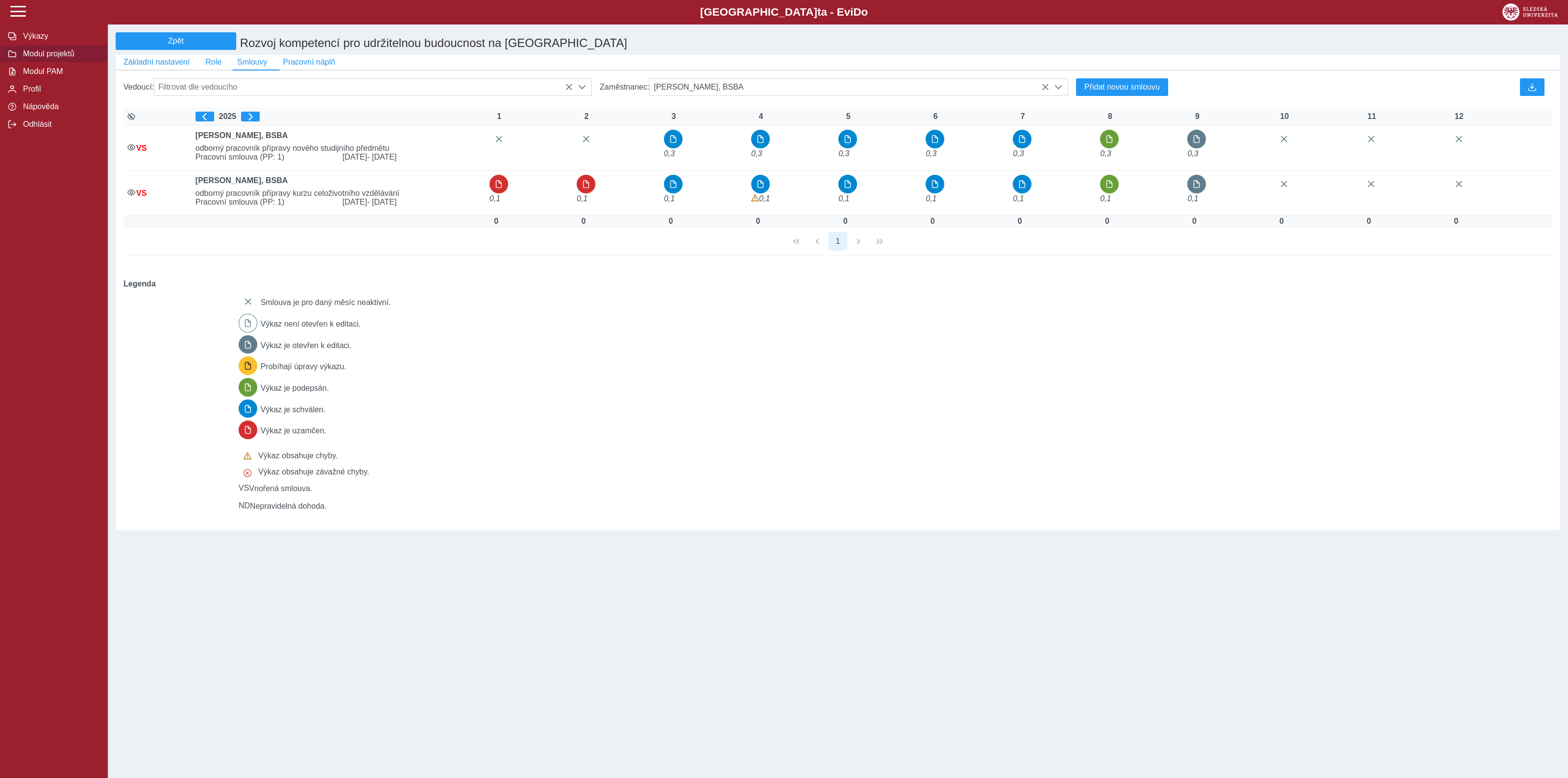
click at [612, 370] on div "Smlouva je pro daný měsíc neaktivní. Výkaz není otevřen k editaci. Výkaz je ote…" at bounding box center [889, 401] width 1309 height 226
click at [1047, 91] on icon at bounding box center [1045, 87] width 8 height 8
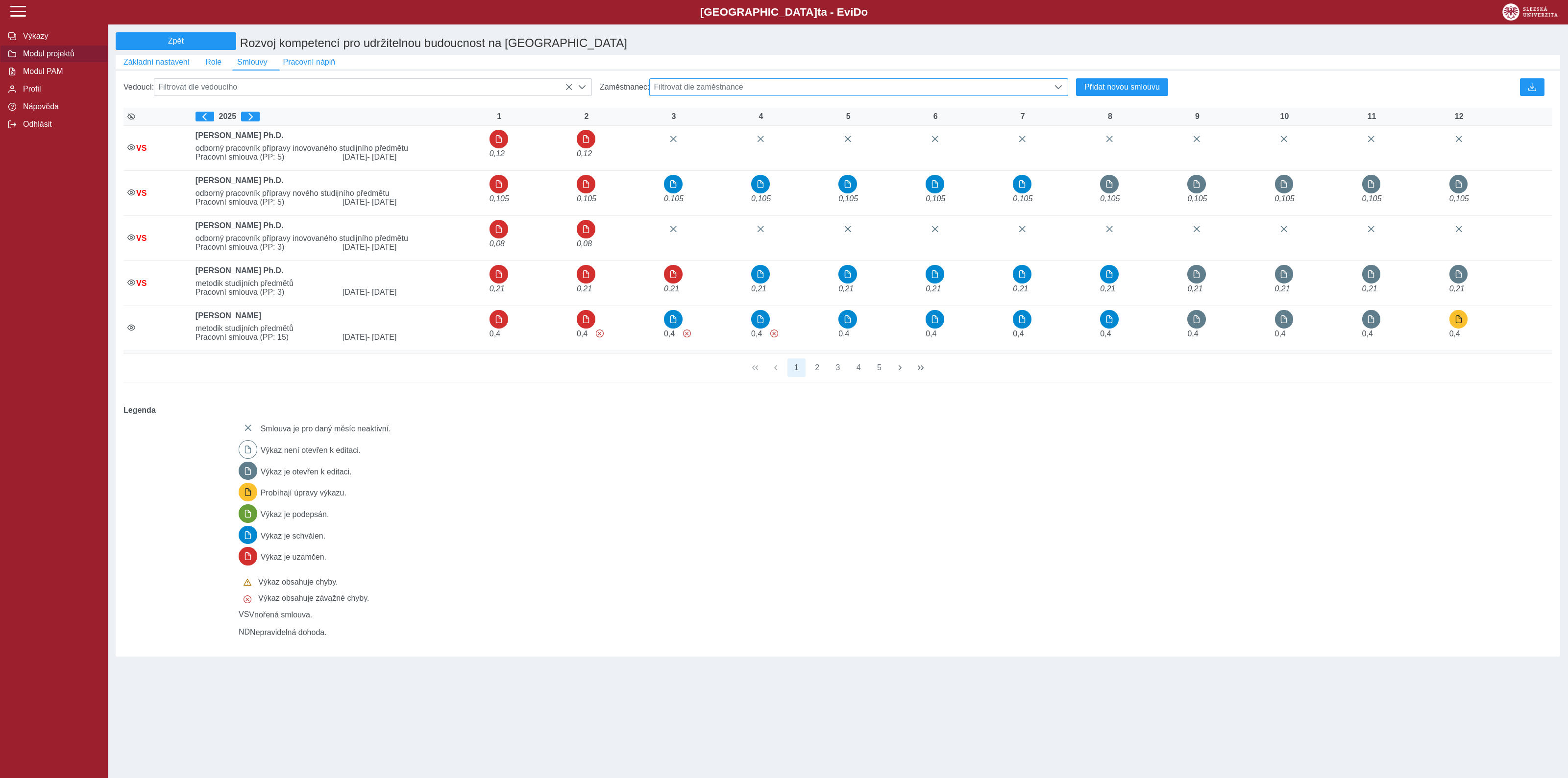
click at [534, 508] on div "Smlouva je pro daný měsíc neaktivní. Výkaz není otevřen k editaci. Výkaz je ote…" at bounding box center [889, 527] width 1309 height 226
click at [32, 129] on span "Odhlásit" at bounding box center [59, 125] width 79 height 9
